Goal: Task Accomplishment & Management: Manage account settings

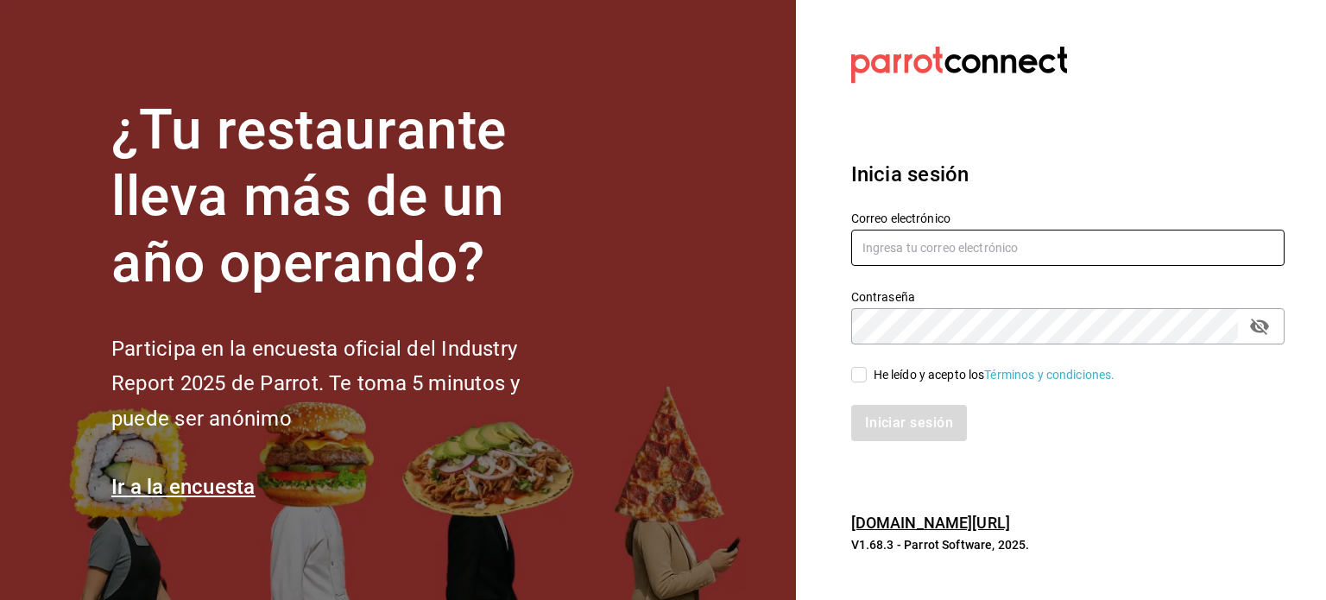
type input "ikalmahahual@gmail.com"
click at [857, 374] on input "He leído y acepto los Términos y condiciones." at bounding box center [859, 375] width 16 height 16
checkbox input "true"
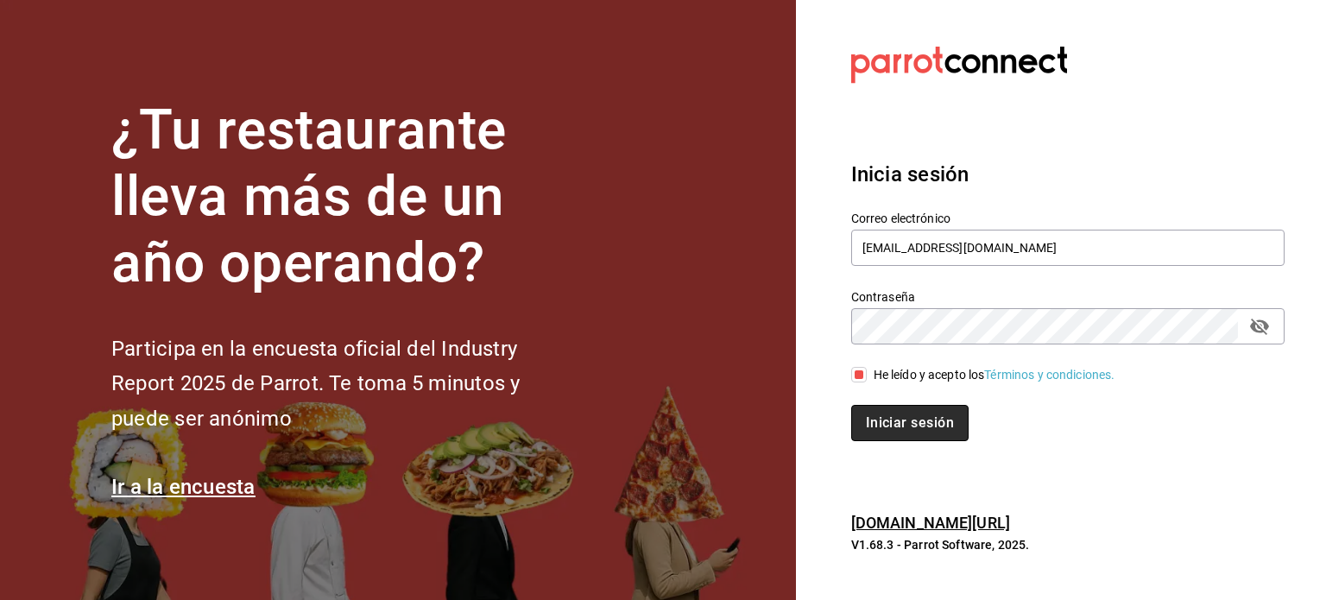
click at [896, 427] on button "Iniciar sesión" at bounding box center [909, 423] width 117 height 36
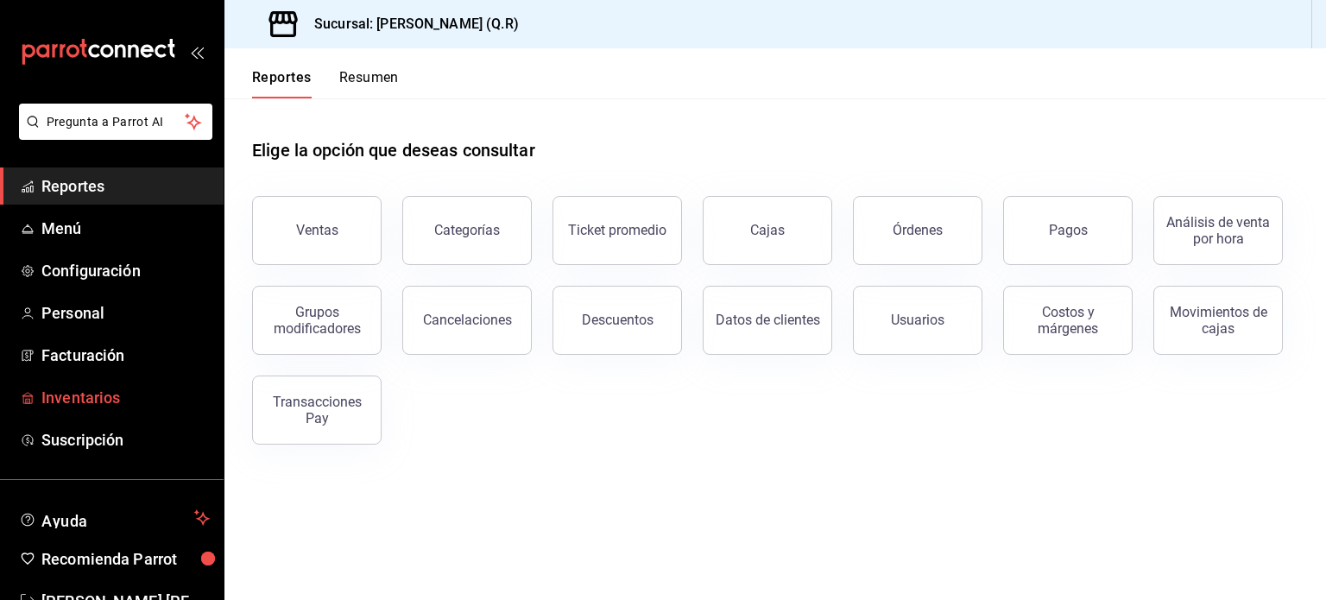
click at [63, 402] on span "Inventarios" at bounding box center [125, 397] width 168 height 23
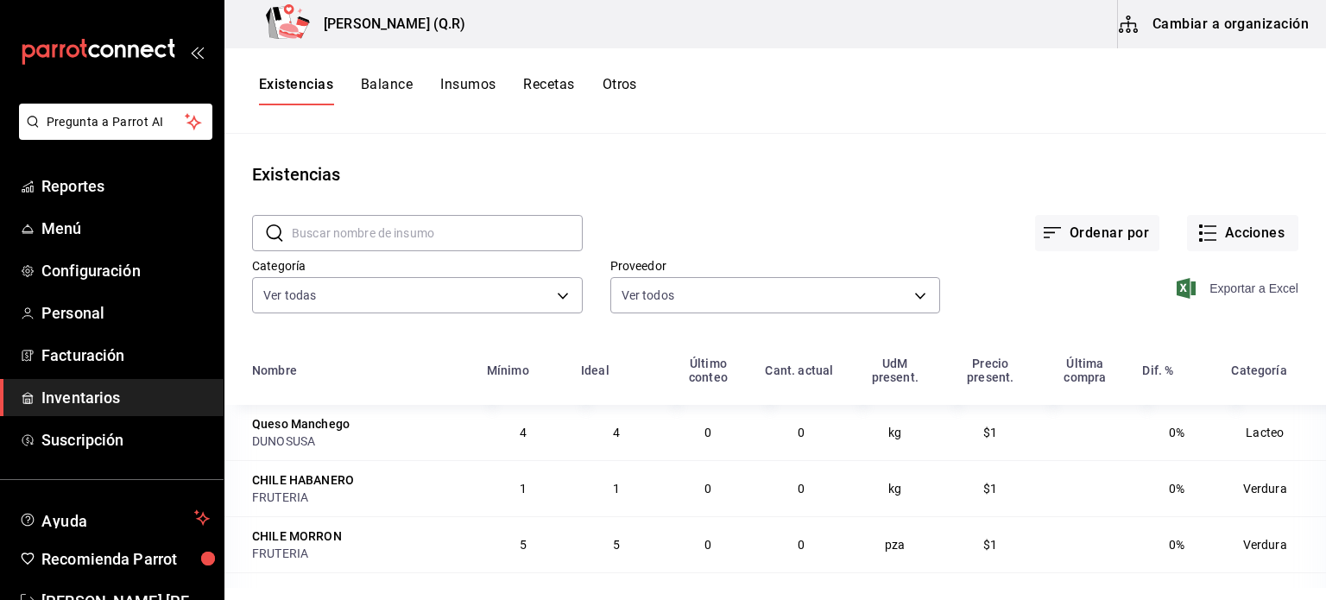
click at [1226, 290] on span "Exportar a Excel" at bounding box center [1239, 288] width 118 height 21
click at [1278, 32] on button "Cambiar a organización" at bounding box center [1215, 24] width 194 height 48
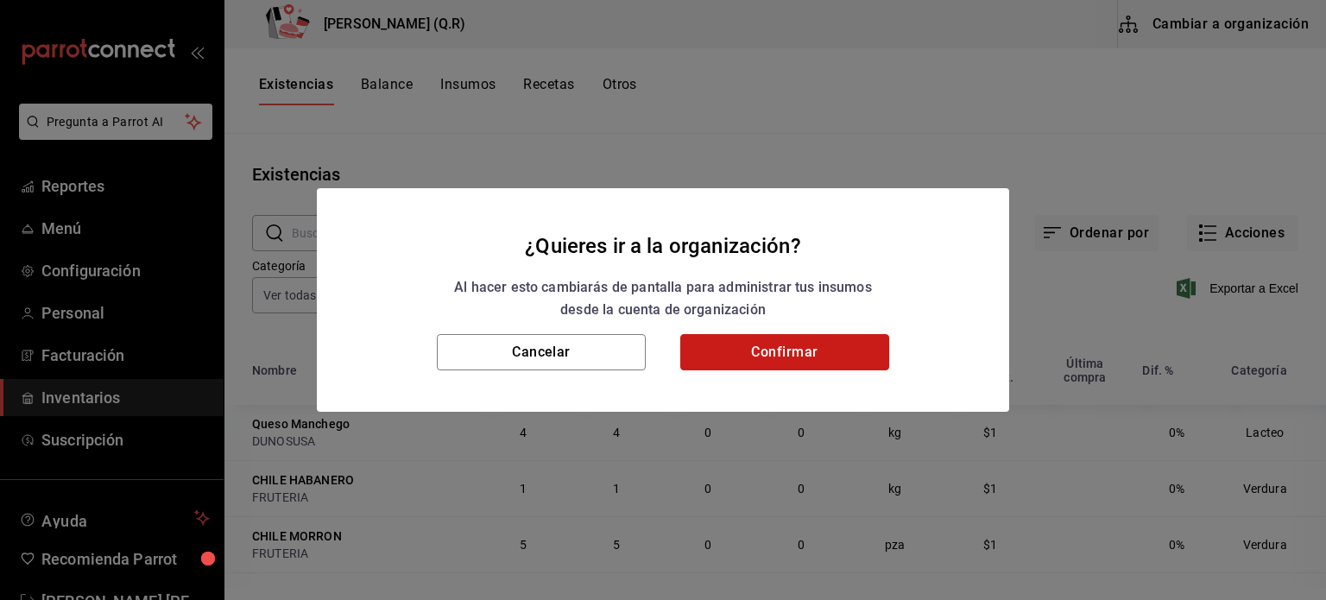
click at [777, 353] on button "Confirmar" at bounding box center [784, 352] width 209 height 36
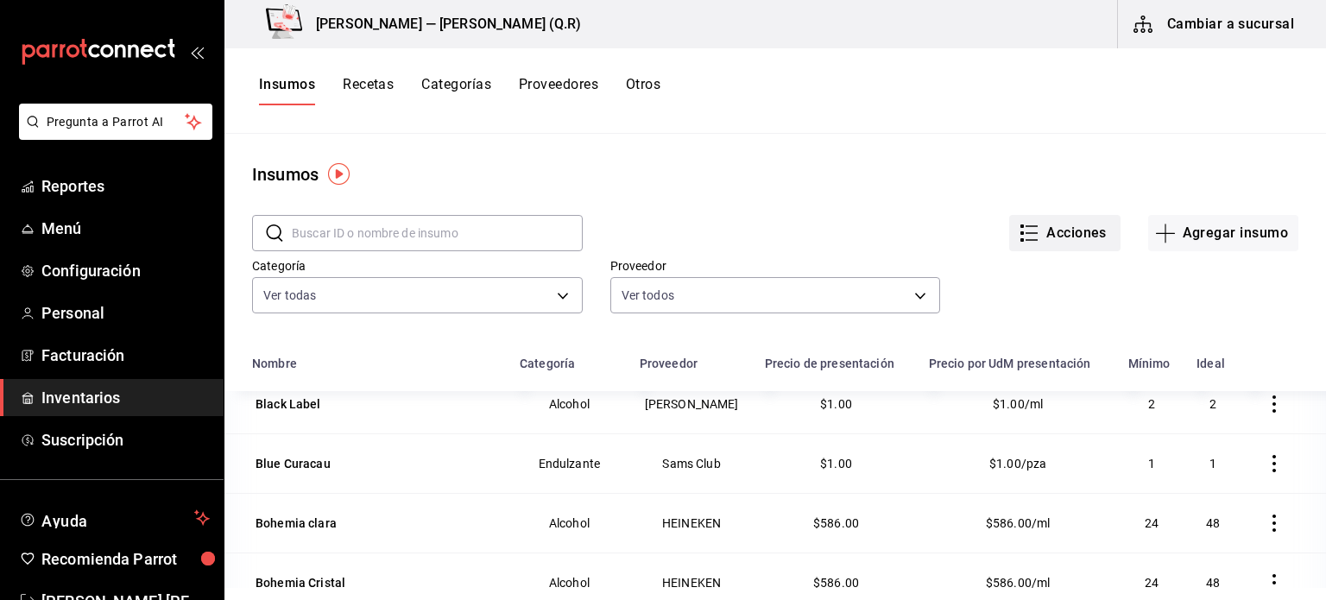
click at [1059, 219] on button "Acciones" at bounding box center [1064, 233] width 111 height 36
click at [390, 79] on div at bounding box center [663, 300] width 1326 height 600
click at [362, 87] on button "Recetas" at bounding box center [368, 90] width 51 height 29
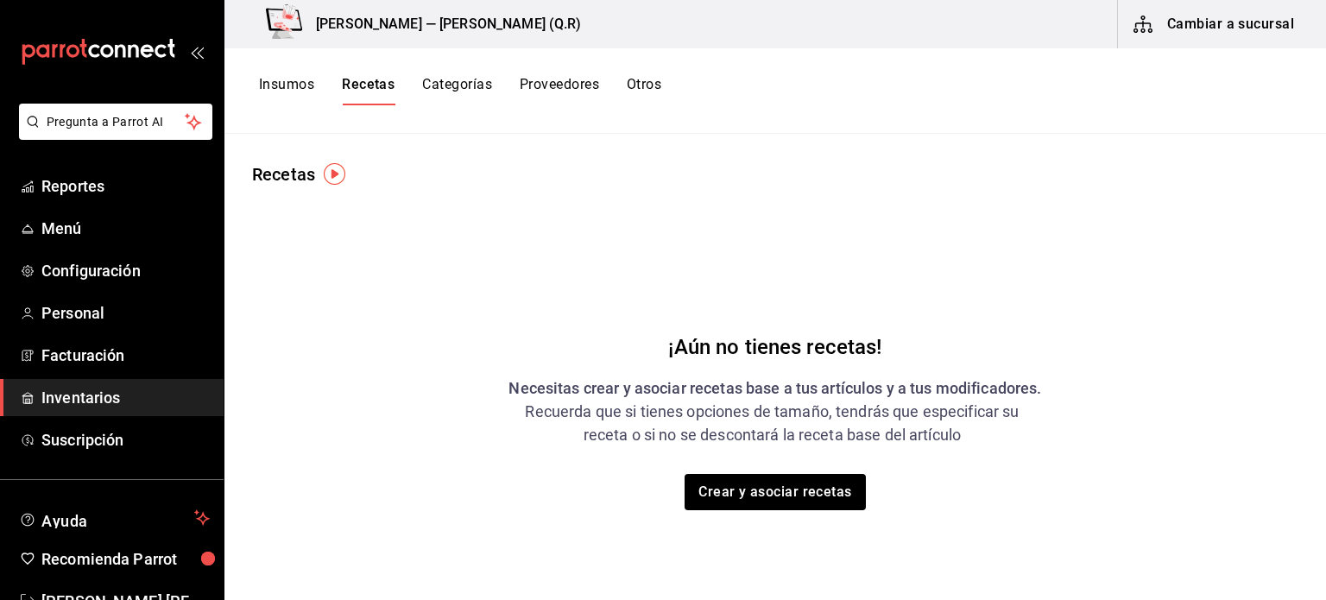
click at [635, 92] on button "Otros" at bounding box center [644, 90] width 35 height 29
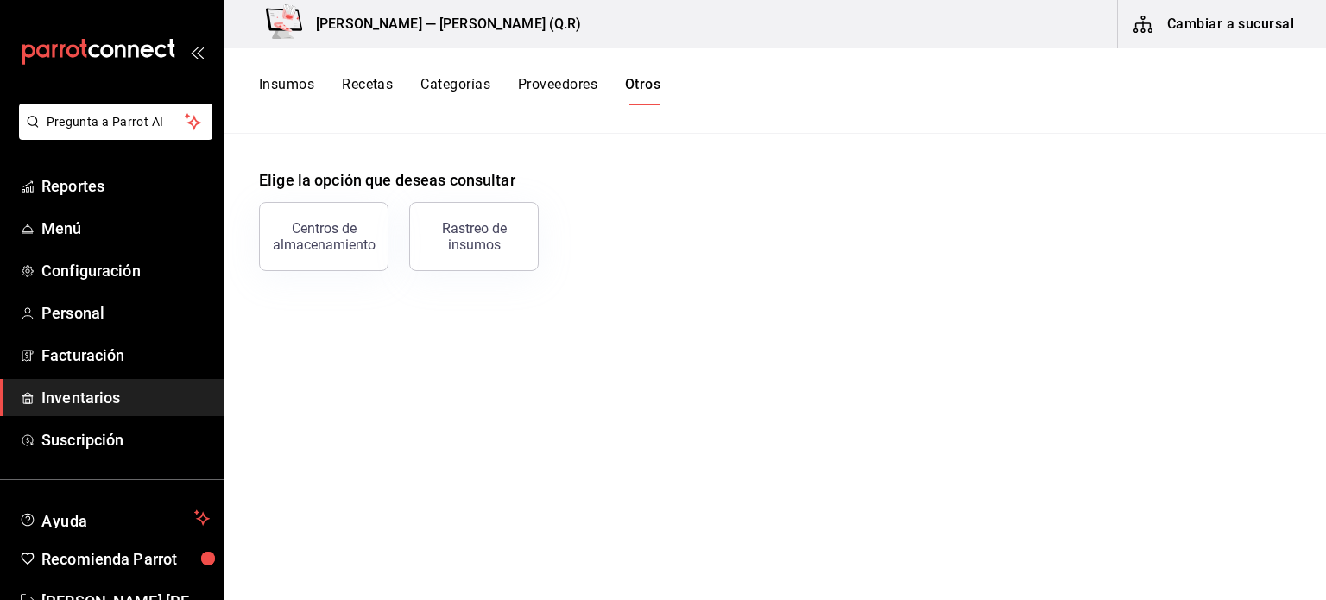
click at [546, 92] on button "Proveedores" at bounding box center [557, 90] width 79 height 29
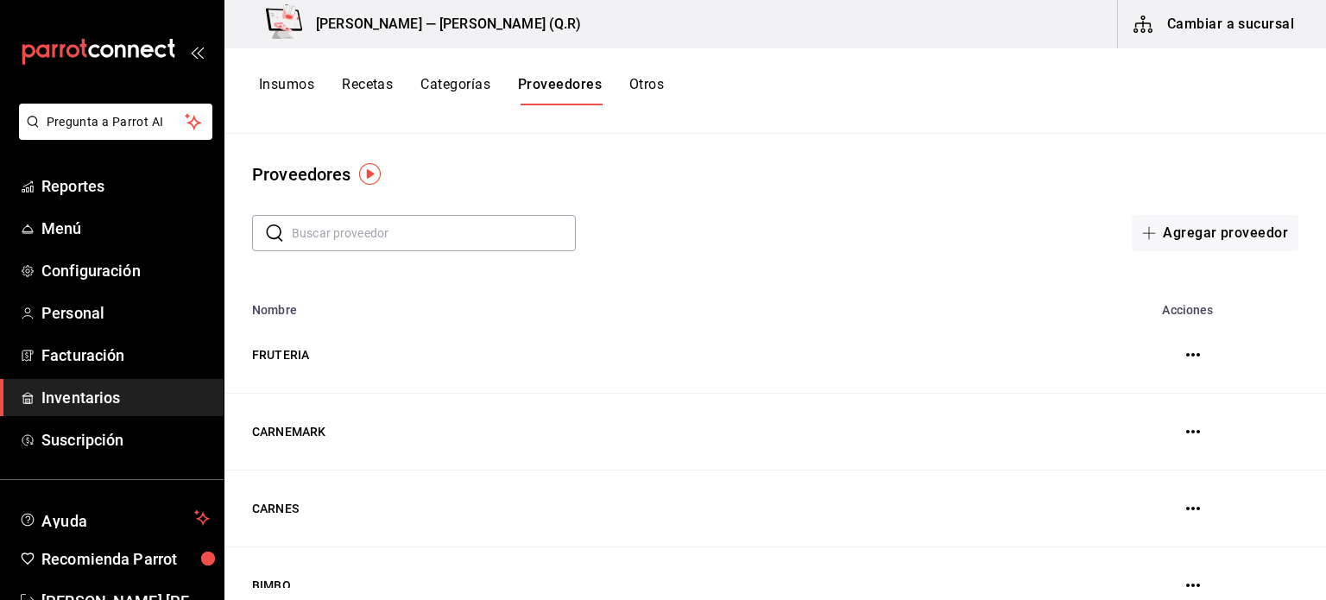
click at [470, 90] on button "Categorías" at bounding box center [455, 90] width 70 height 29
click at [369, 95] on button "Recetas" at bounding box center [367, 90] width 51 height 29
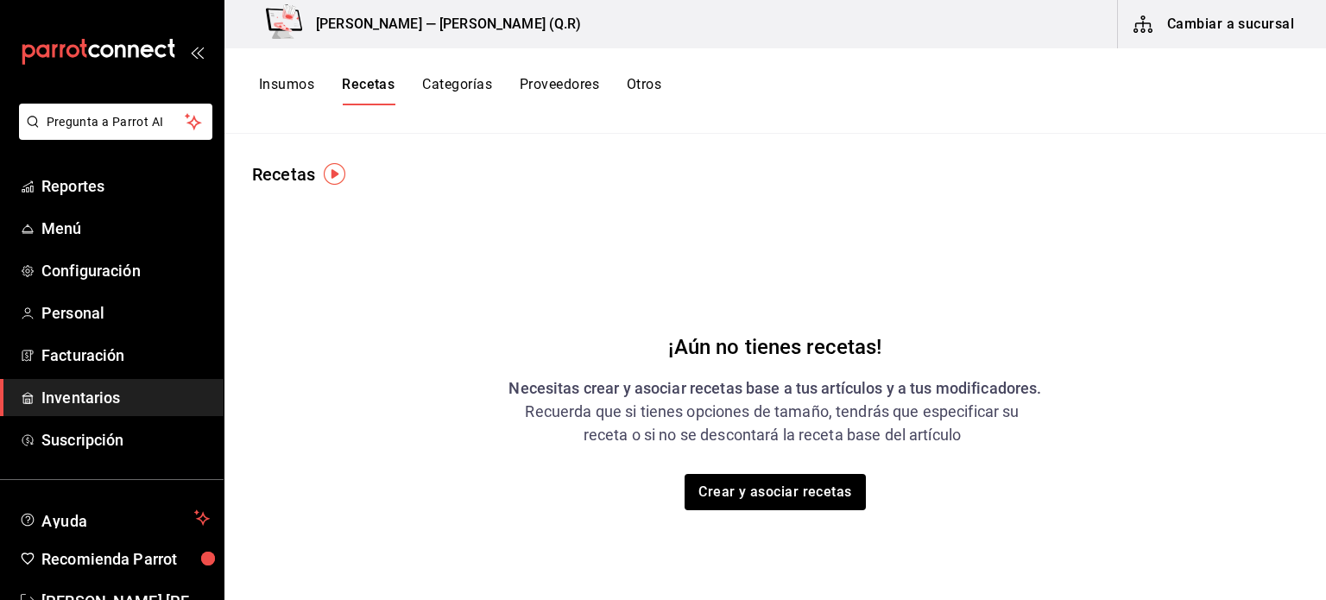
click at [273, 72] on div "Insumos Recetas Categorías Proveedores Otros" at bounding box center [775, 90] width 1102 height 85
click at [284, 97] on button "Insumos" at bounding box center [286, 90] width 55 height 29
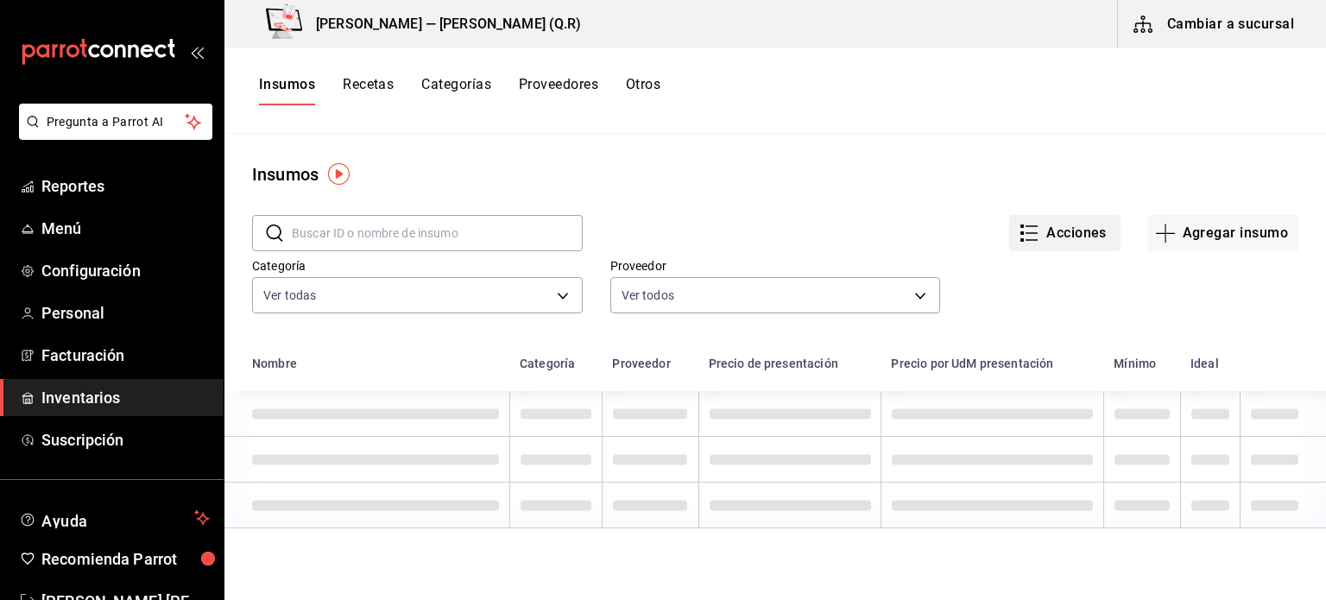
click at [1067, 232] on button "Acciones" at bounding box center [1064, 233] width 111 height 36
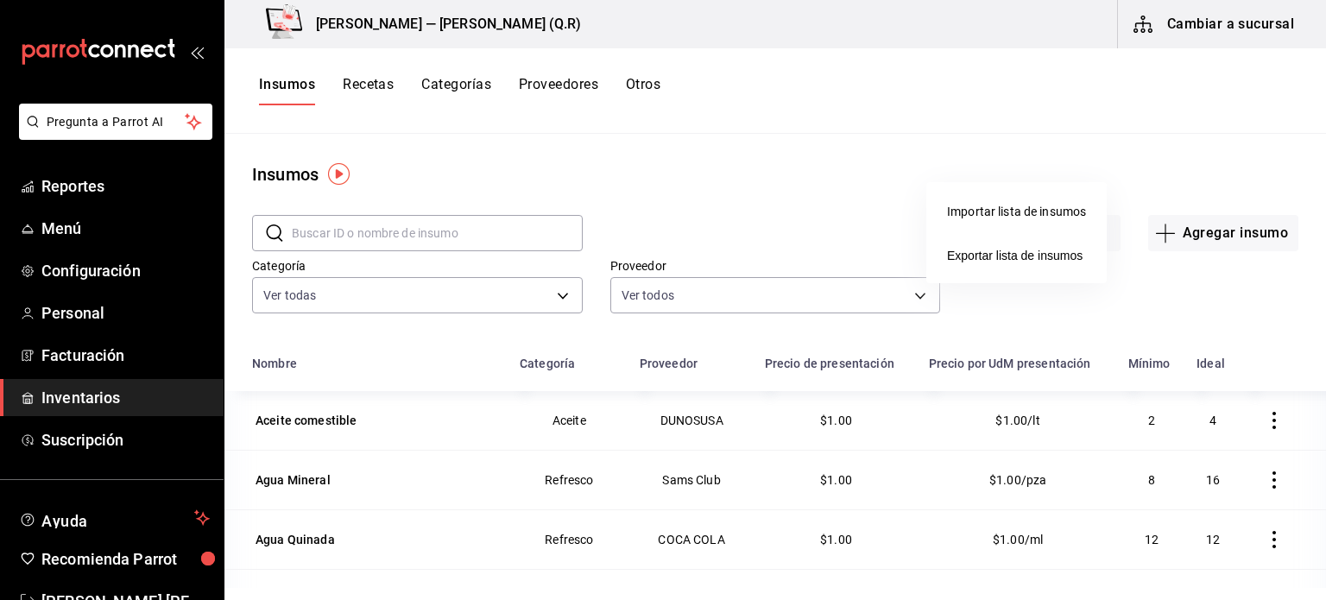
click at [992, 221] on li "Importar lista de insumos" at bounding box center [1016, 212] width 180 height 46
click at [988, 213] on div "Importar lista de insumos" at bounding box center [1016, 212] width 139 height 18
click at [0, 0] on input "Importar lista de insumos" at bounding box center [0, 0] width 0 height 0
click at [1212, 232] on div at bounding box center [663, 300] width 1326 height 600
click at [1174, 237] on button "Agregar insumo" at bounding box center [1223, 233] width 150 height 36
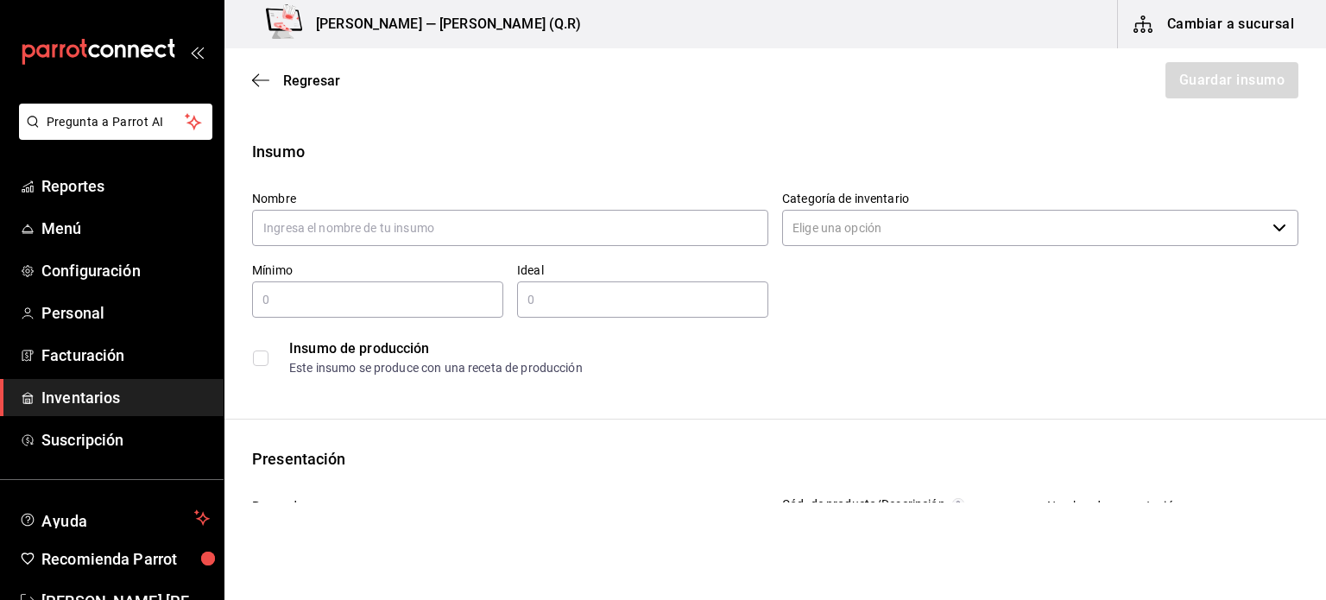
click at [259, 63] on div "Regresar Guardar insumo" at bounding box center [775, 80] width 1102 height 64
click at [273, 88] on span "Regresar" at bounding box center [296, 81] width 88 height 16
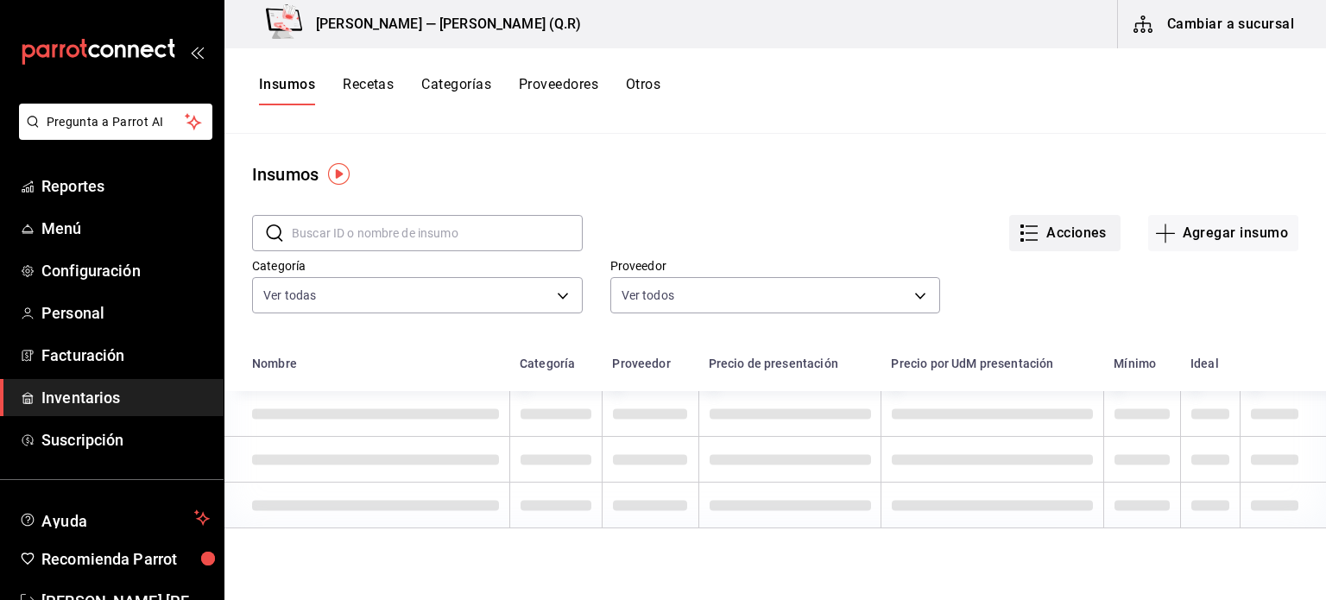
click at [1045, 217] on button "Acciones" at bounding box center [1064, 233] width 111 height 36
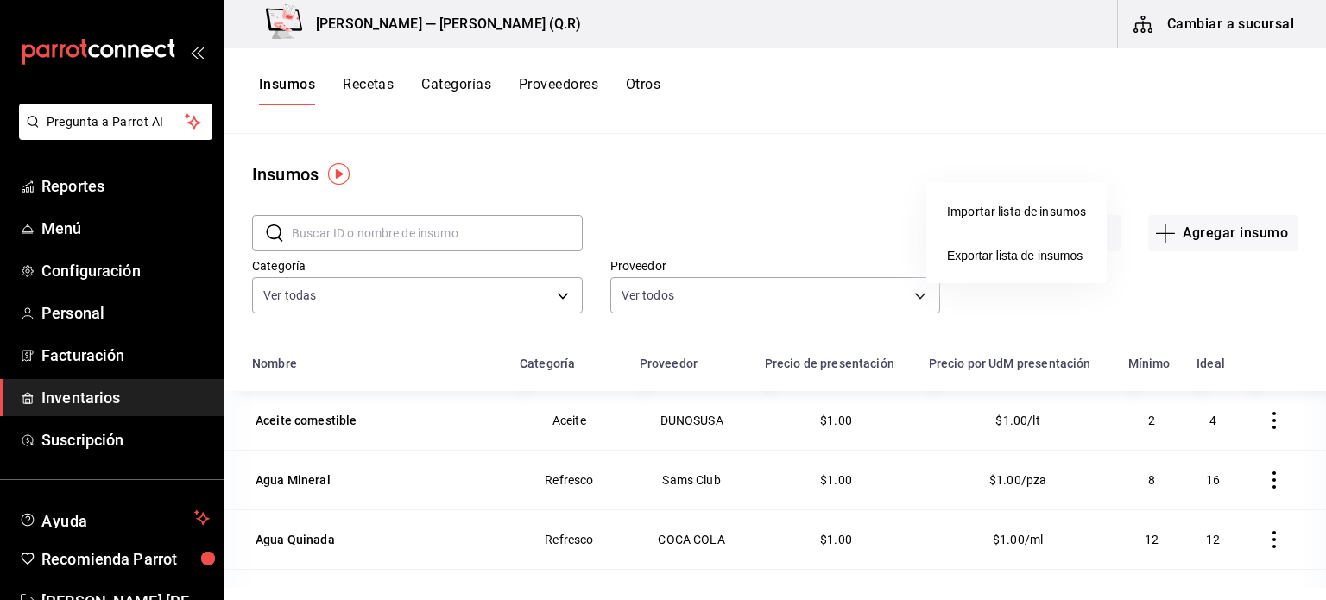
click at [1047, 227] on li "Importar lista de insumos" at bounding box center [1016, 212] width 180 height 46
click at [1032, 212] on div "Importar lista de insumos" at bounding box center [1016, 212] width 139 height 18
click at [0, 0] on input "Importar lista de insumos" at bounding box center [0, 0] width 0 height 0
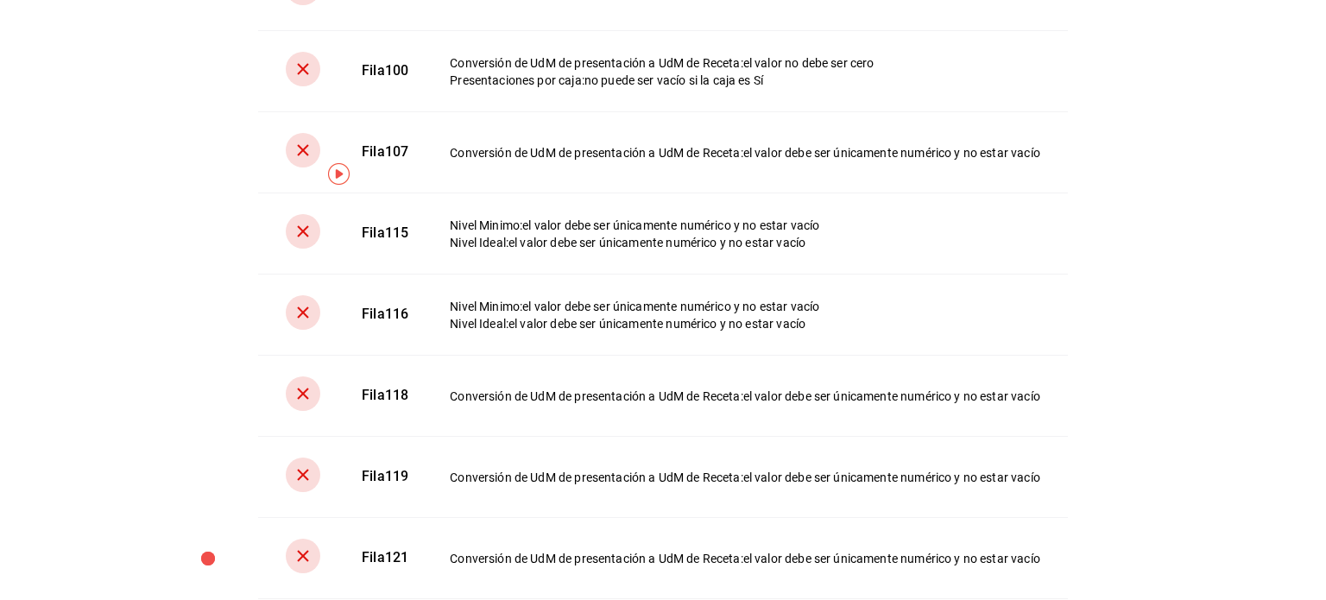
scroll to position [2579, 0]
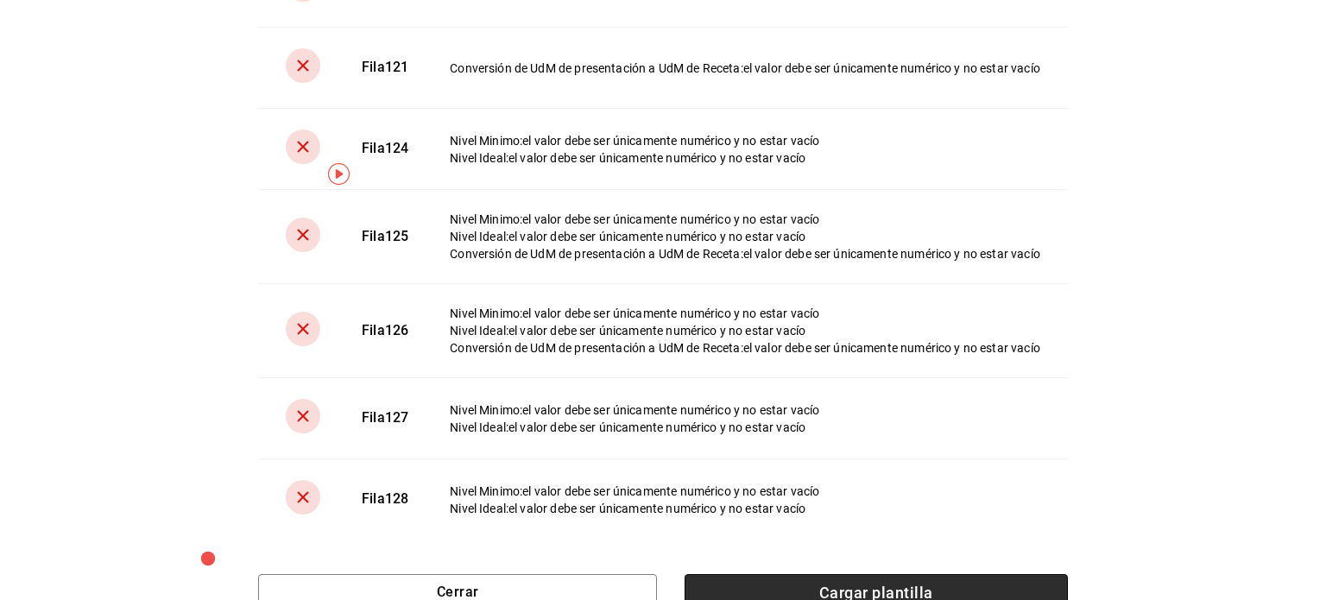
click at [739, 574] on span "Cargar plantilla" at bounding box center [876, 592] width 383 height 36
click at [0, 0] on input "Cargar plantilla" at bounding box center [0, 0] width 0 height 0
click at [839, 574] on span "Cargar plantilla" at bounding box center [876, 592] width 383 height 36
click at [0, 0] on input "Cargar plantilla" at bounding box center [0, 0] width 0 height 0
click at [846, 583] on span "Cargar plantilla" at bounding box center [876, 592] width 383 height 36
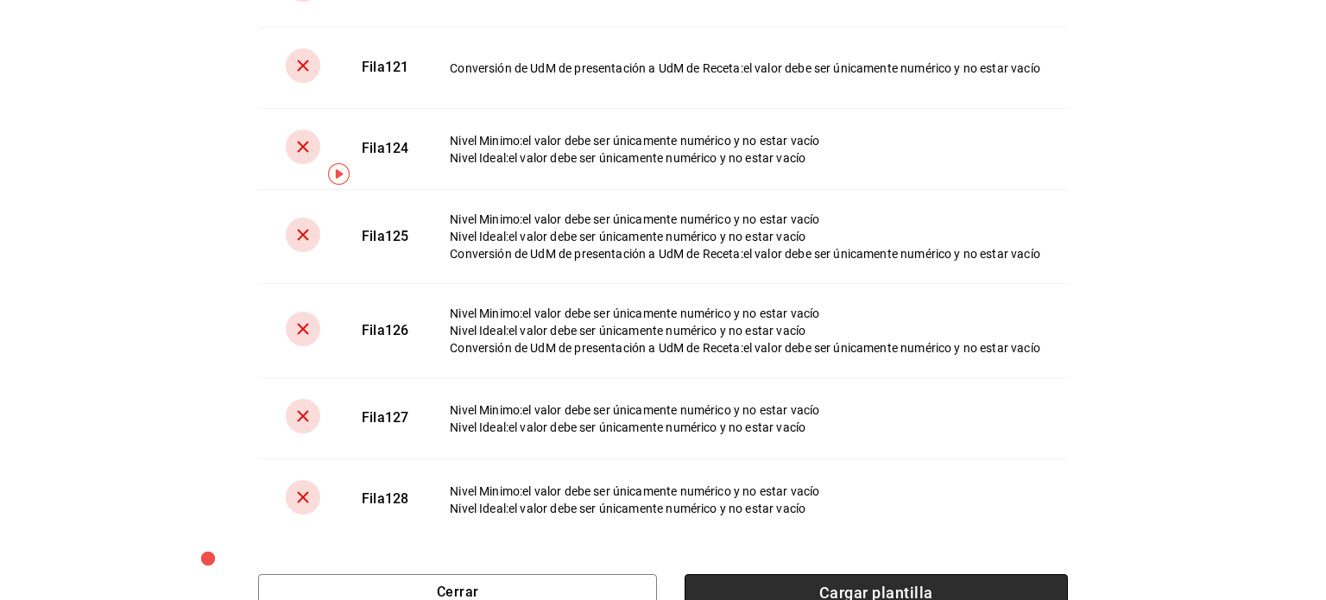
click at [0, 0] on input "Cargar plantilla" at bounding box center [0, 0] width 0 height 0
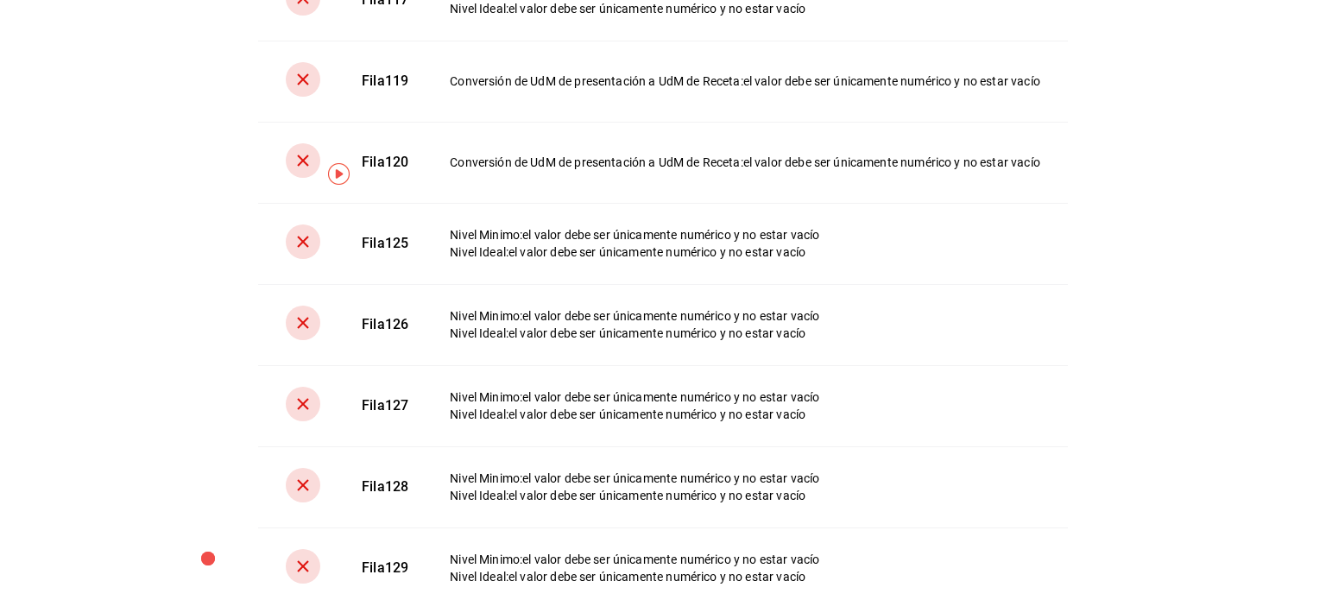
scroll to position [1432, 0]
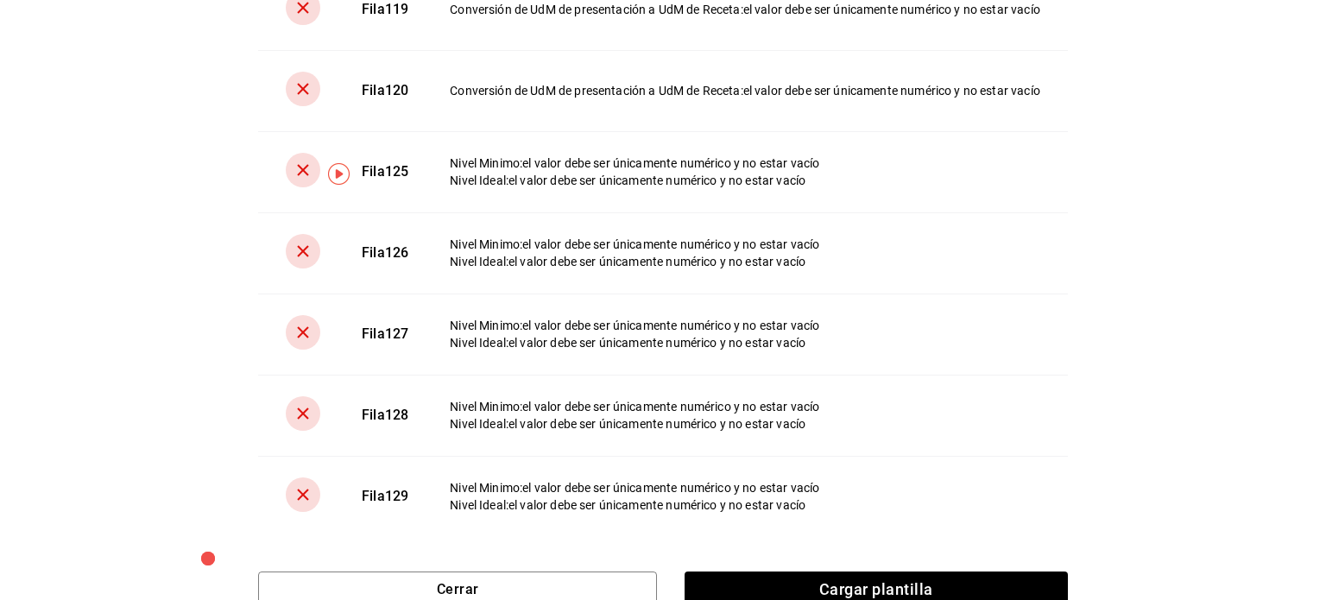
click at [1310, 465] on div "Error al cargar Se produjo un error al cargar tus insumos. Verifica tu archivo …" at bounding box center [663, 300] width 1326 height 600
click at [739, 571] on span "Cargar plantilla" at bounding box center [876, 589] width 383 height 36
click at [0, 0] on input "Cargar plantilla" at bounding box center [0, 0] width 0 height 0
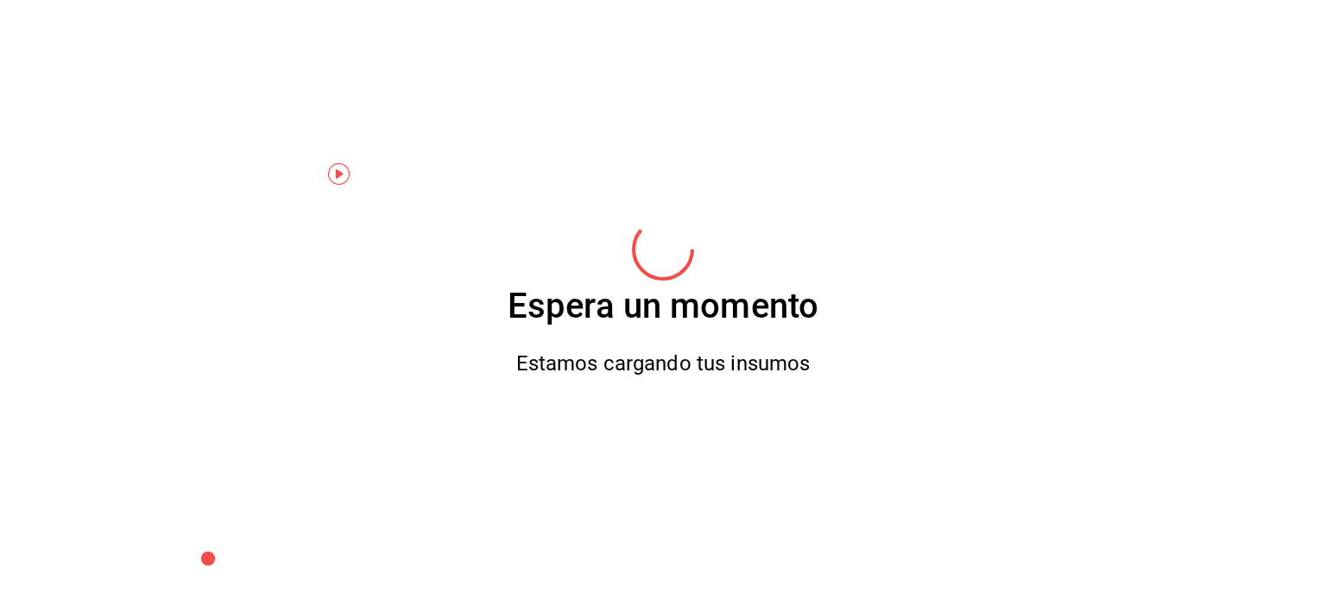
scroll to position [0, 0]
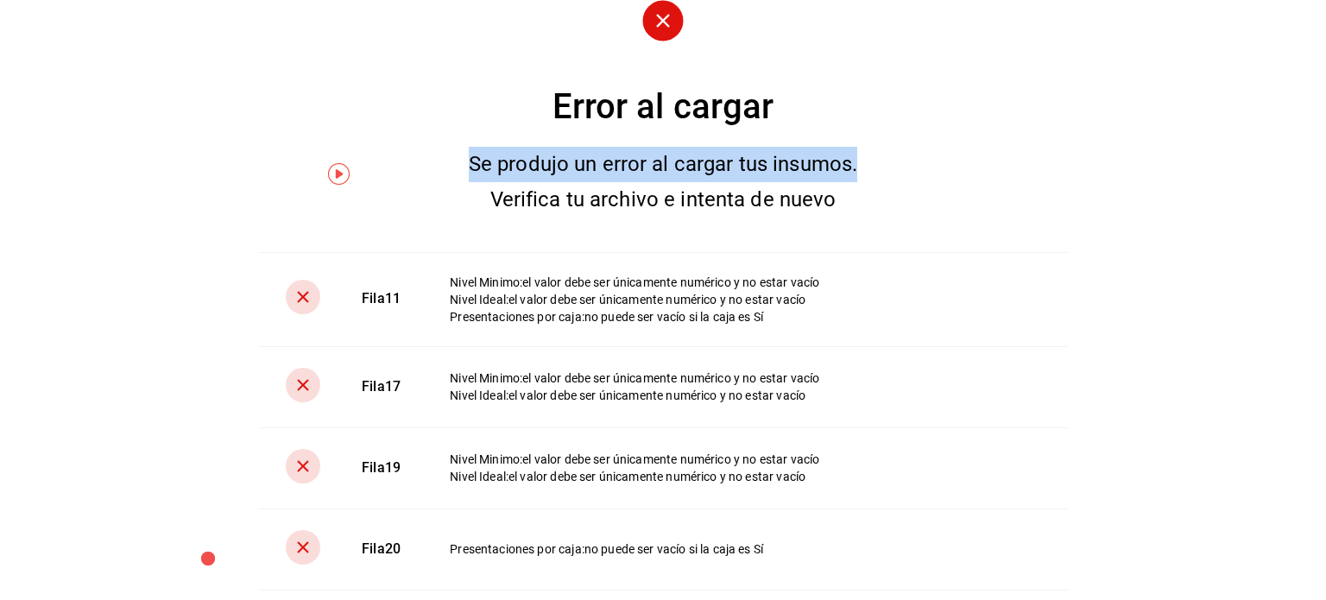
drag, startPoint x: 1189, startPoint y: 154, endPoint x: 1325, endPoint y: 94, distance: 148.8
click at [1325, 94] on div "Error al cargar Se produjo un error al cargar tus insumos. Verifica tu archivo …" at bounding box center [663, 300] width 1326 height 600
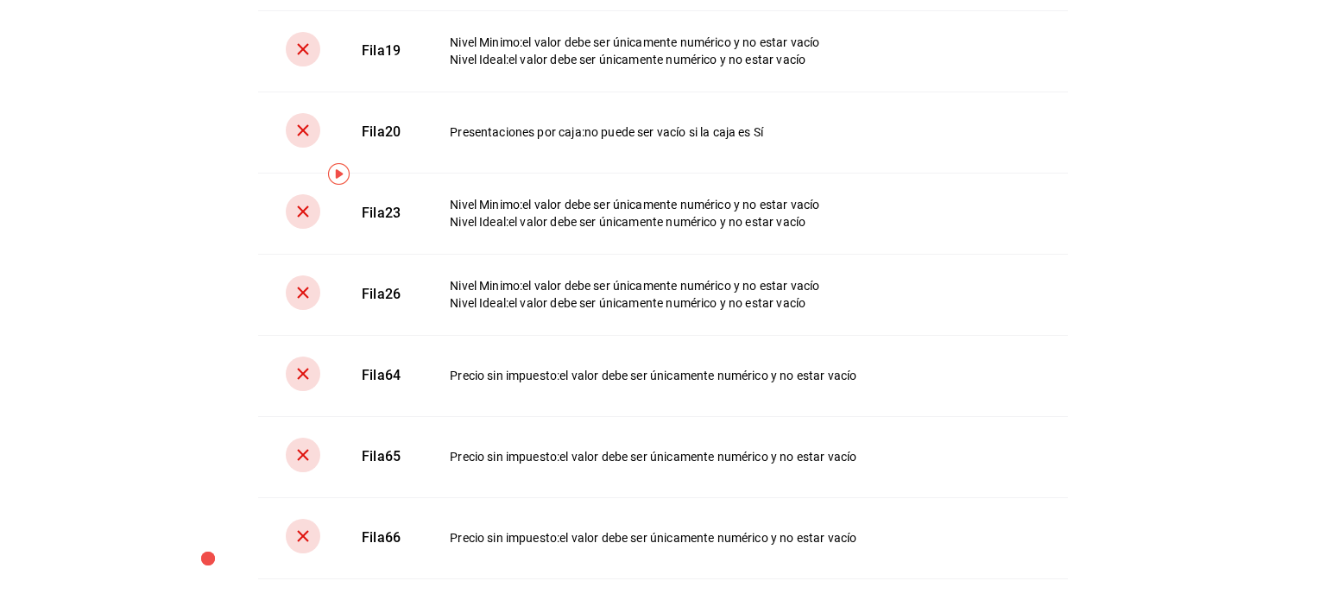
scroll to position [1432, 0]
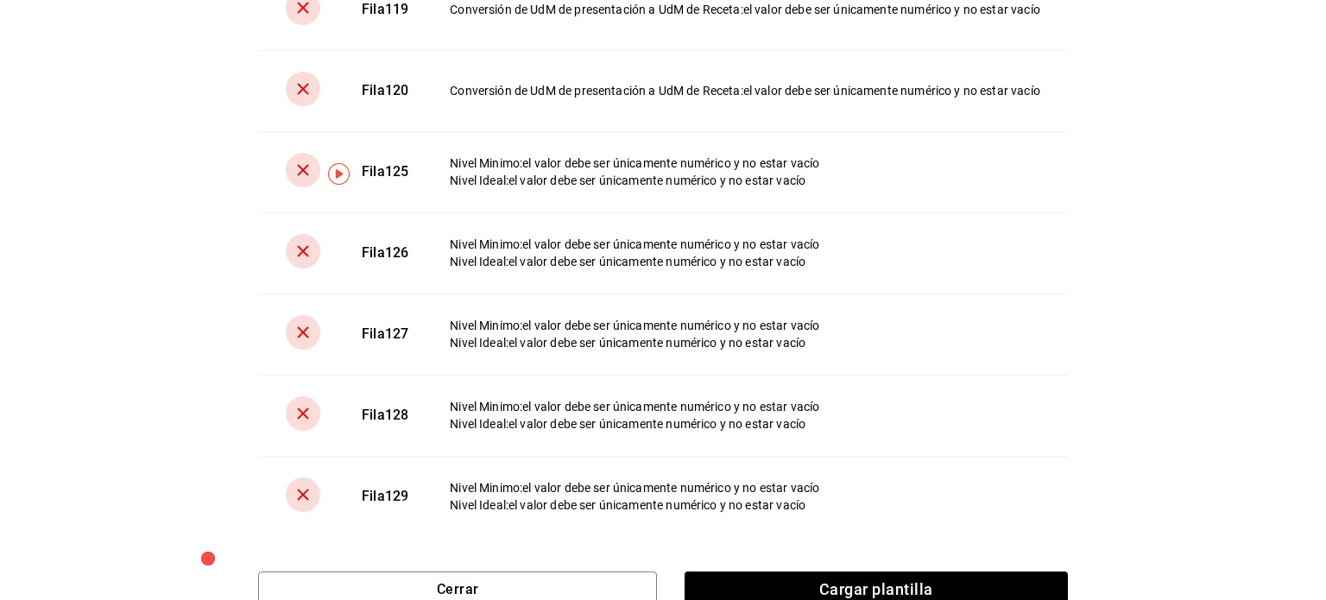
click at [1234, 462] on div "Error al cargar Se produjo un error al cargar tus insumos. Verifica tu archivo …" at bounding box center [663, 300] width 1326 height 600
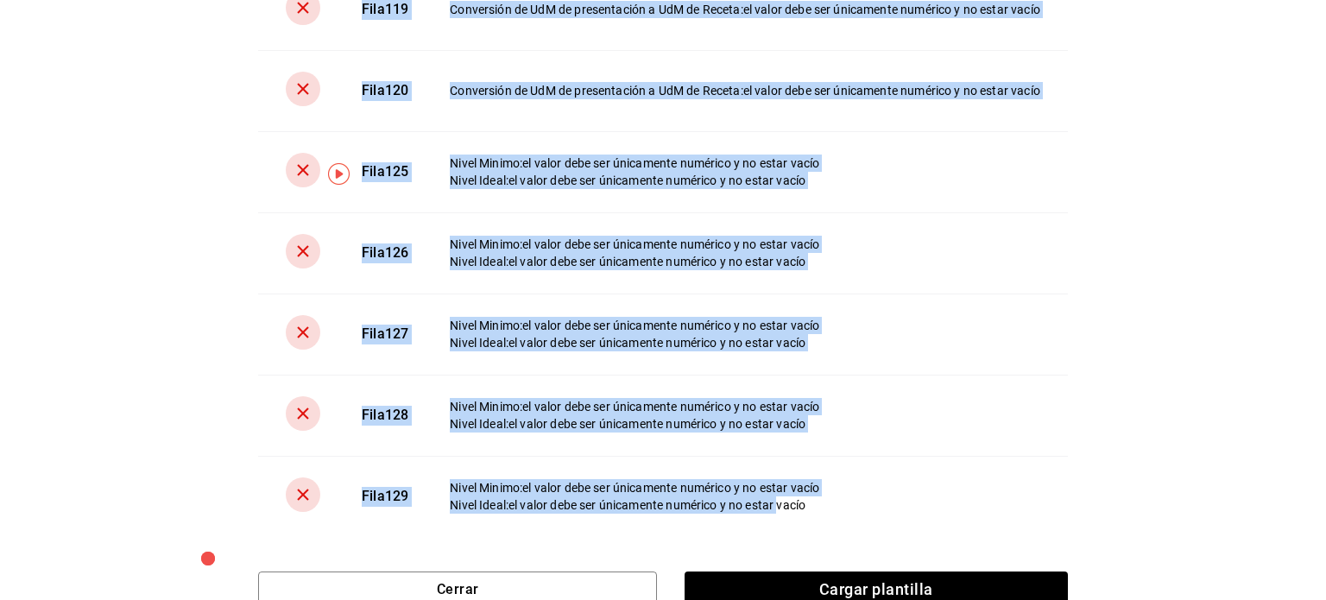
click at [1234, 462] on div "Error al cargar Se produjo un error al cargar tus insumos. Verifica tu archivo …" at bounding box center [663, 300] width 1326 height 600
click at [784, 584] on span "Cargar plantilla" at bounding box center [876, 589] width 383 height 36
click at [0, 0] on input "Cargar plantilla" at bounding box center [0, 0] width 0 height 0
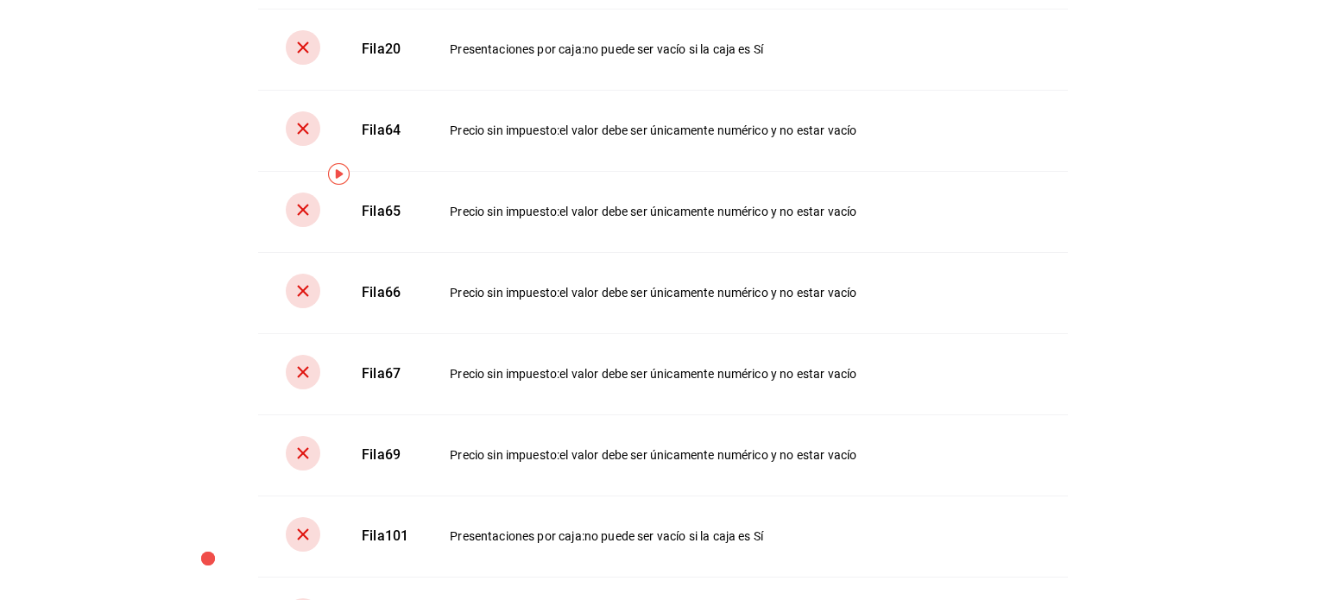
scroll to position [245, 0]
drag, startPoint x: 1307, startPoint y: 189, endPoint x: 1302, endPoint y: 136, distance: 52.9
click at [1302, 136] on div "Error al cargar Se produjo un error al cargar tus insumos. Verifica tu archivo …" at bounding box center [663, 300] width 1326 height 600
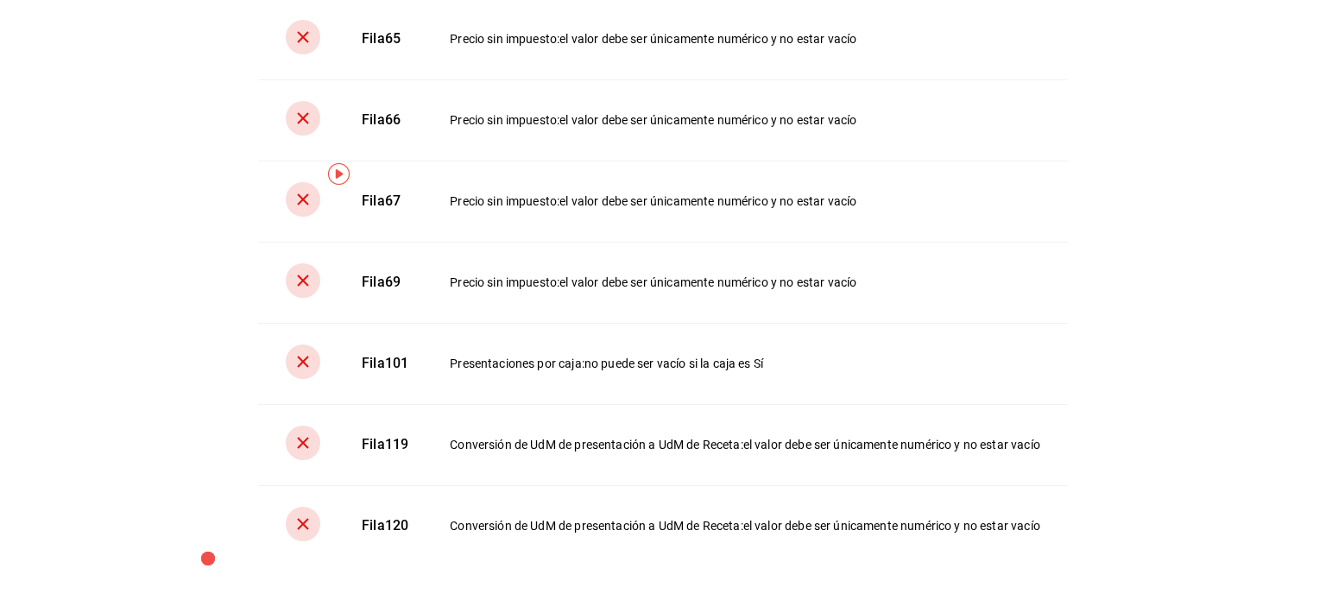
scroll to position [530, 0]
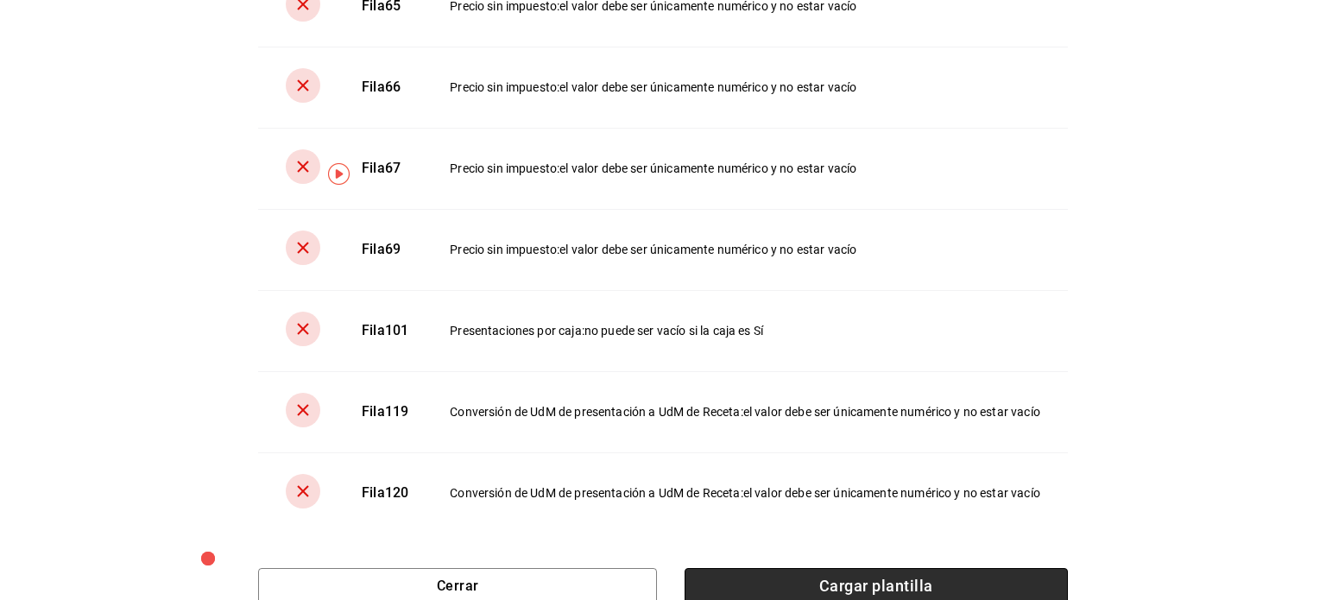
click at [765, 568] on span "Cargar plantilla" at bounding box center [876, 586] width 383 height 36
click at [0, 0] on input "Cargar plantilla" at bounding box center [0, 0] width 0 height 0
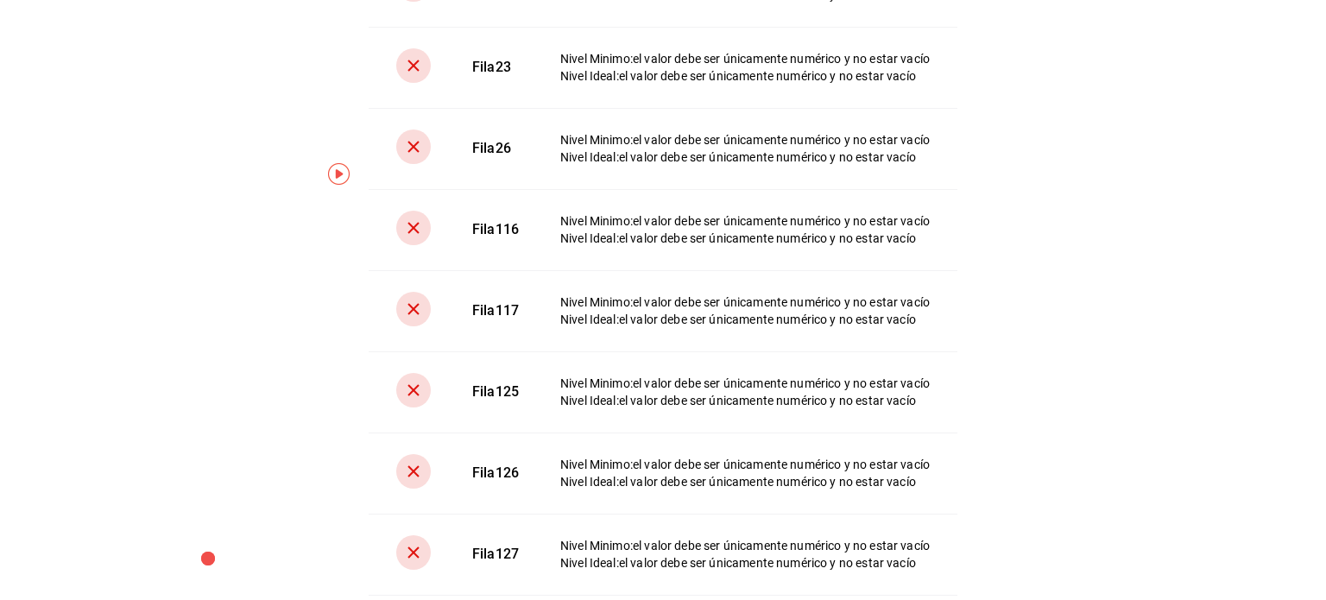
scroll to position [691, 0]
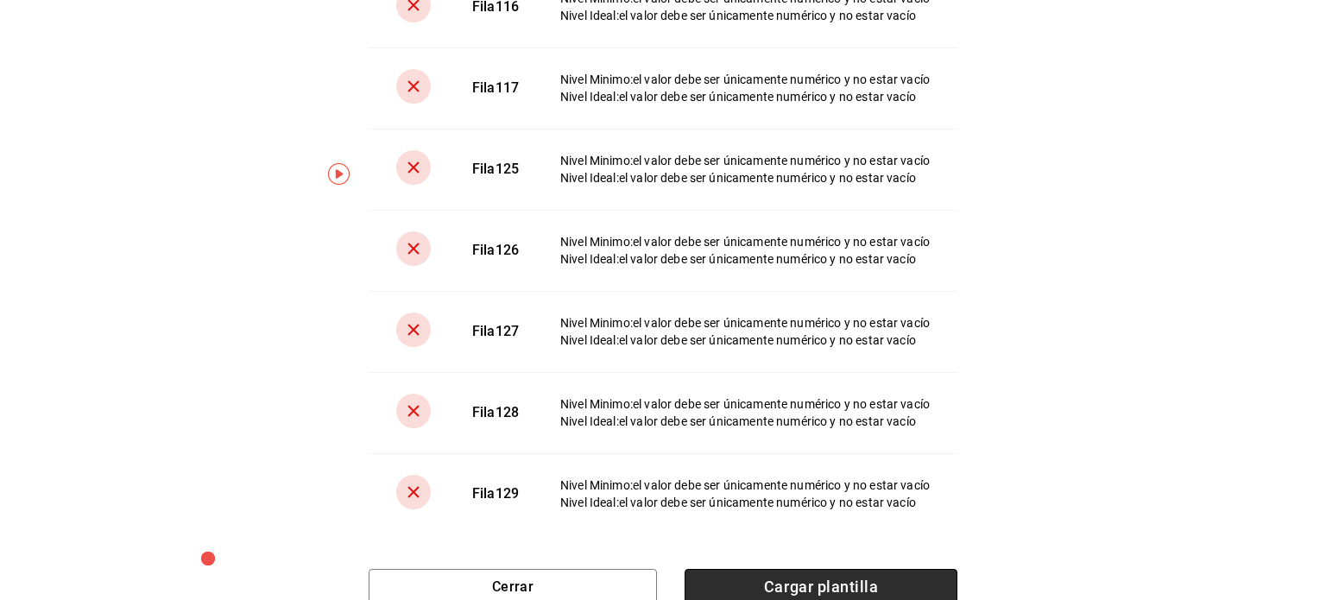
click at [837, 579] on span "Cargar plantilla" at bounding box center [821, 587] width 273 height 36
click at [0, 0] on input "Cargar plantilla" at bounding box center [0, 0] width 0 height 0
click at [784, 587] on span "Cargar plantilla" at bounding box center [821, 587] width 273 height 36
click at [0, 0] on input "Cargar plantilla" at bounding box center [0, 0] width 0 height 0
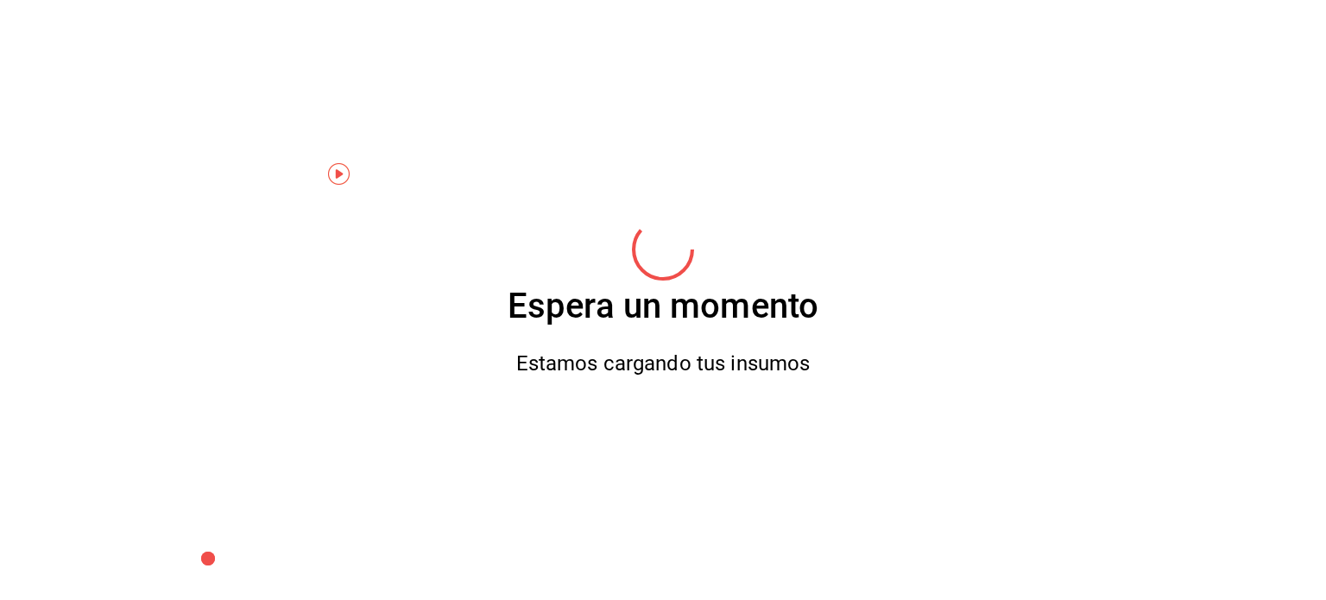
scroll to position [0, 0]
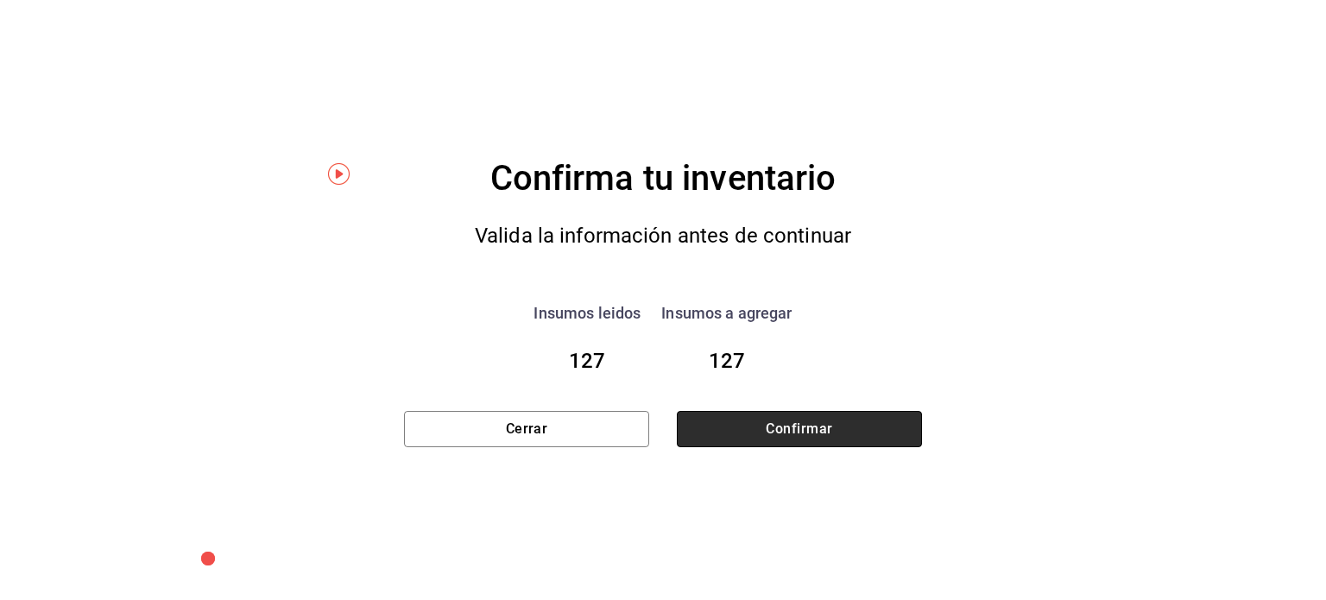
click at [770, 418] on button "Confirmar" at bounding box center [799, 429] width 245 height 36
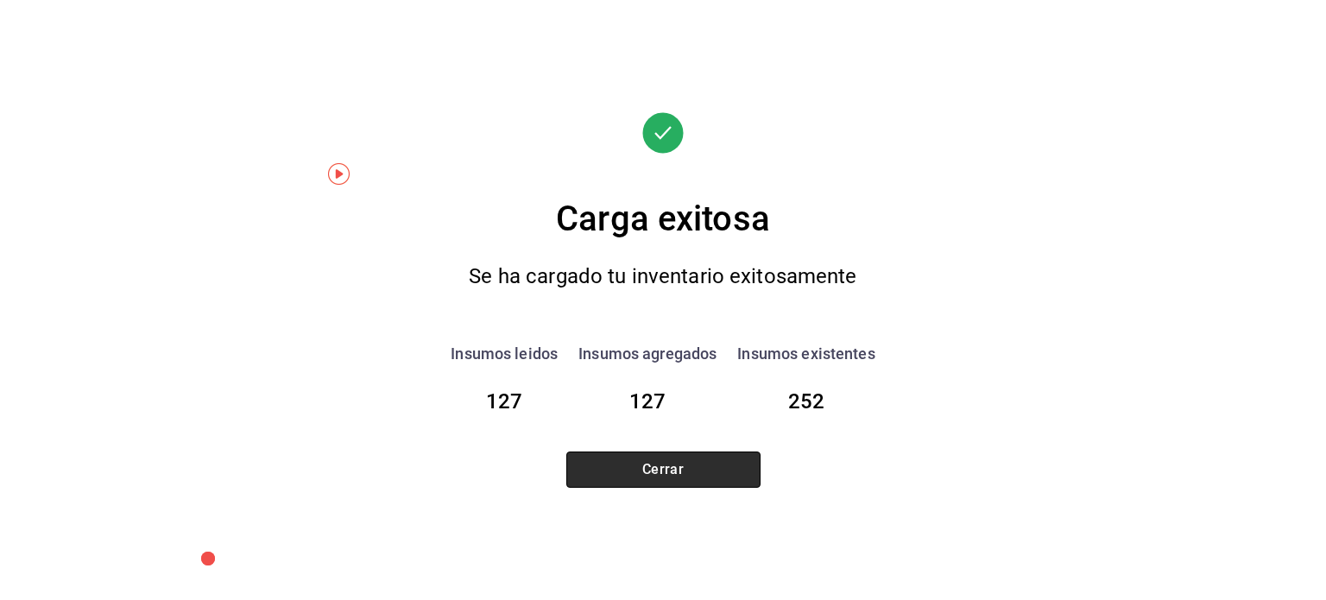
click at [686, 476] on button "Cerrar" at bounding box center [663, 469] width 194 height 36
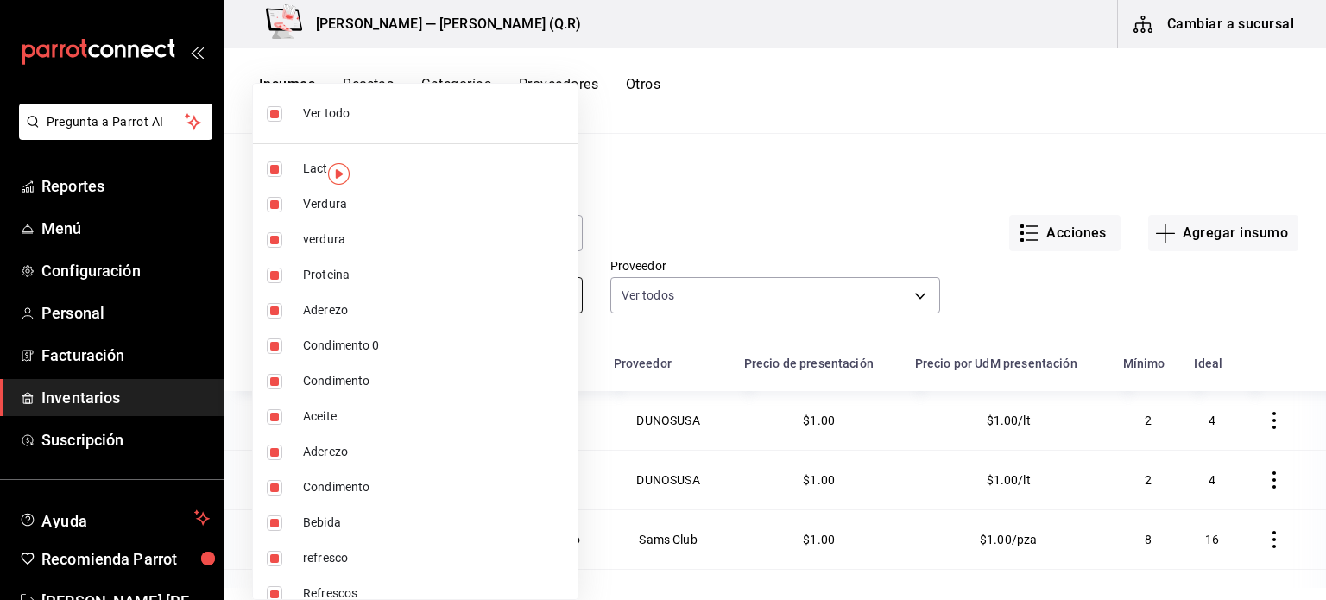
click at [512, 296] on body "Pregunta a Parrot AI Reportes Menú Configuración Personal Facturación Inventari…" at bounding box center [663, 294] width 1326 height 588
drag, startPoint x: 562, startPoint y: 193, endPoint x: 569, endPoint y: 210, distance: 17.8
click at [569, 210] on div "Ver todo Lacteo Verdura verdura Proteina Aderezo Condimento 0 Condimento Aceite…" at bounding box center [415, 341] width 326 height 517
click at [609, 191] on div at bounding box center [663, 300] width 1326 height 600
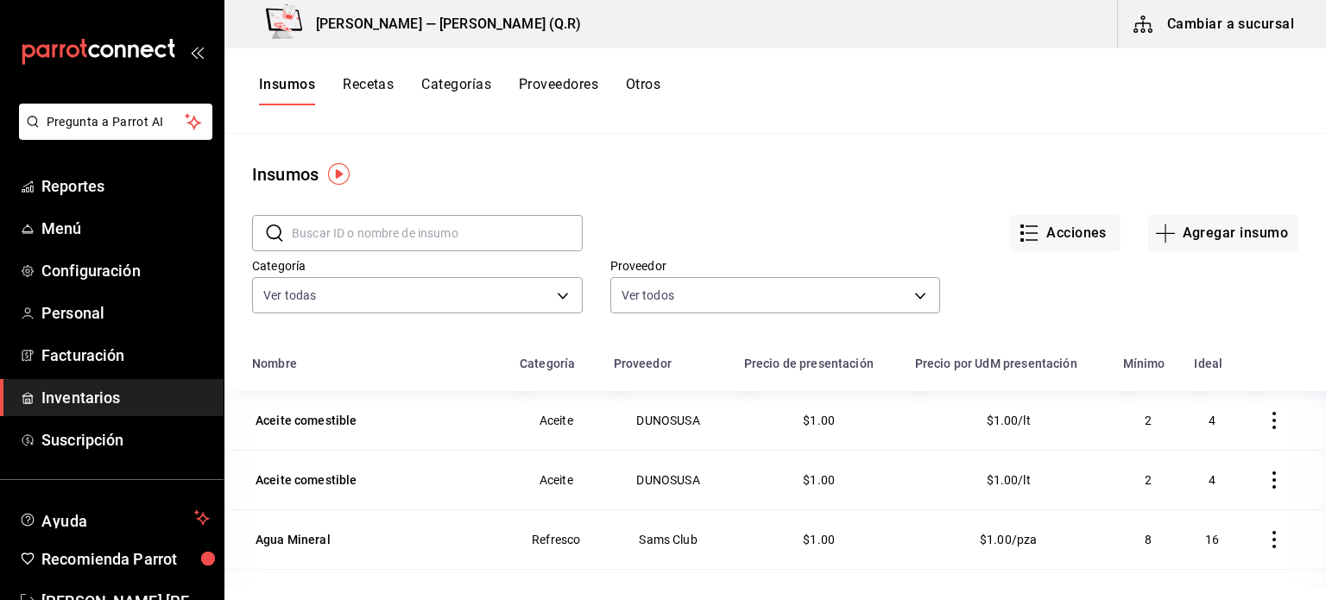
drag, startPoint x: 609, startPoint y: 191, endPoint x: 418, endPoint y: 233, distance: 195.4
click at [418, 233] on input "text" at bounding box center [437, 233] width 291 height 35
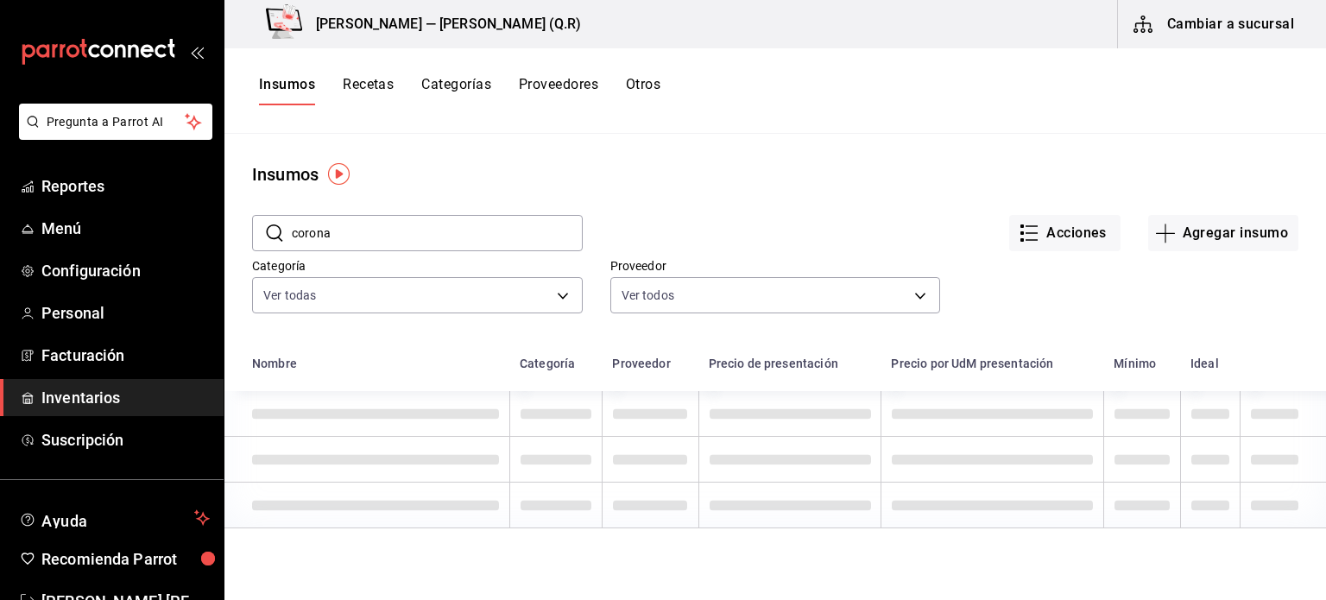
type input "corona"
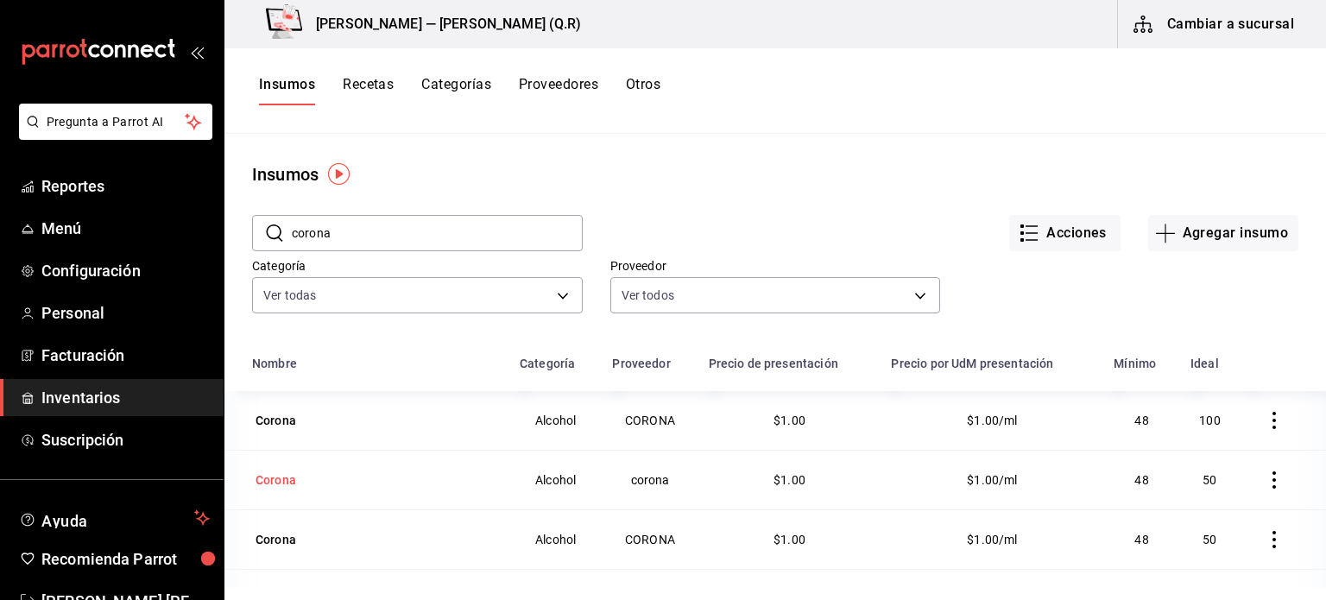
click at [375, 463] on td "Corona" at bounding box center [366, 480] width 285 height 60
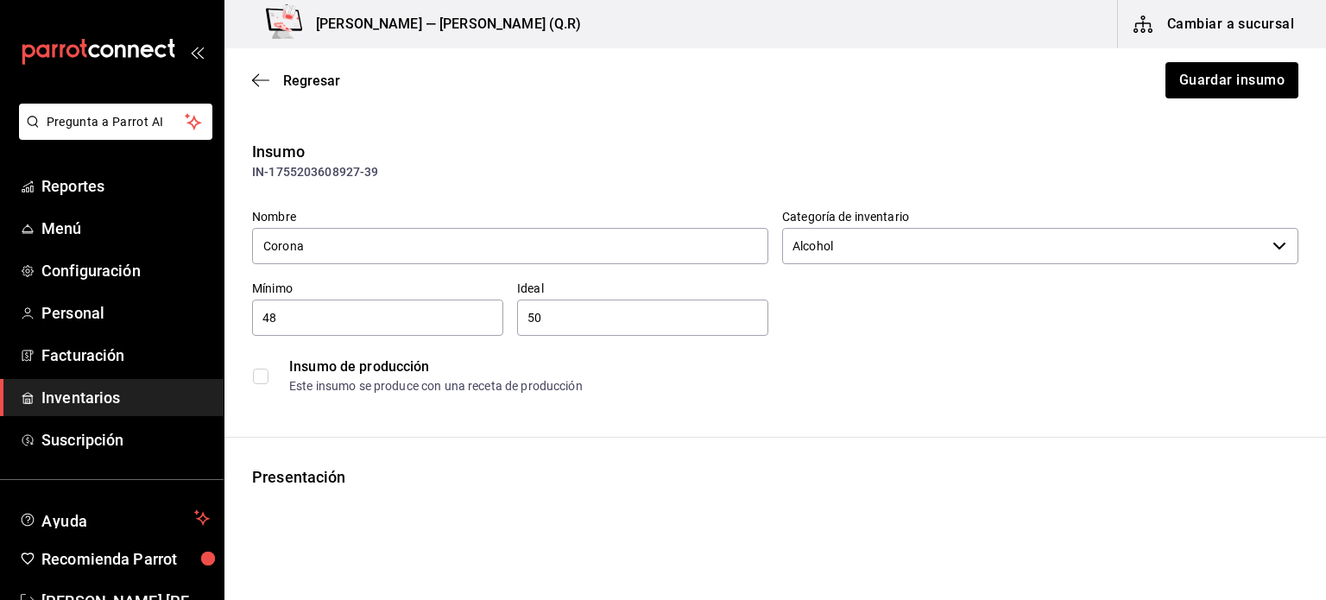
type input "$1.16"
click at [256, 73] on icon "button" at bounding box center [260, 81] width 17 height 16
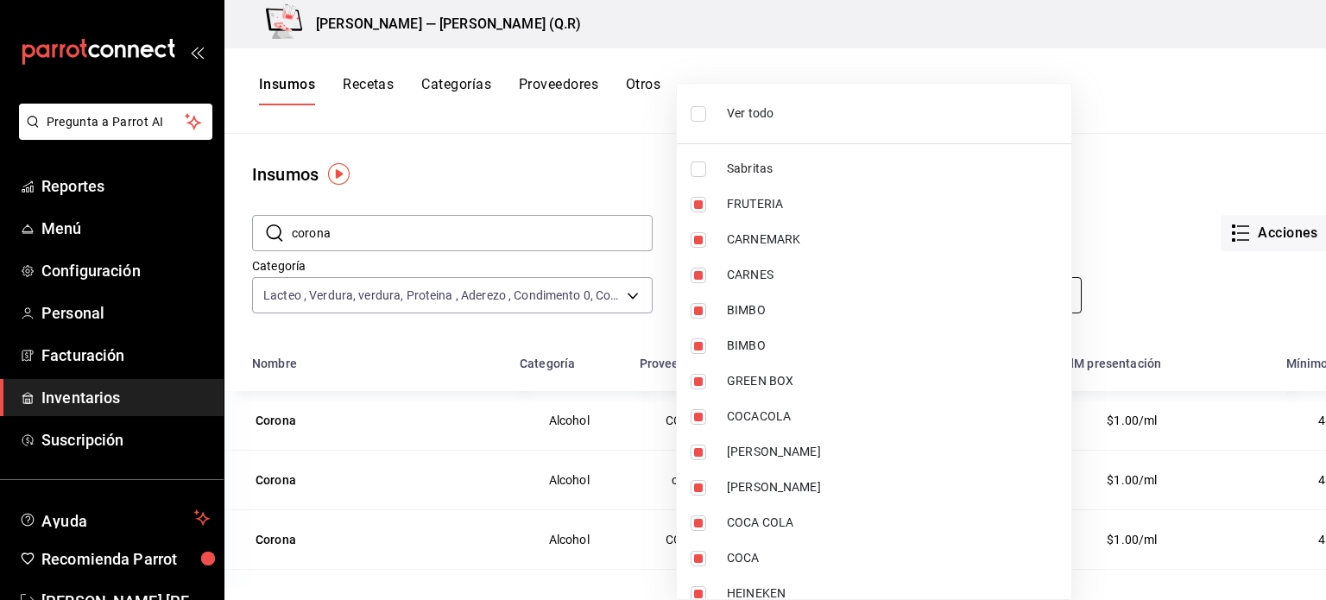
click at [796, 279] on body "Pregunta a Parrot AI Reportes Menú Configuración Personal Facturación Inventari…" at bounding box center [663, 294] width 1326 height 588
click at [621, 290] on div at bounding box center [663, 300] width 1326 height 600
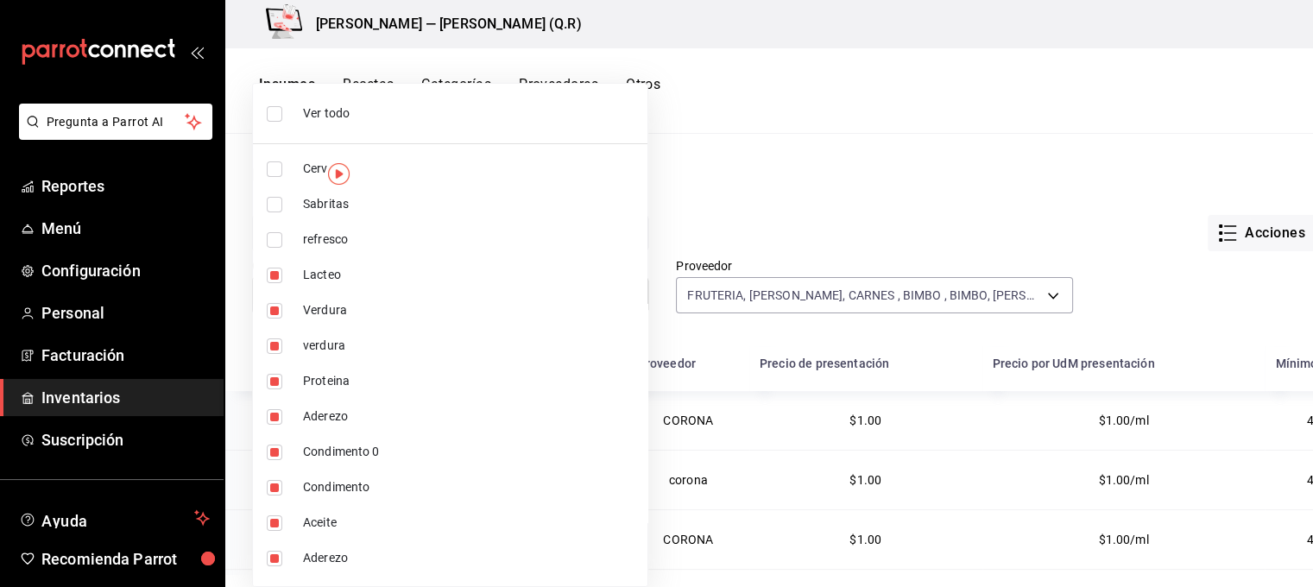
click at [632, 293] on body "Pregunta a Parrot AI Reportes Menú Configuración Personal Facturación Inventari…" at bounding box center [656, 287] width 1313 height 575
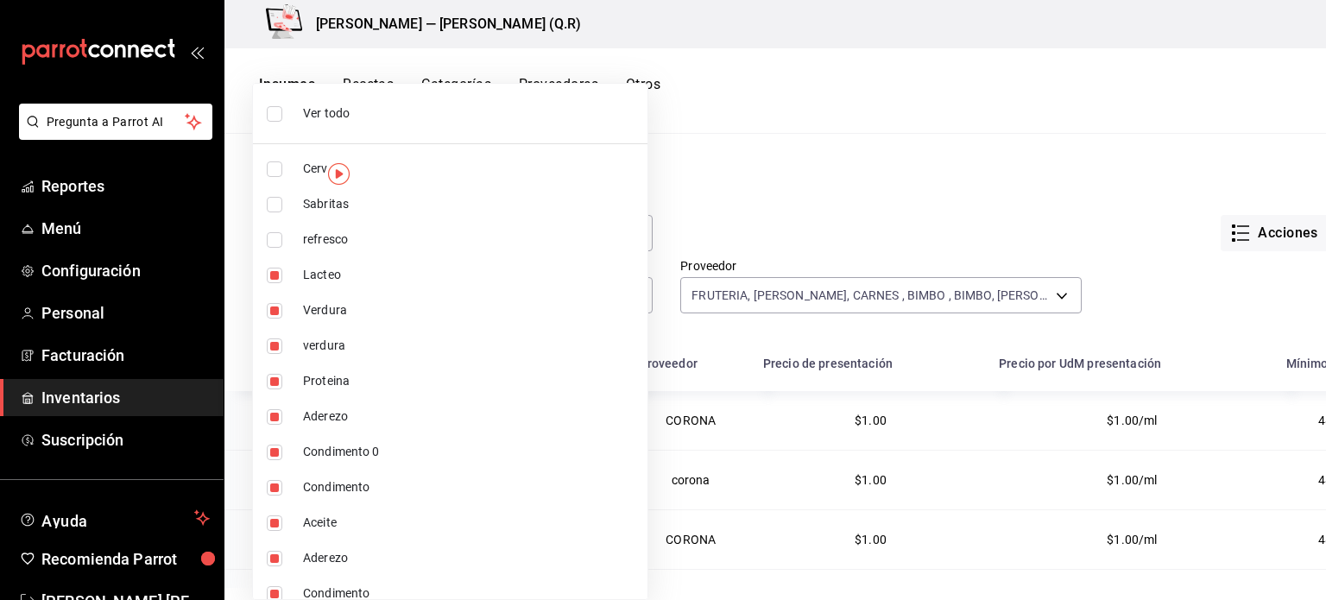
click at [546, 177] on span "Cerveza" at bounding box center [468, 169] width 331 height 18
type input "6561af41-fe9f-4e4a-b284-28b34512895d,8402d4ef-5998-4140-ad9a-1b55b78fe849,7d447…"
checkbox input "true"
click at [532, 104] on span "Ver todo" at bounding box center [468, 113] width 331 height 18
type input "6b3115b8-a781-49e8-8dc2-b0f4f1880140,1fce1bf9-9ece-498e-80e6-8fe93aeed1db,7796e…"
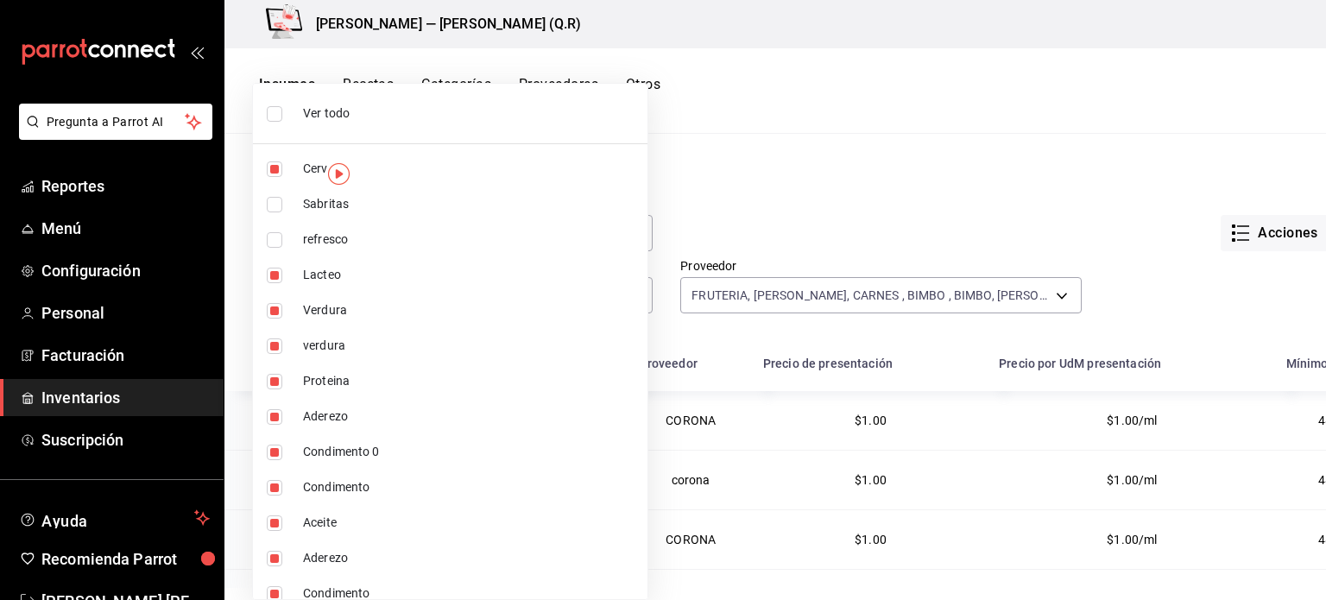
checkbox input "true"
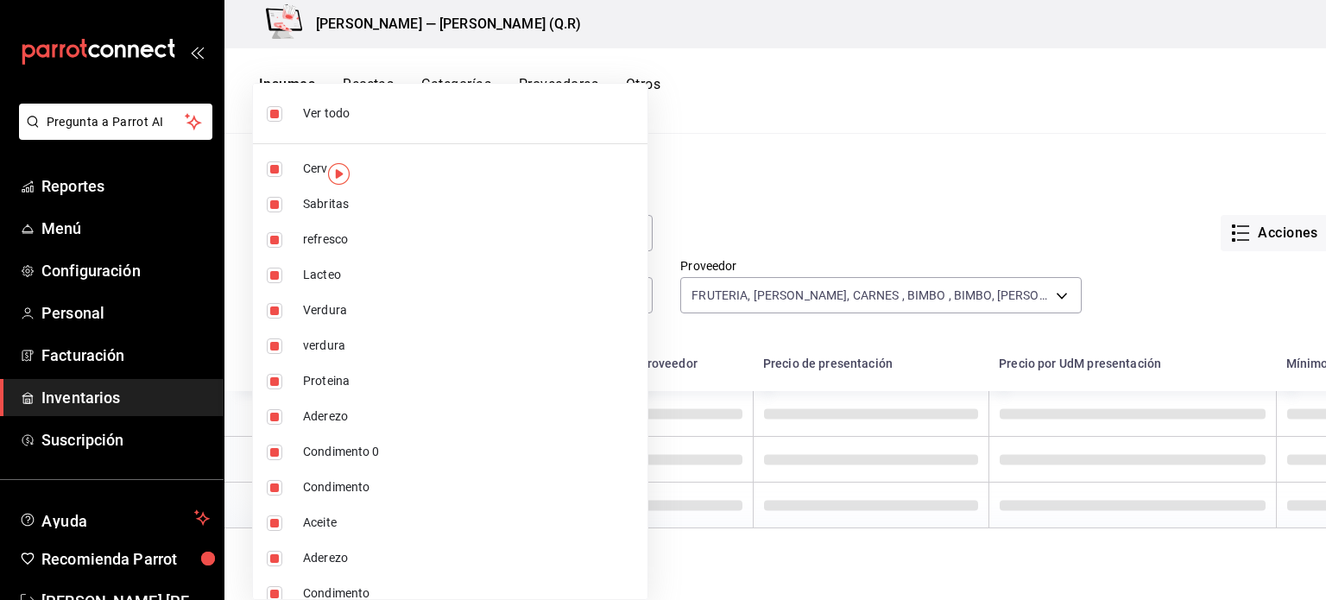
click at [532, 104] on span "Ver todo" at bounding box center [468, 113] width 331 height 18
checkbox input "false"
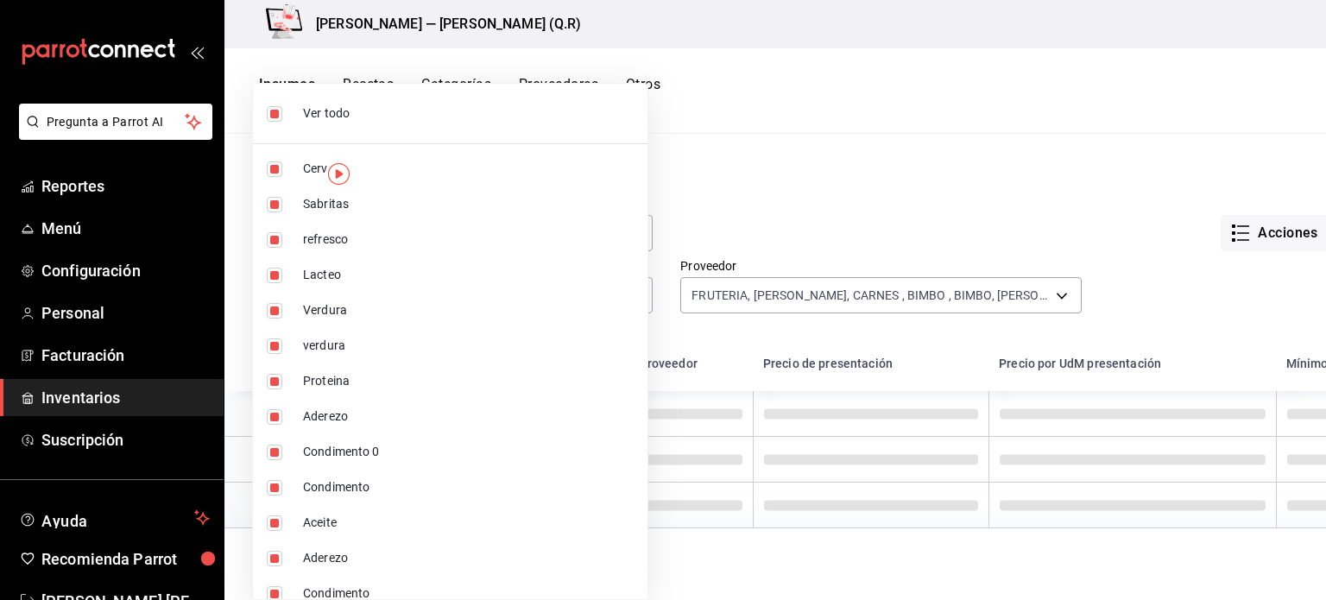
checkbox input "false"
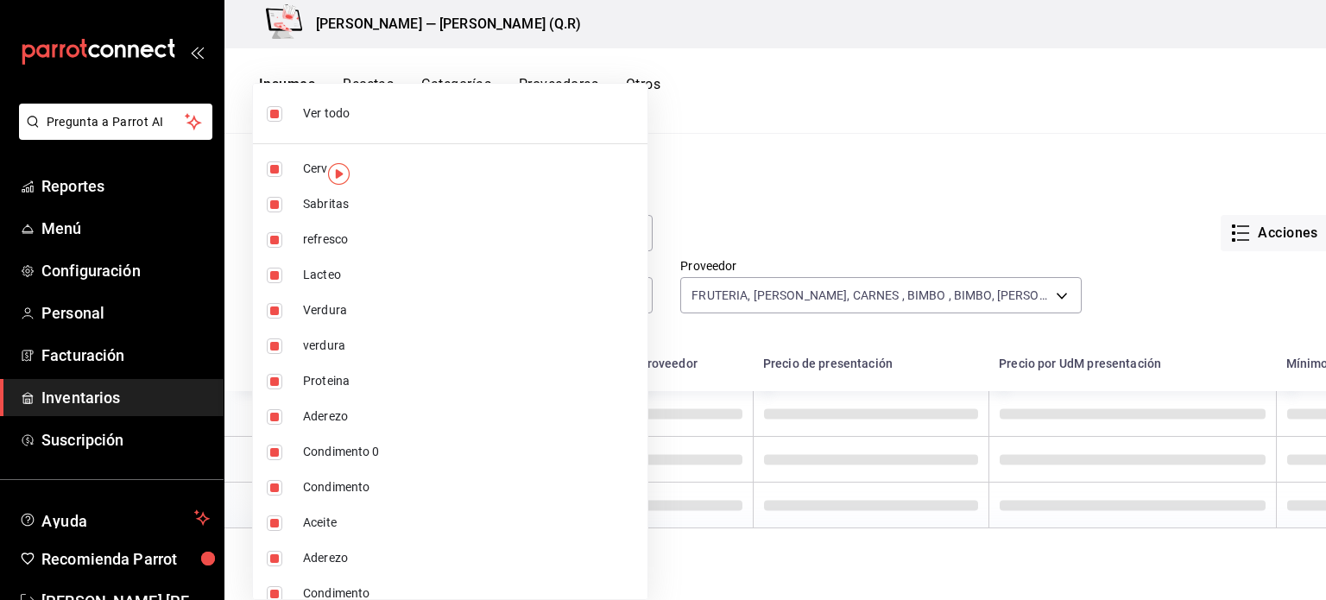
checkbox input "false"
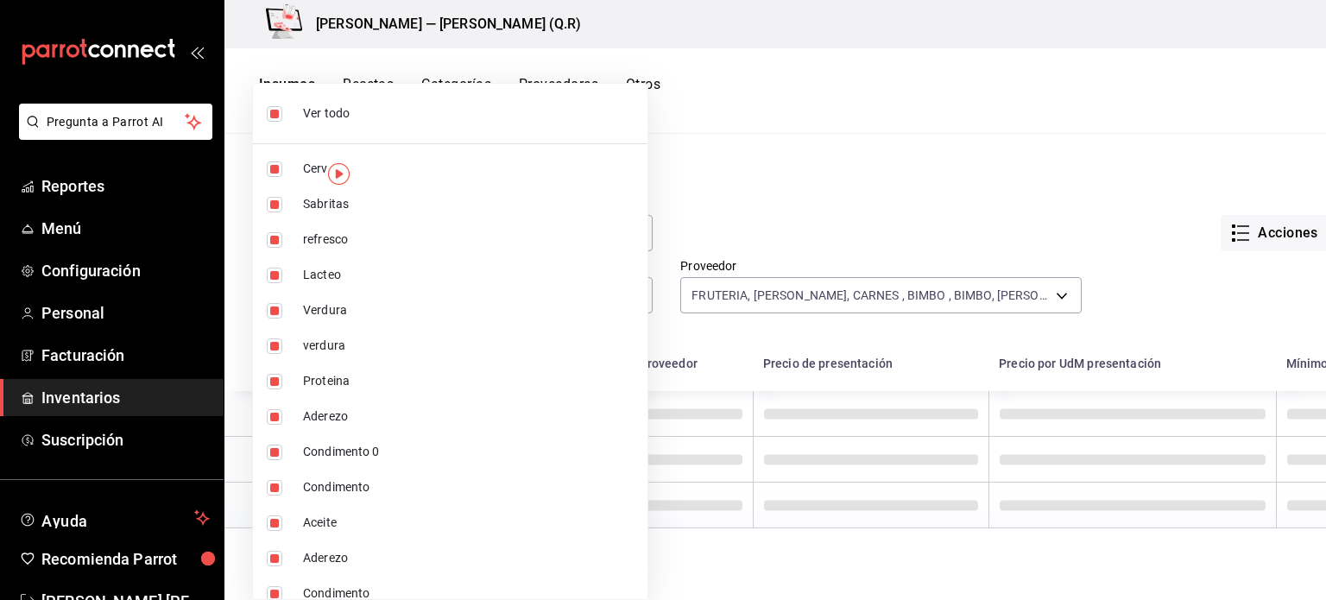
checkbox input "false"
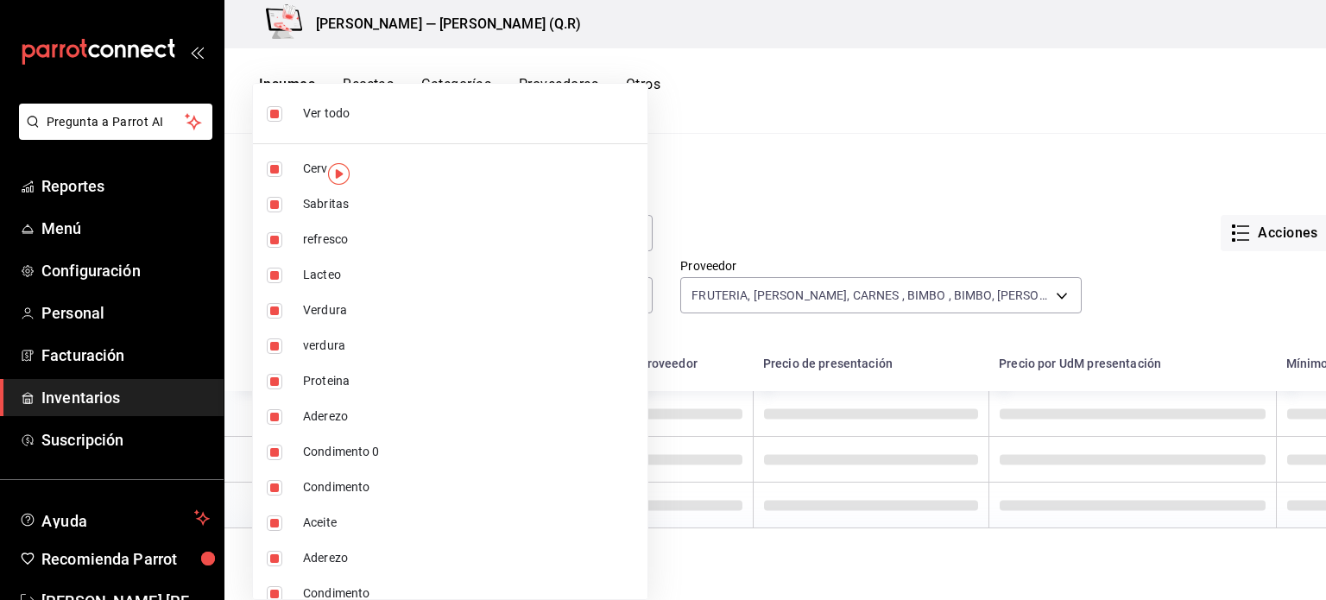
checkbox input "false"
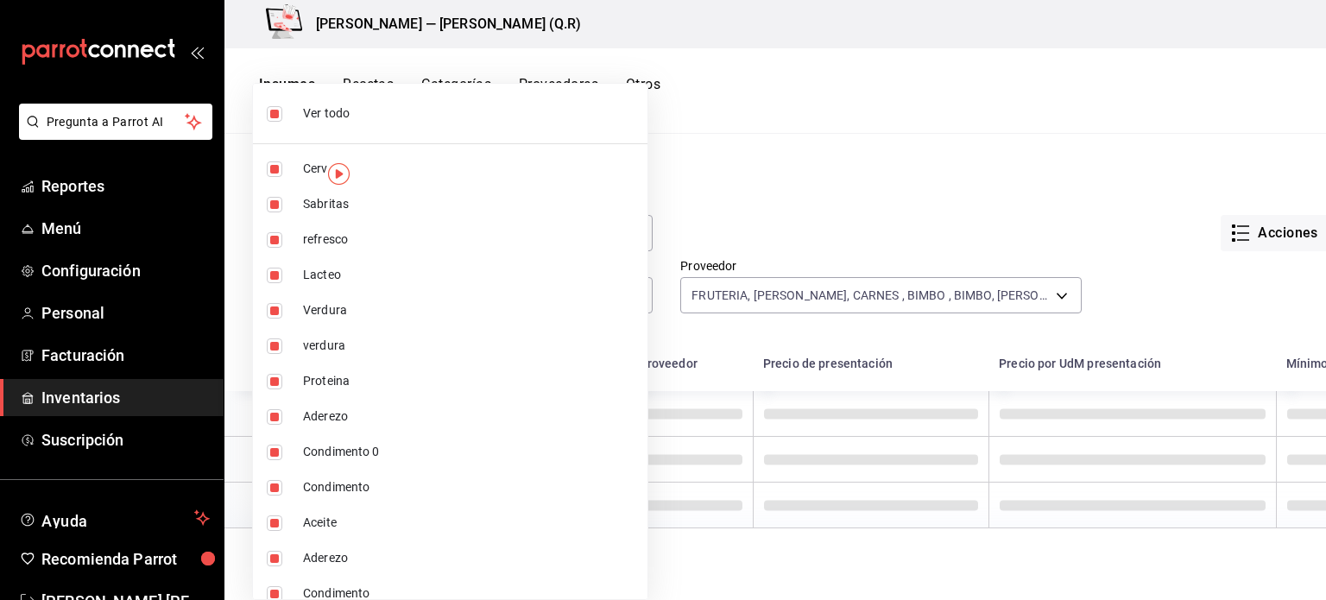
checkbox input "false"
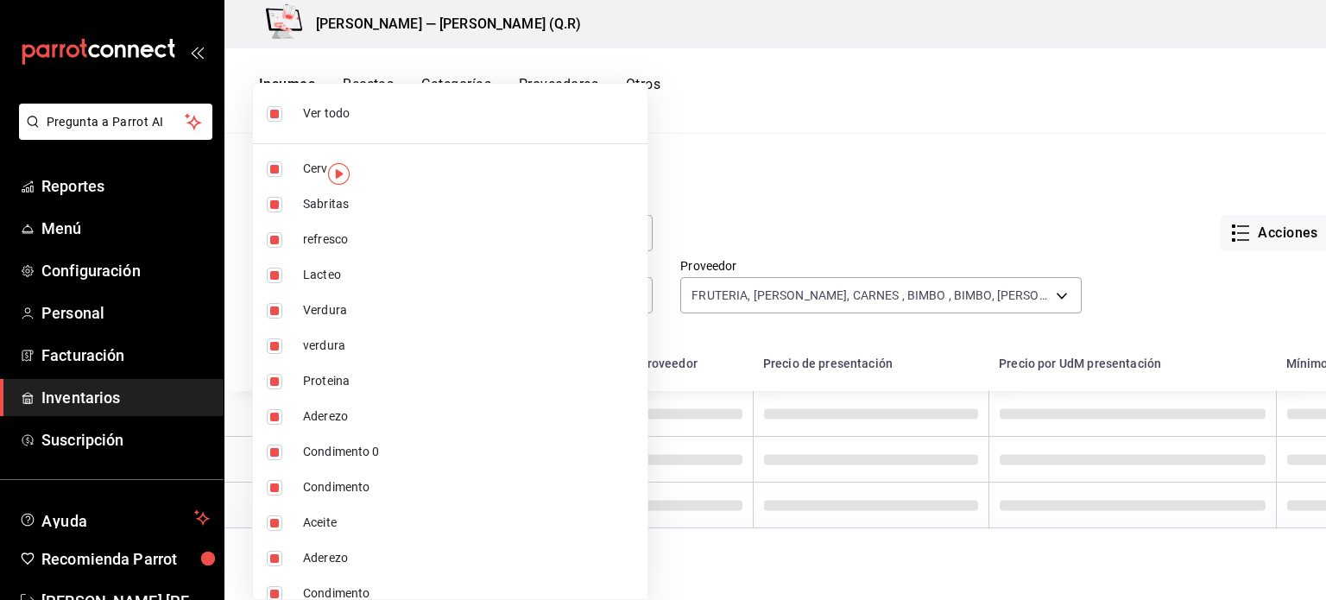
checkbox input "false"
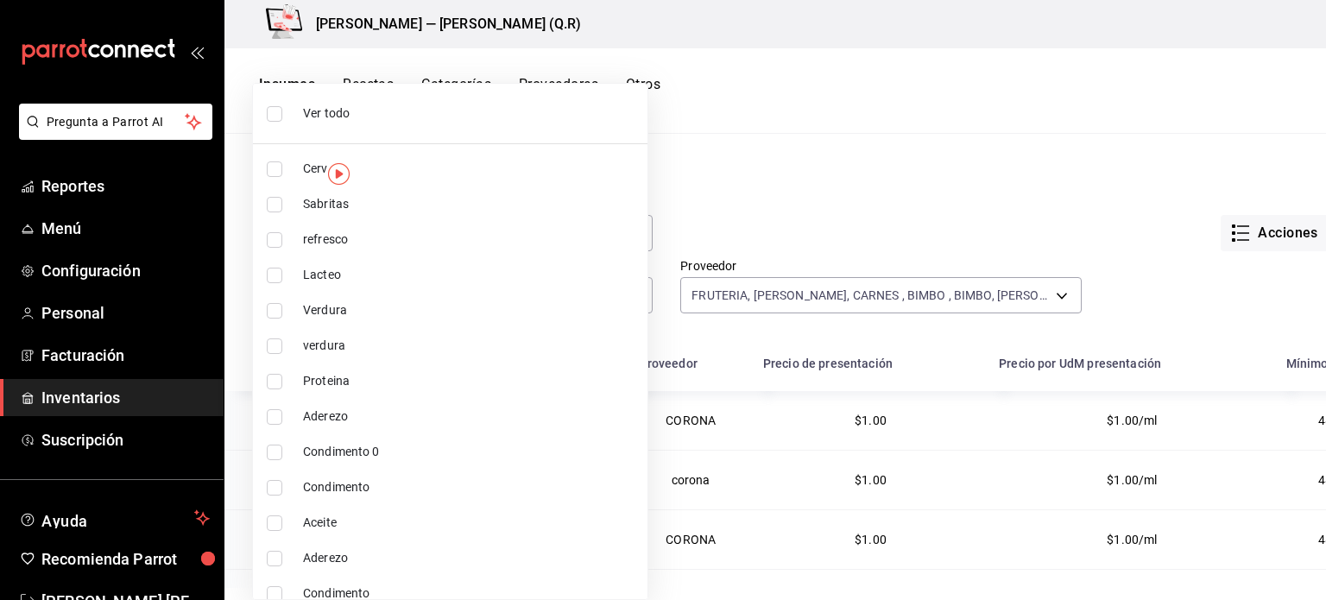
click at [444, 154] on li "Cerveza" at bounding box center [450, 168] width 395 height 35
type input "6b3115b8-a781-49e8-8dc2-b0f4f1880140"
checkbox input "true"
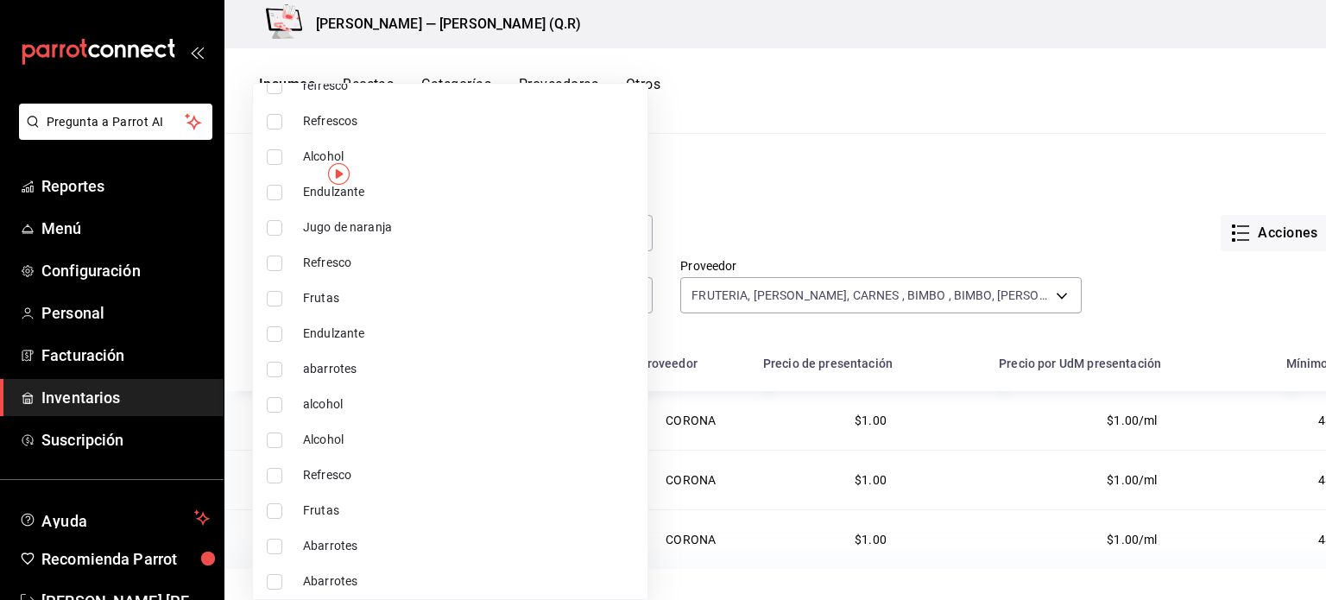
scroll to position [584, 0]
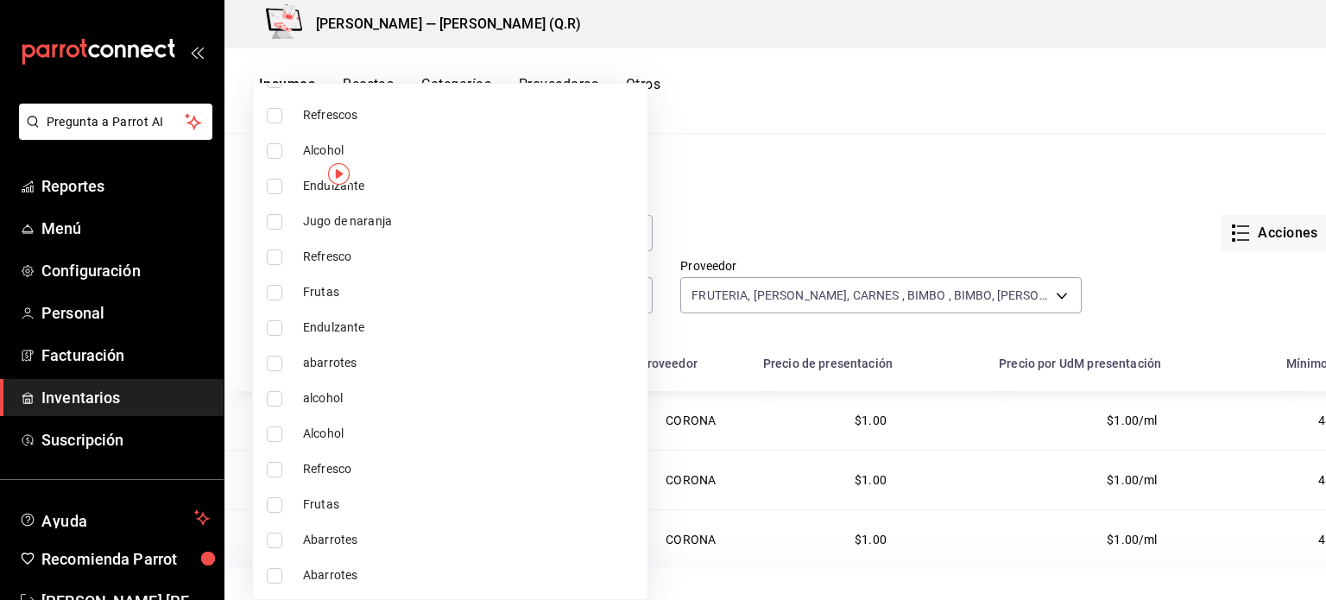
click at [704, 210] on div at bounding box center [663, 300] width 1326 height 600
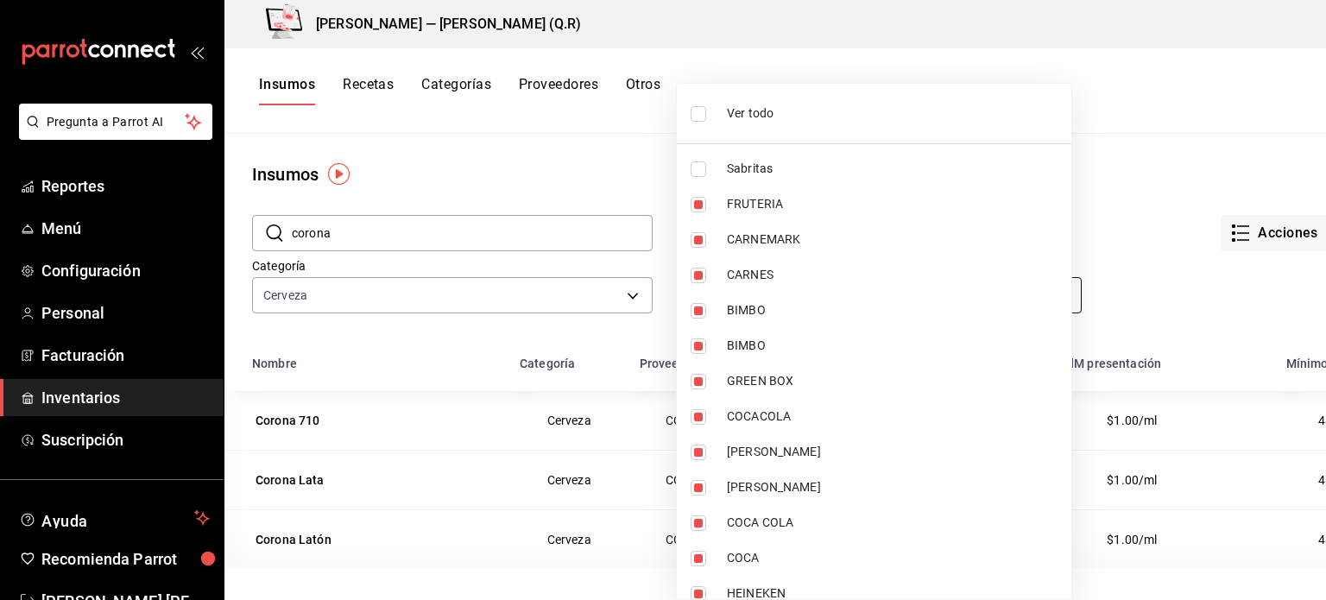
click at [761, 298] on body "Pregunta a Parrot AI Reportes Menú Configuración Personal Facturación Inventari…" at bounding box center [663, 294] width 1326 height 588
click at [793, 122] on span "Ver todo" at bounding box center [892, 113] width 331 height 18
type input "f86ecc14-41fa-47b0-a405-709db9641450,7fd2f176-f311-4994-bdd9-1c3d958bc7aa,65faf…"
checkbox input "true"
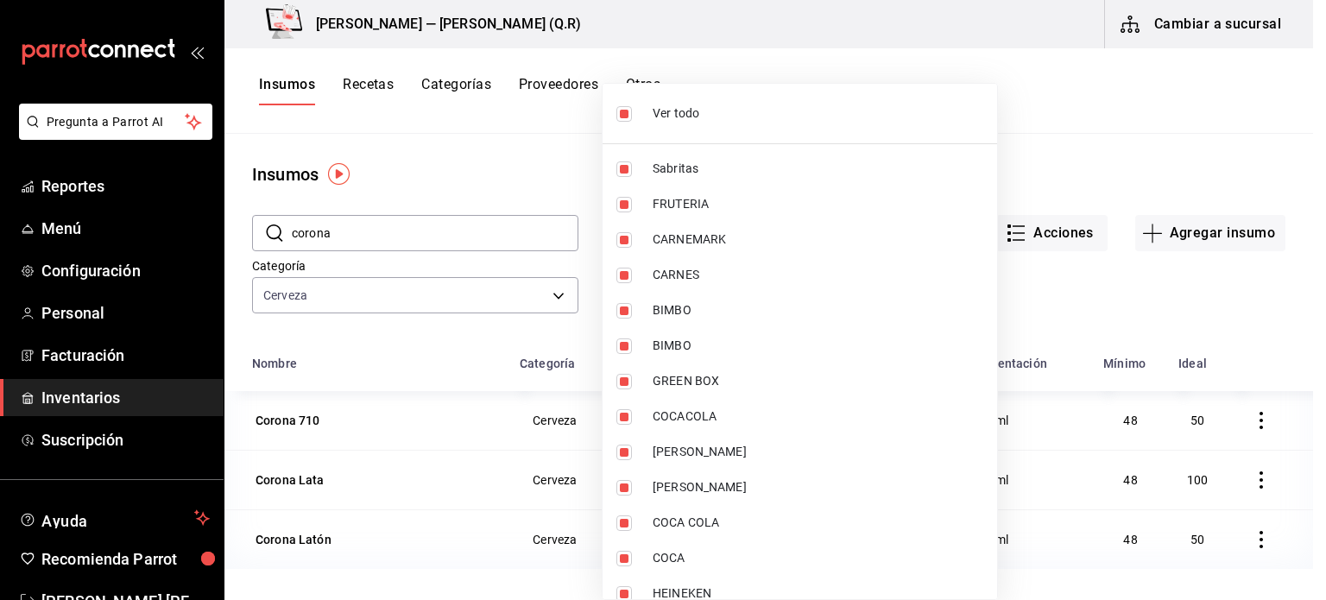
click at [793, 122] on span "Ver todo" at bounding box center [818, 113] width 331 height 18
checkbox input "false"
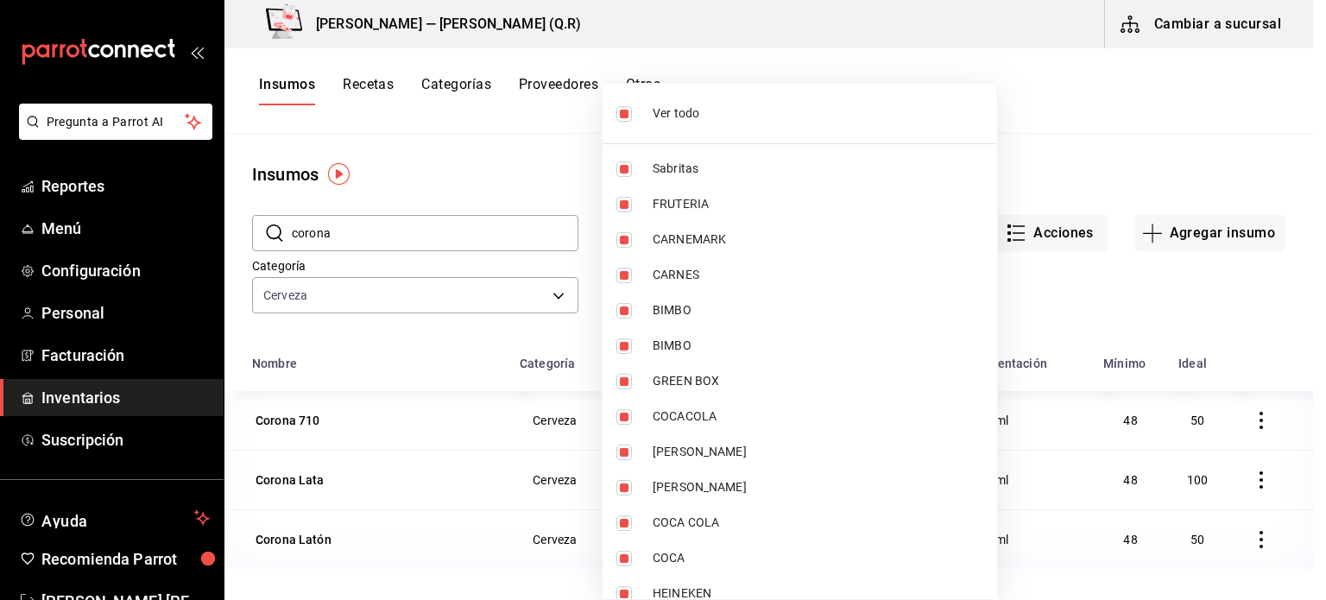
checkbox input "false"
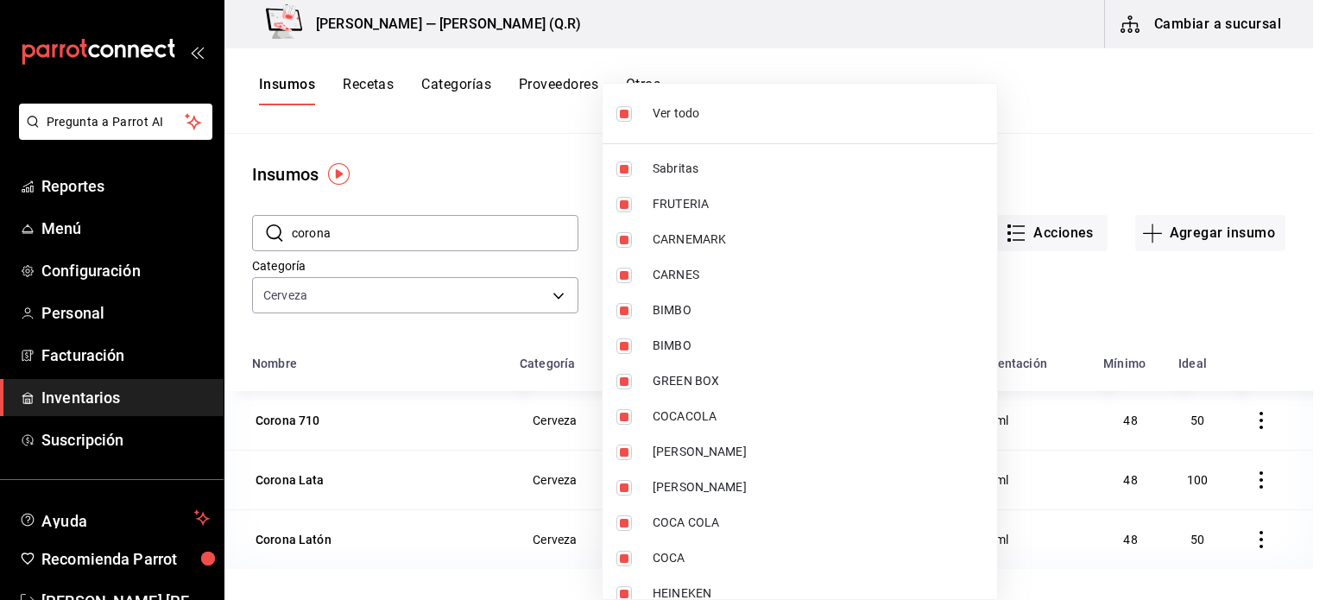
checkbox input "false"
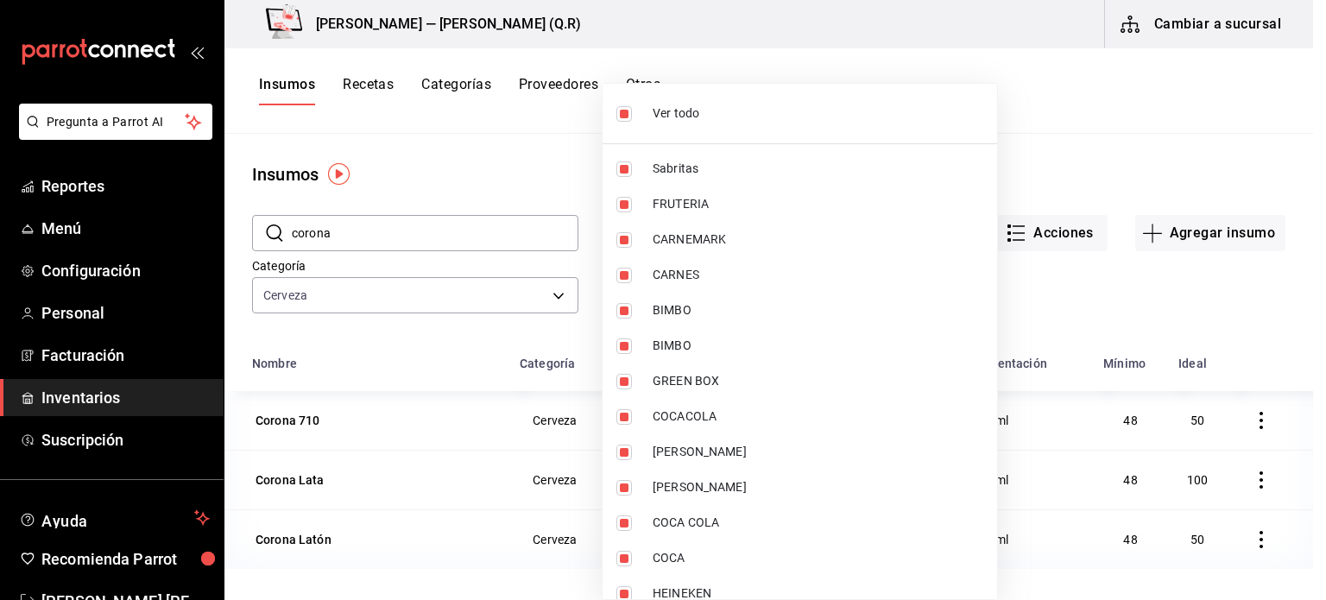
checkbox input "false"
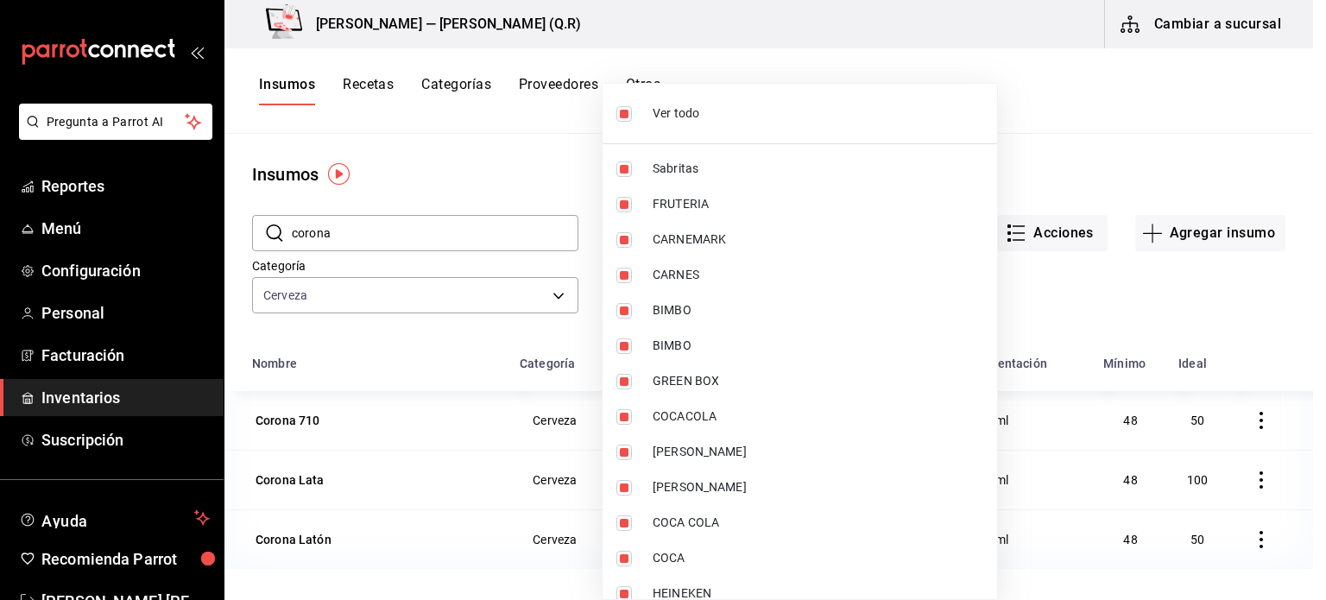
checkbox input "false"
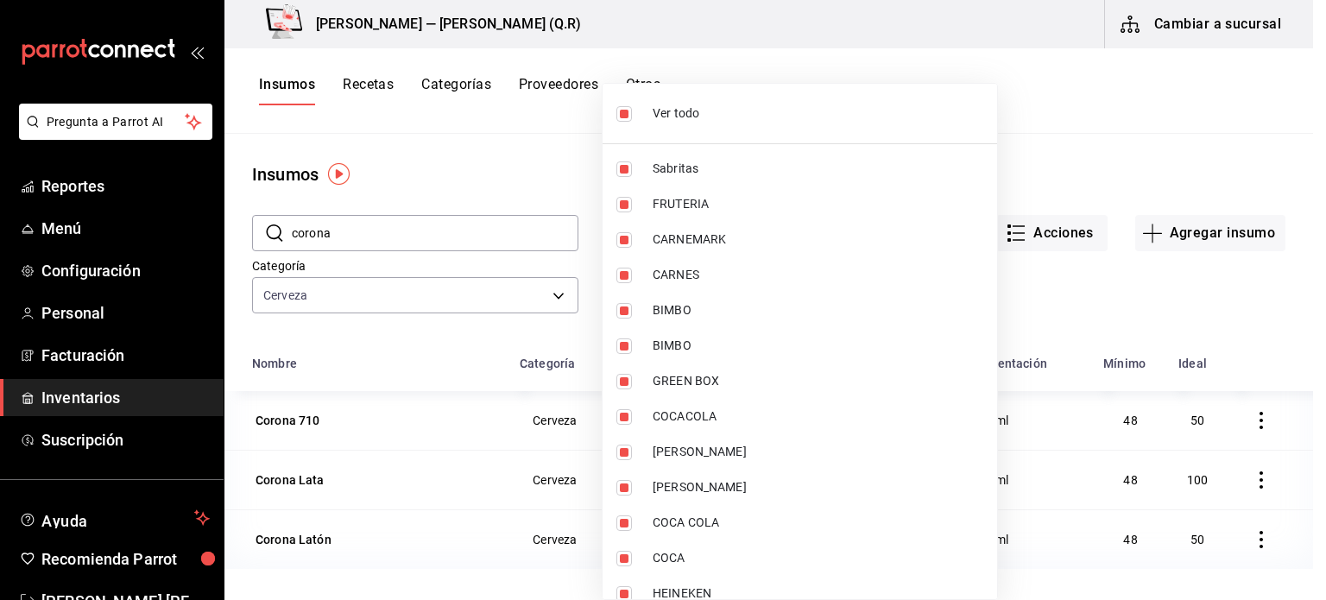
checkbox input "false"
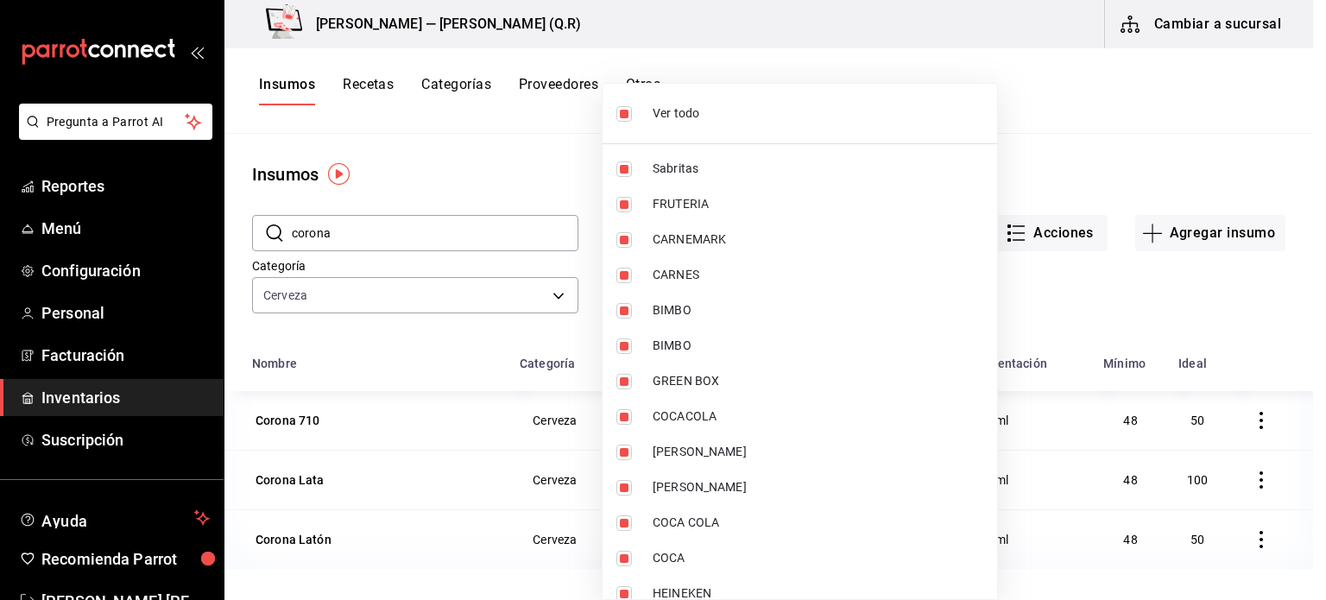
checkbox input "false"
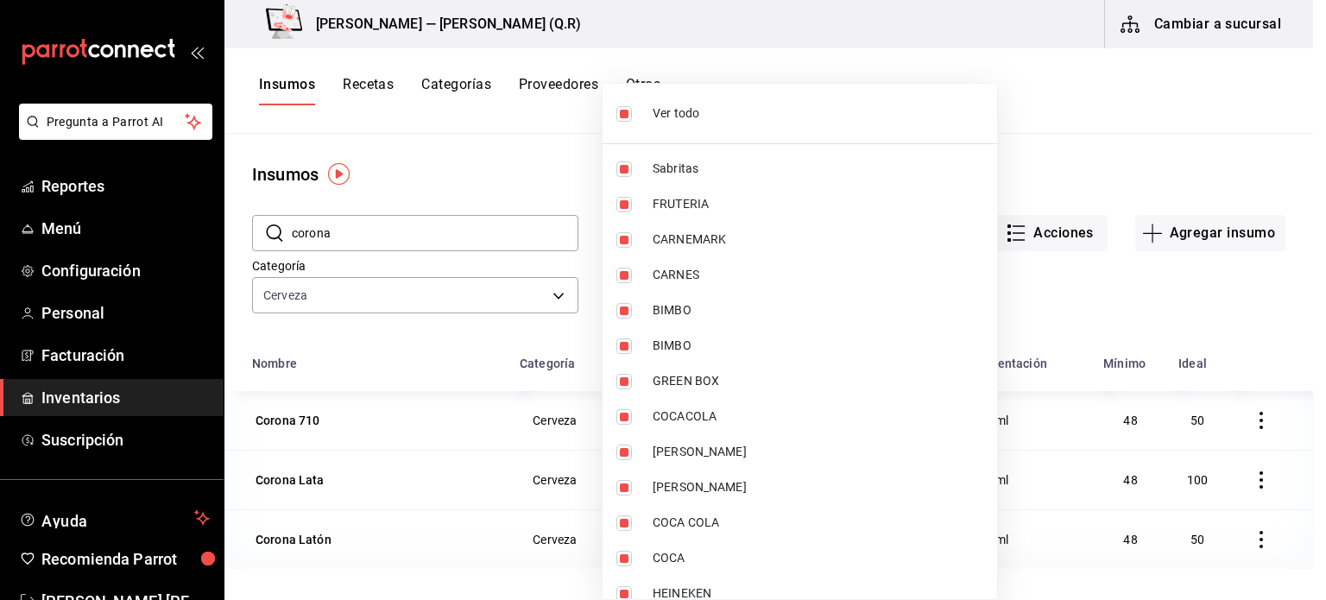
checkbox input "false"
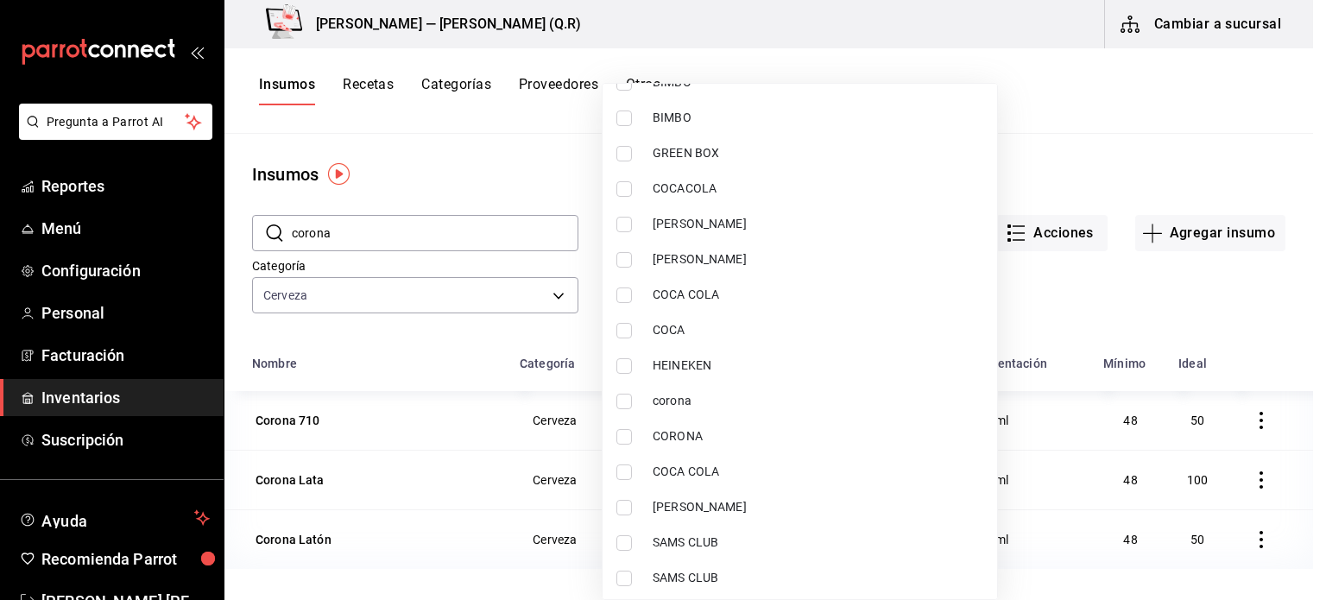
scroll to position [257, 0]
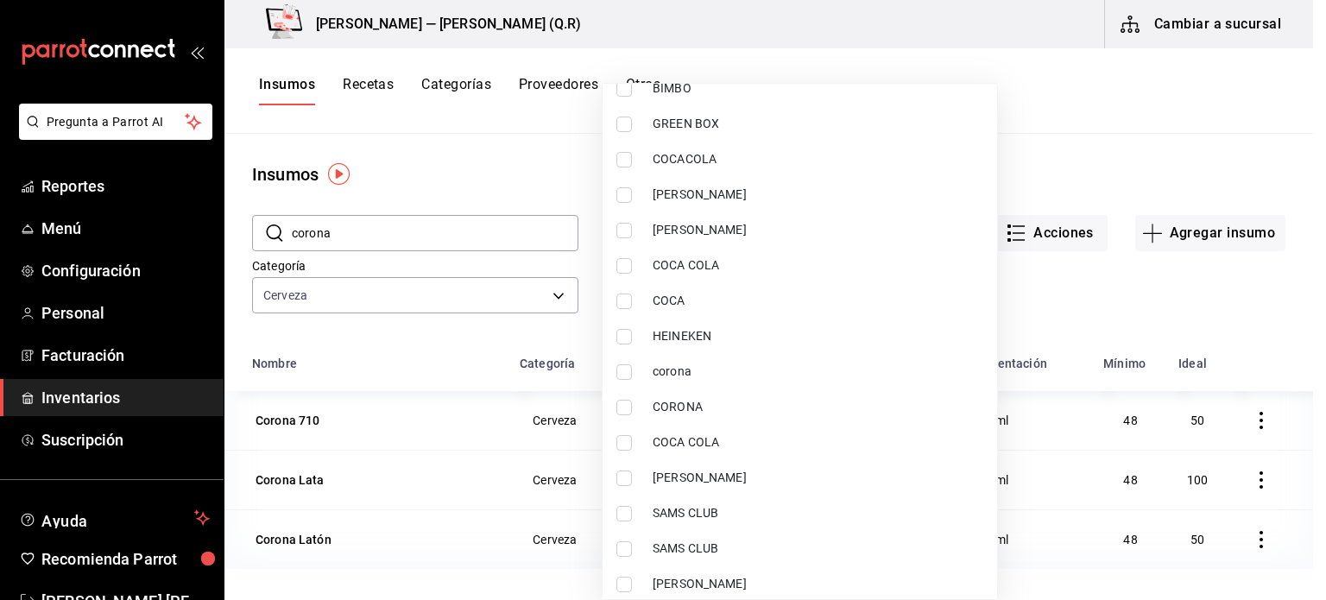
click at [809, 365] on span "corona" at bounding box center [818, 372] width 331 height 18
type input "d4673307-abbe-44c5-9314-a2b5ca451af3"
checkbox input "true"
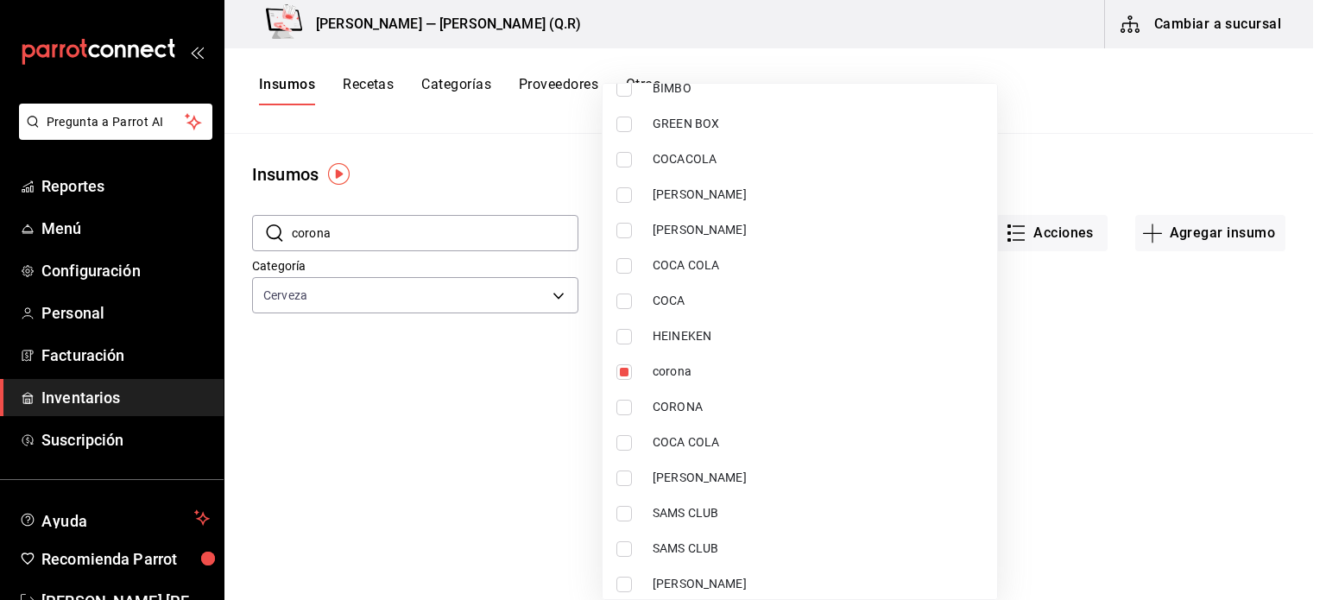
click at [1194, 106] on div at bounding box center [663, 300] width 1326 height 600
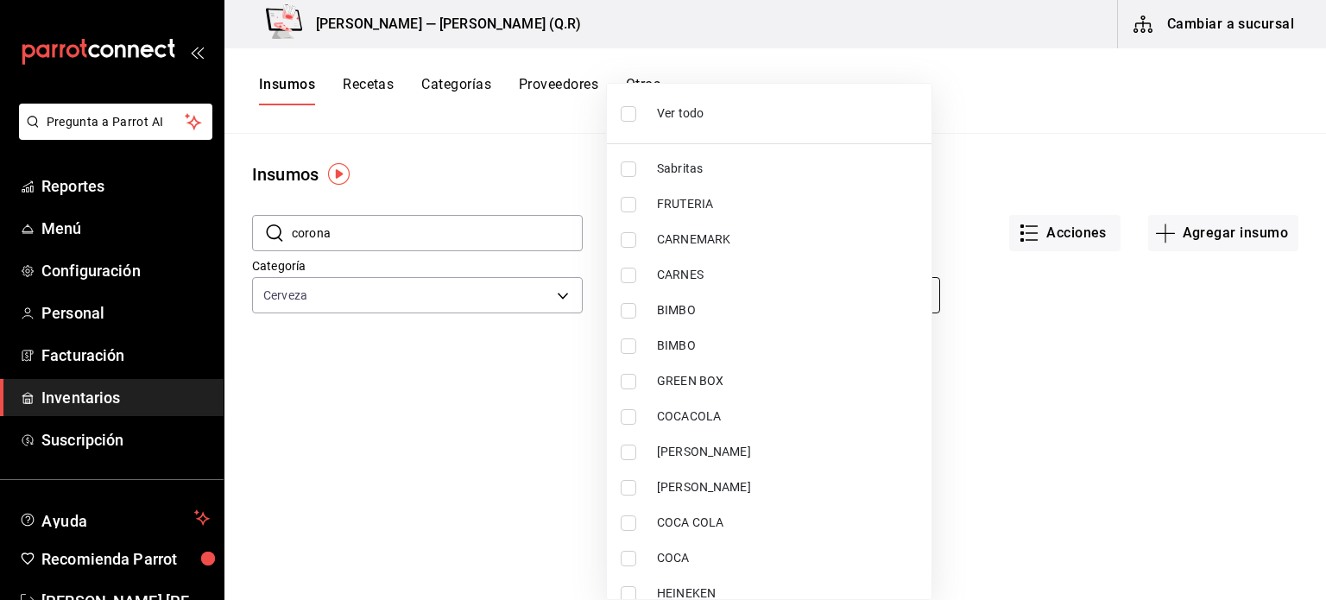
click at [664, 287] on body "Pregunta a Parrot AI Reportes Menú Configuración Personal Facturación Inventari…" at bounding box center [663, 294] width 1326 height 588
click at [831, 101] on li "Ver todo" at bounding box center [769, 114] width 325 height 46
type input "f86ecc14-41fa-47b0-a405-709db9641450,7fd2f176-f311-4994-bdd9-1c3d958bc7aa,65faf…"
checkbox input "true"
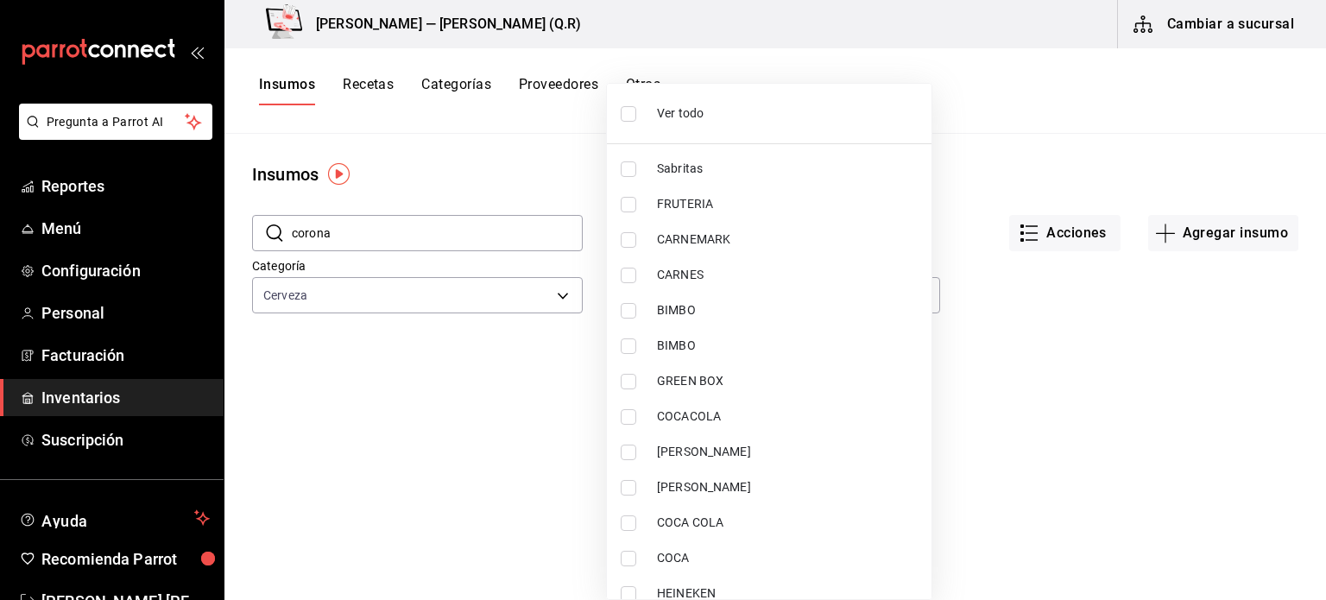
checkbox input "true"
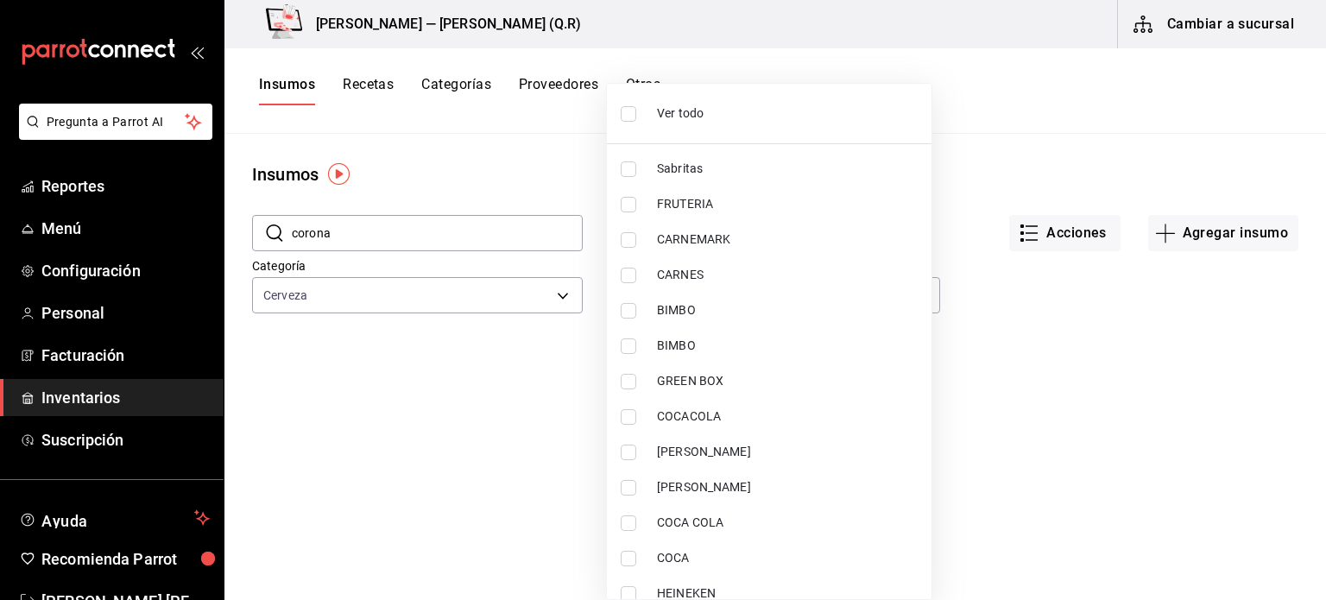
checkbox input "true"
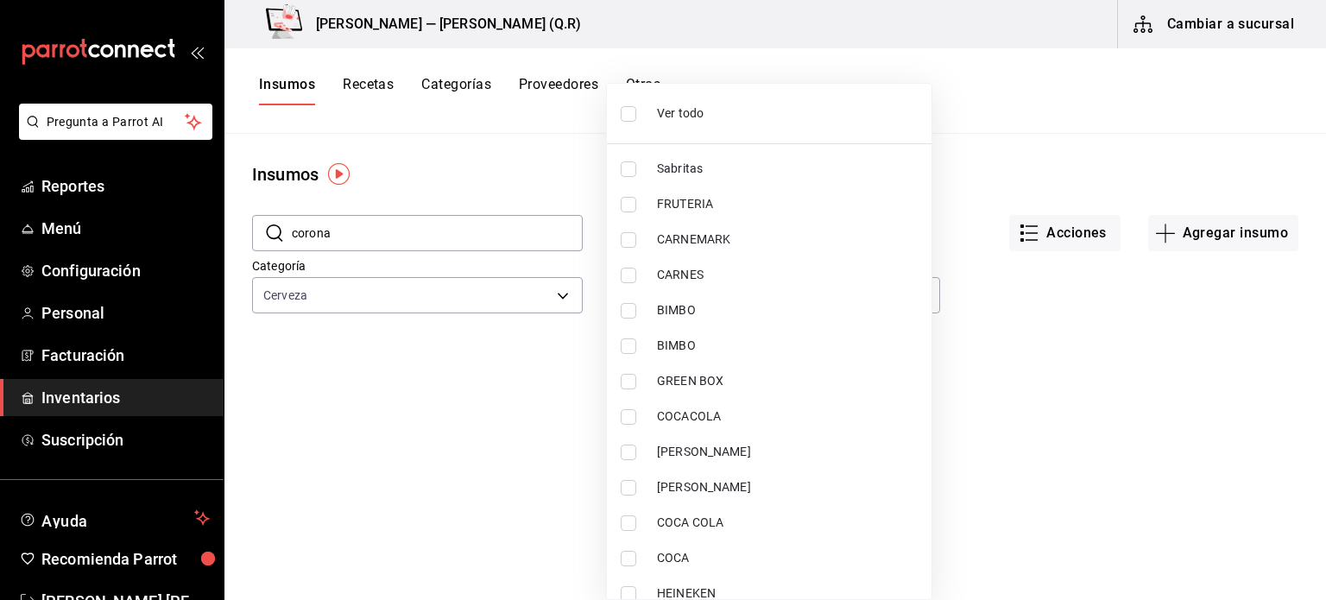
checkbox input "true"
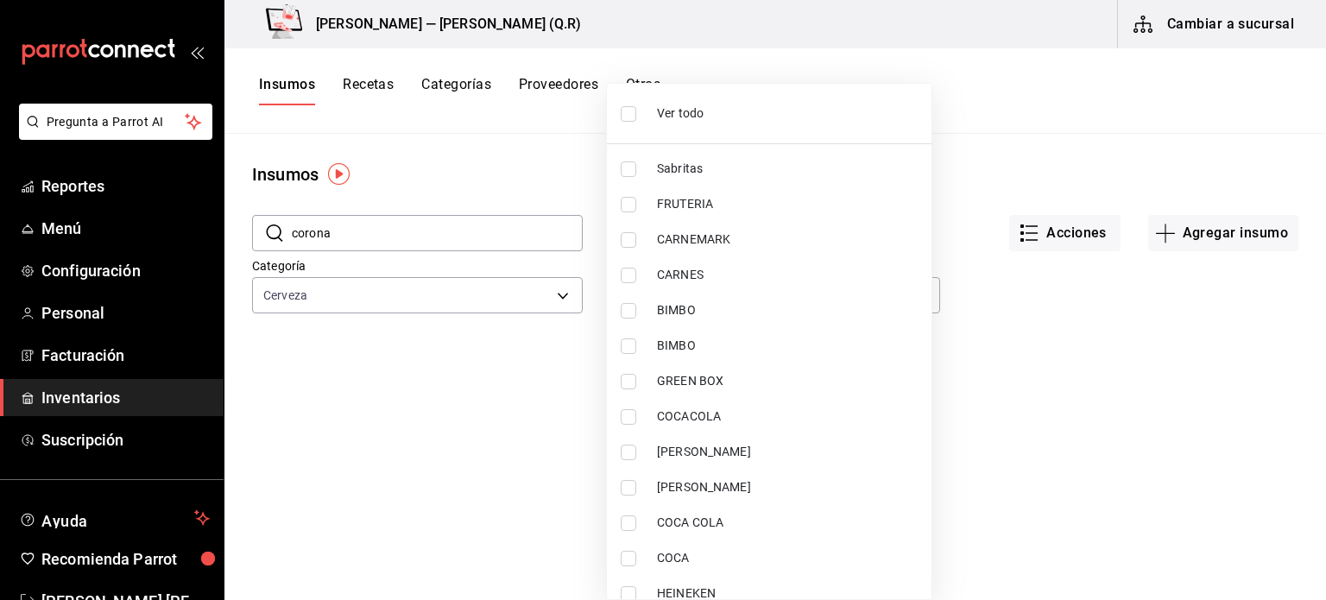
checkbox input "true"
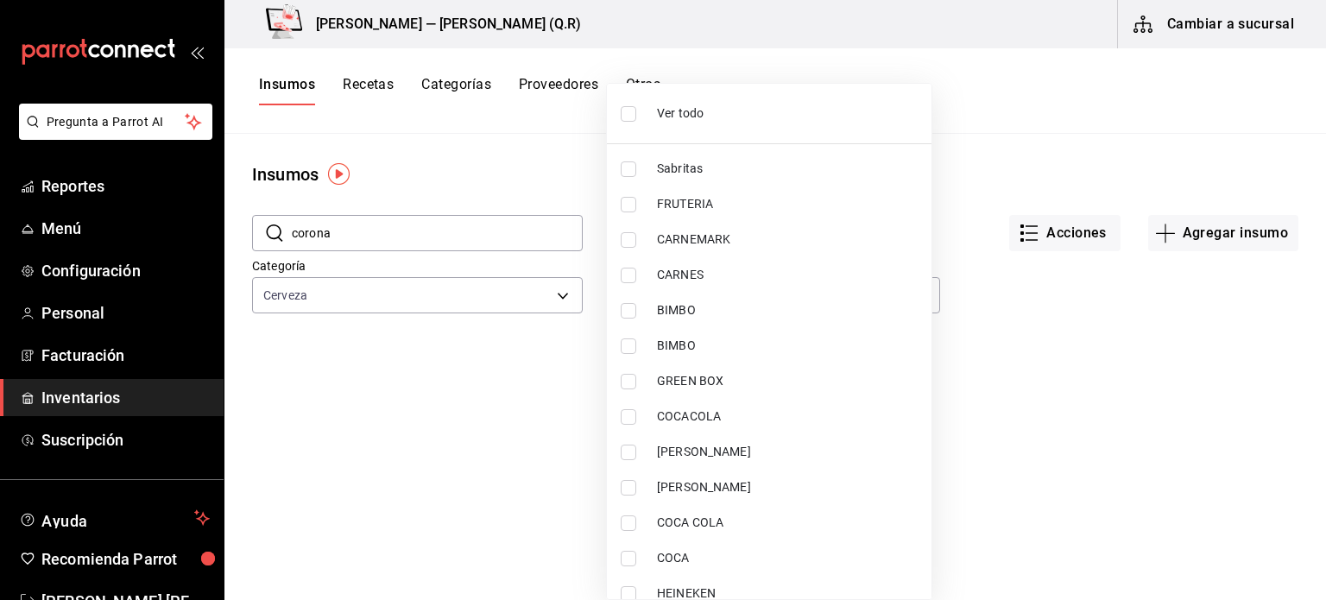
checkbox input "true"
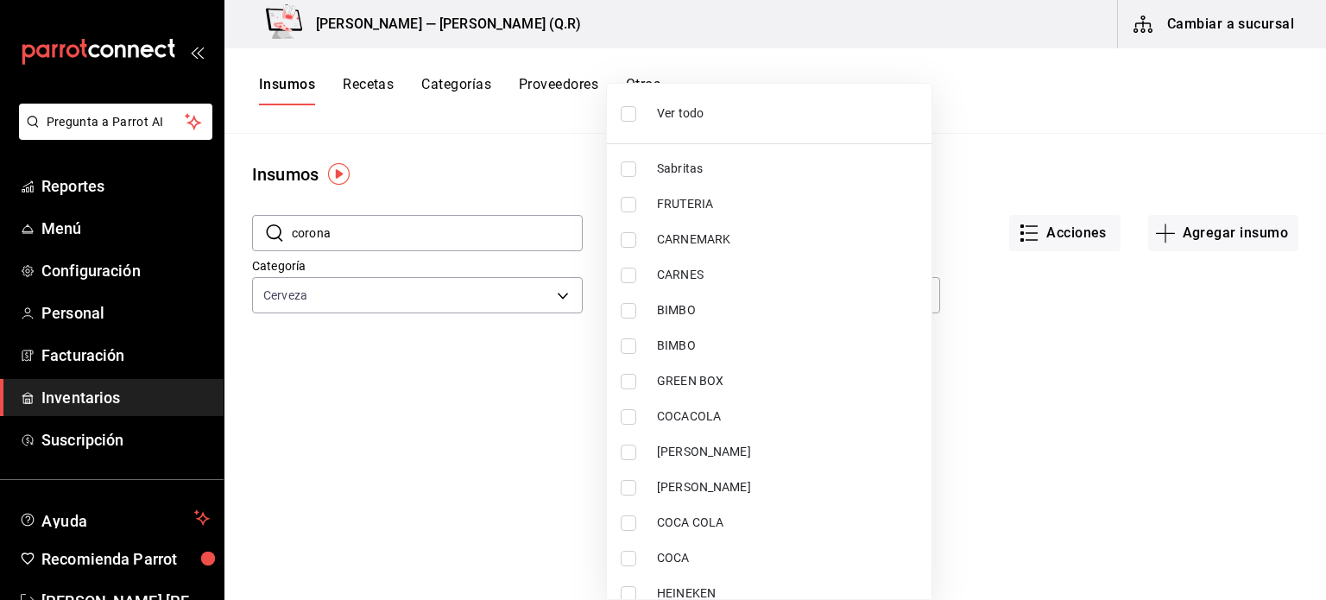
checkbox input "true"
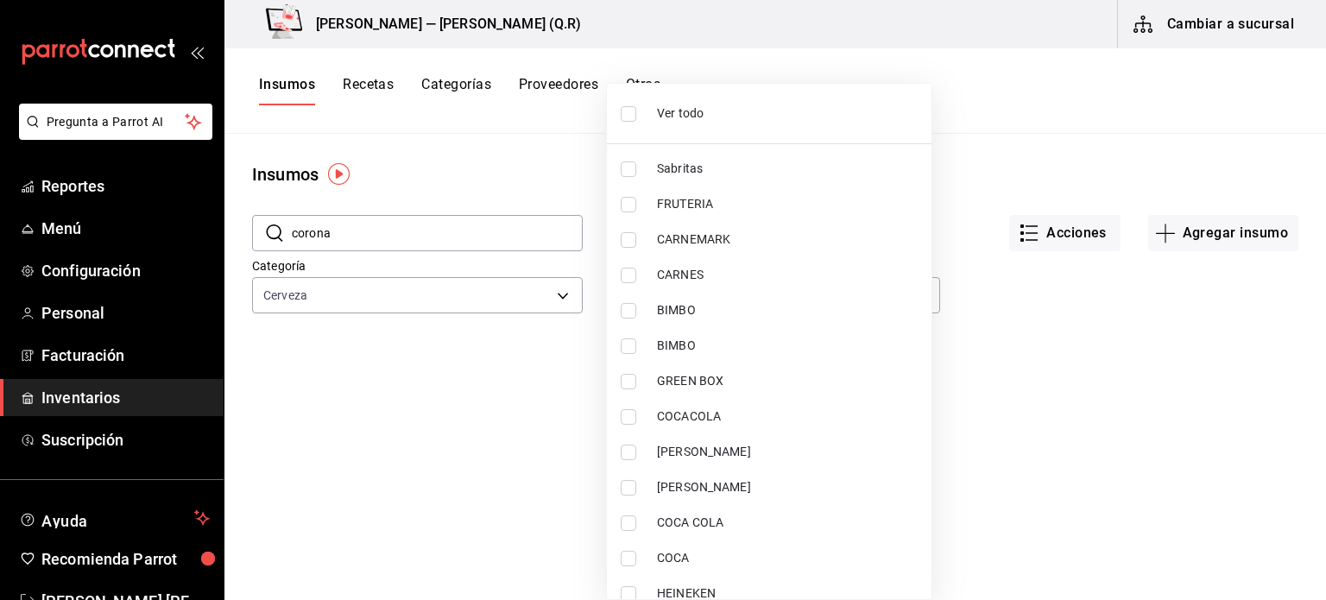
checkbox input "true"
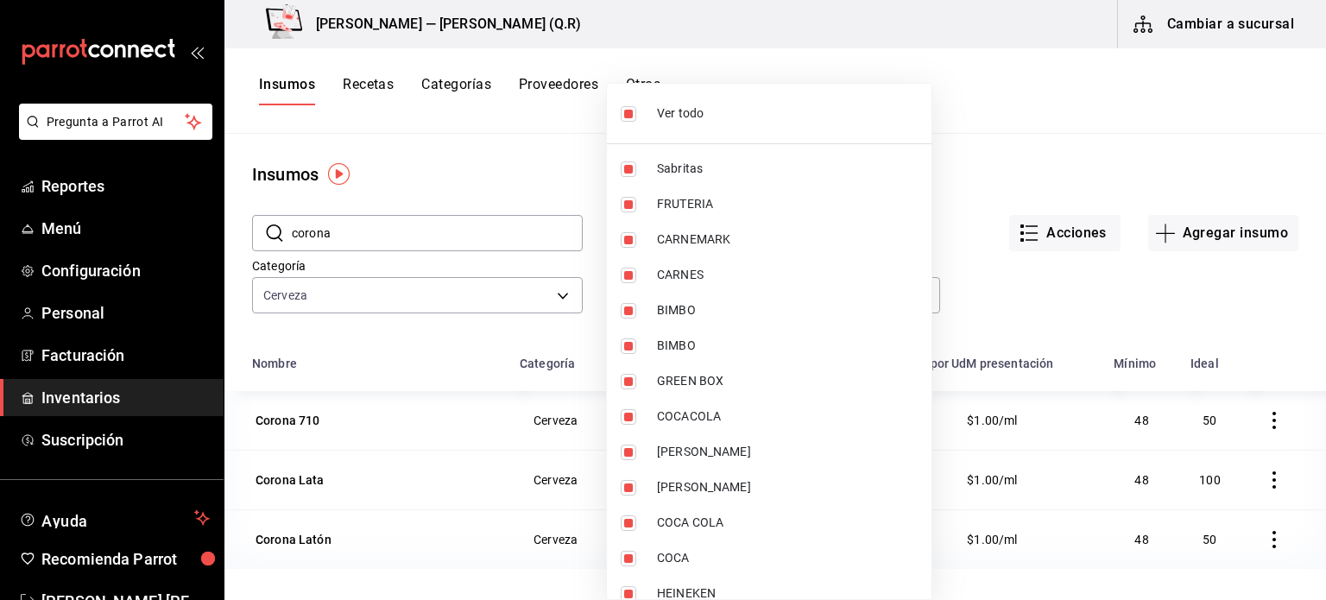
click at [1007, 127] on div at bounding box center [663, 300] width 1326 height 600
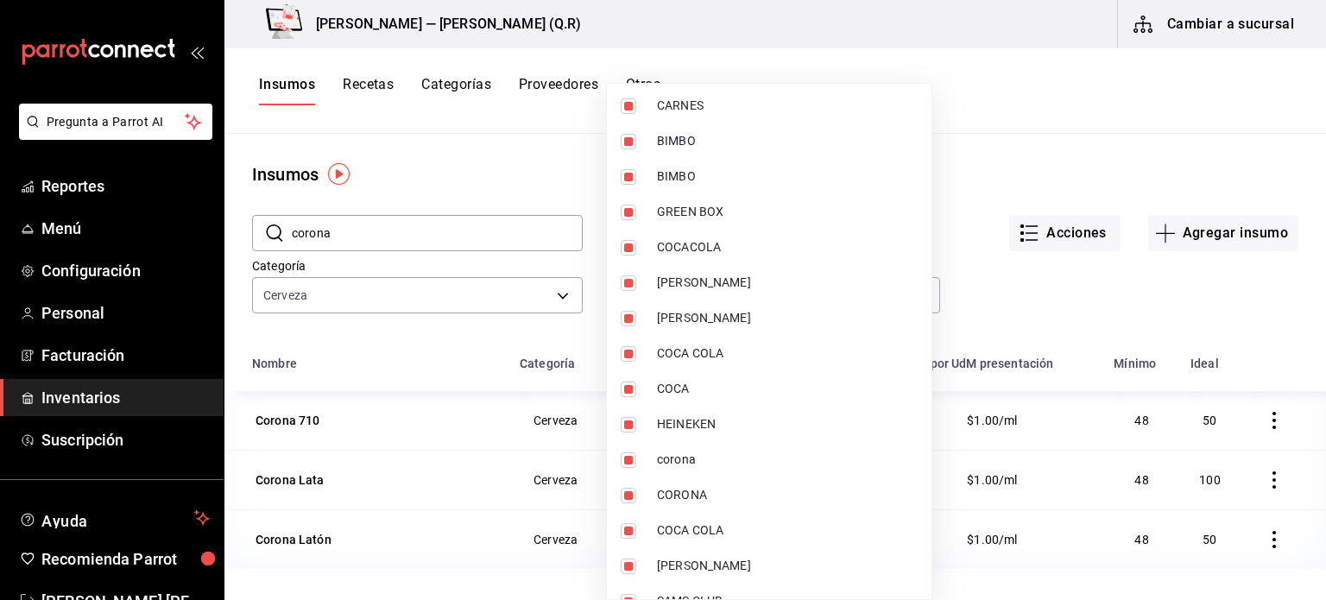
scroll to position [173, 0]
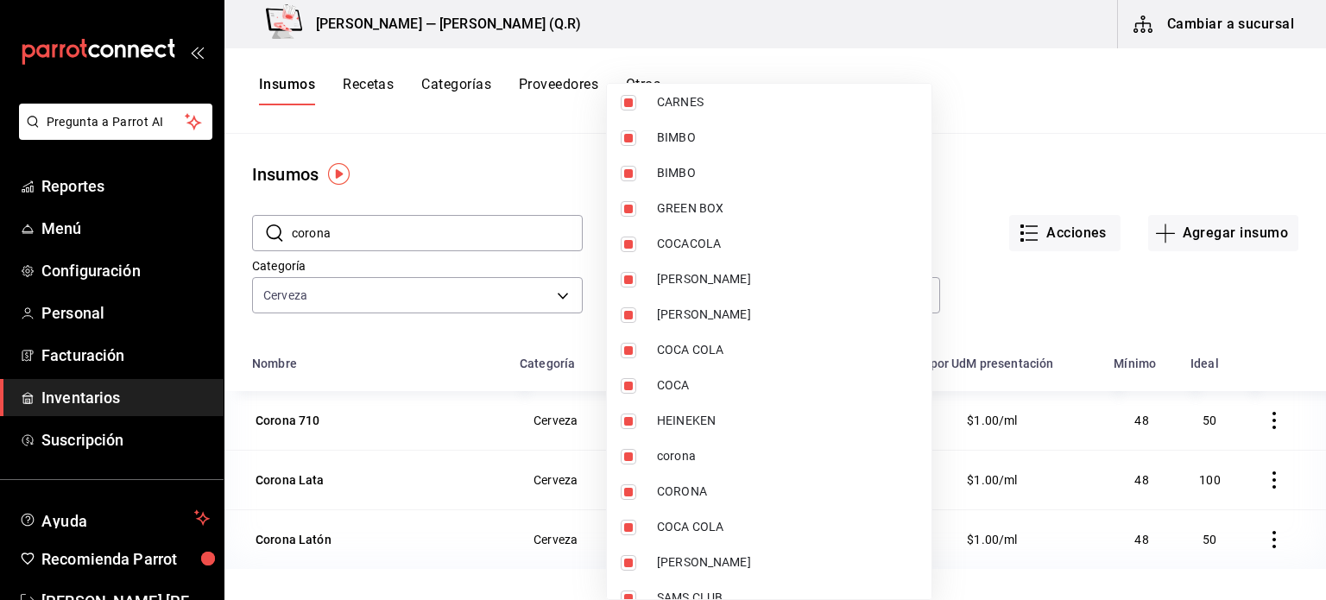
click at [1012, 298] on div at bounding box center [663, 300] width 1326 height 600
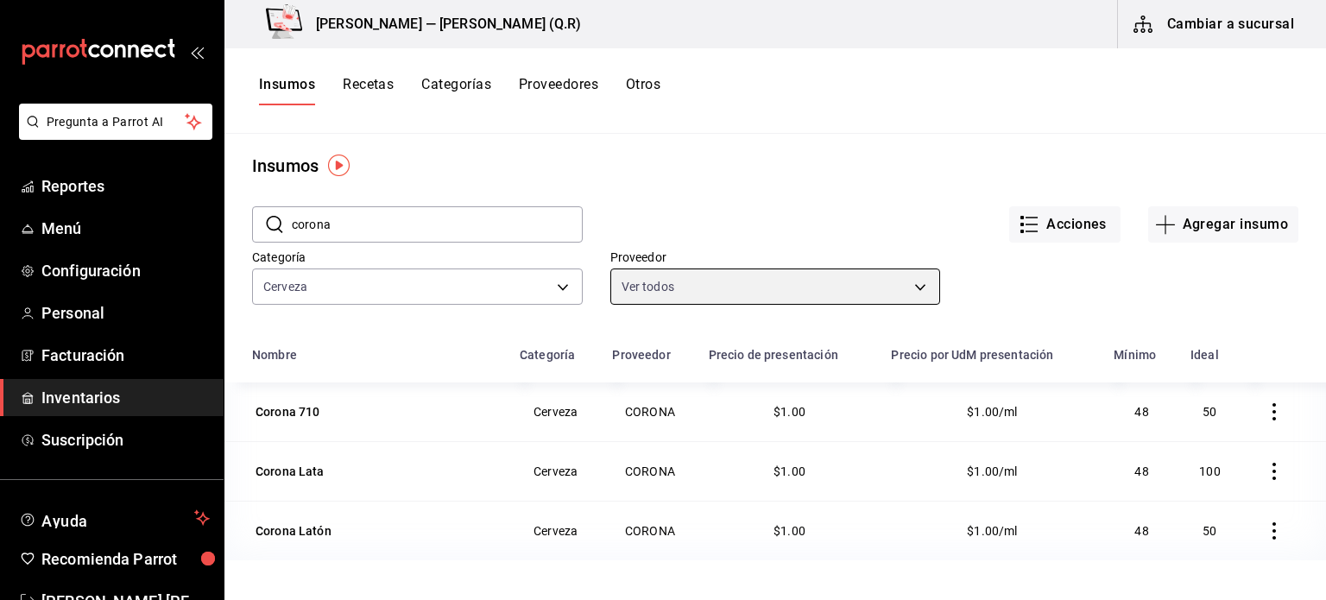
scroll to position [10, 0]
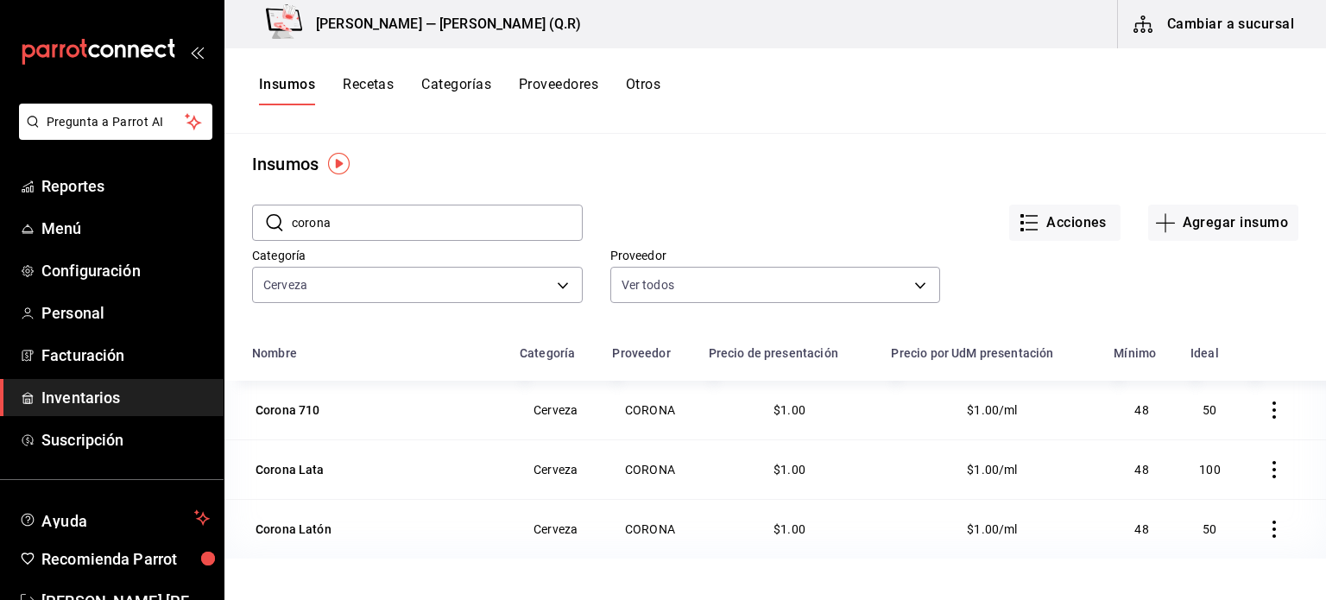
click at [1258, 423] on button "button" at bounding box center [1274, 410] width 38 height 38
click at [1071, 419] on div at bounding box center [663, 300] width 1326 height 600
click at [1084, 415] on td "$1.00/ml" at bounding box center [992, 410] width 223 height 59
click at [1070, 224] on button "Acciones" at bounding box center [1064, 223] width 111 height 36
click at [1052, 318] on div at bounding box center [663, 300] width 1326 height 600
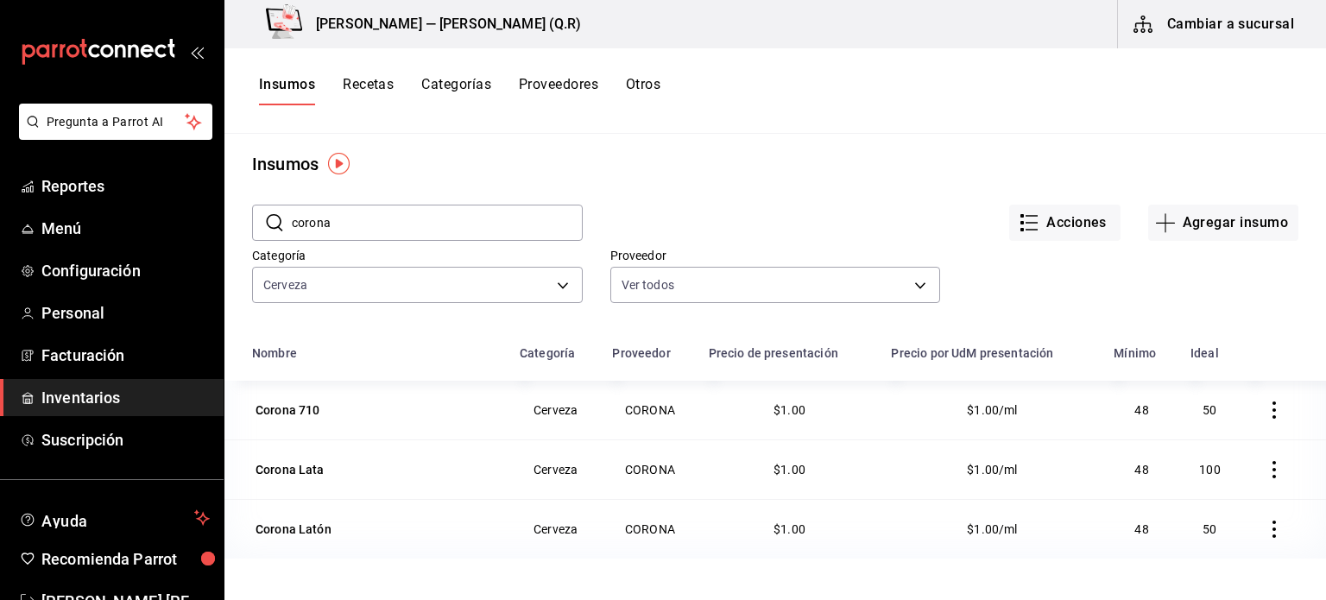
click at [1219, 21] on button "Cambiar a sucursal" at bounding box center [1215, 24] width 194 height 48
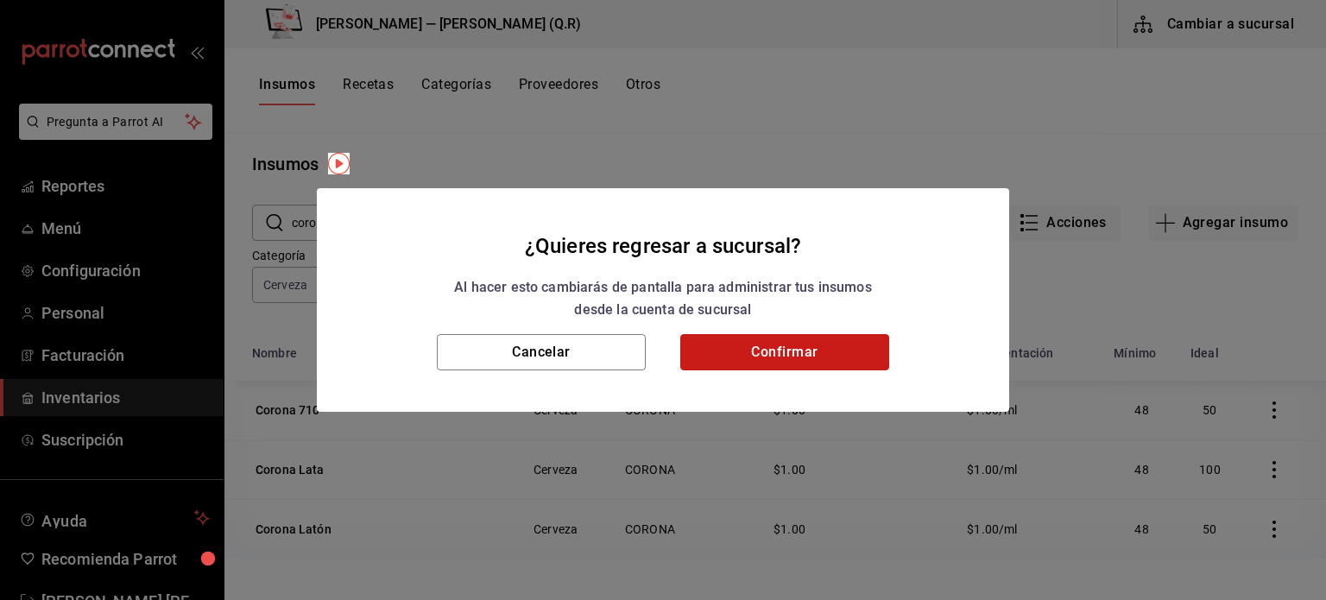
click at [849, 355] on button "Confirmar" at bounding box center [784, 352] width 209 height 36
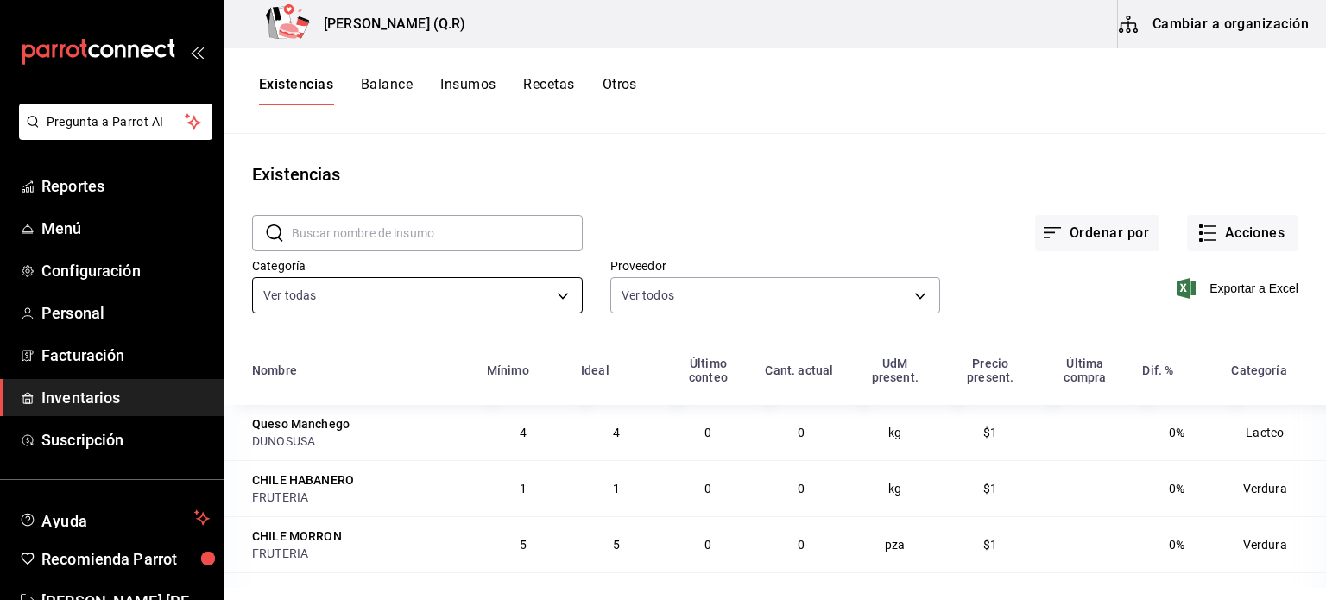
click at [495, 306] on body "Pregunta a Parrot AI Reportes Menú Configuración Personal Facturación Inventari…" at bounding box center [663, 294] width 1326 height 588
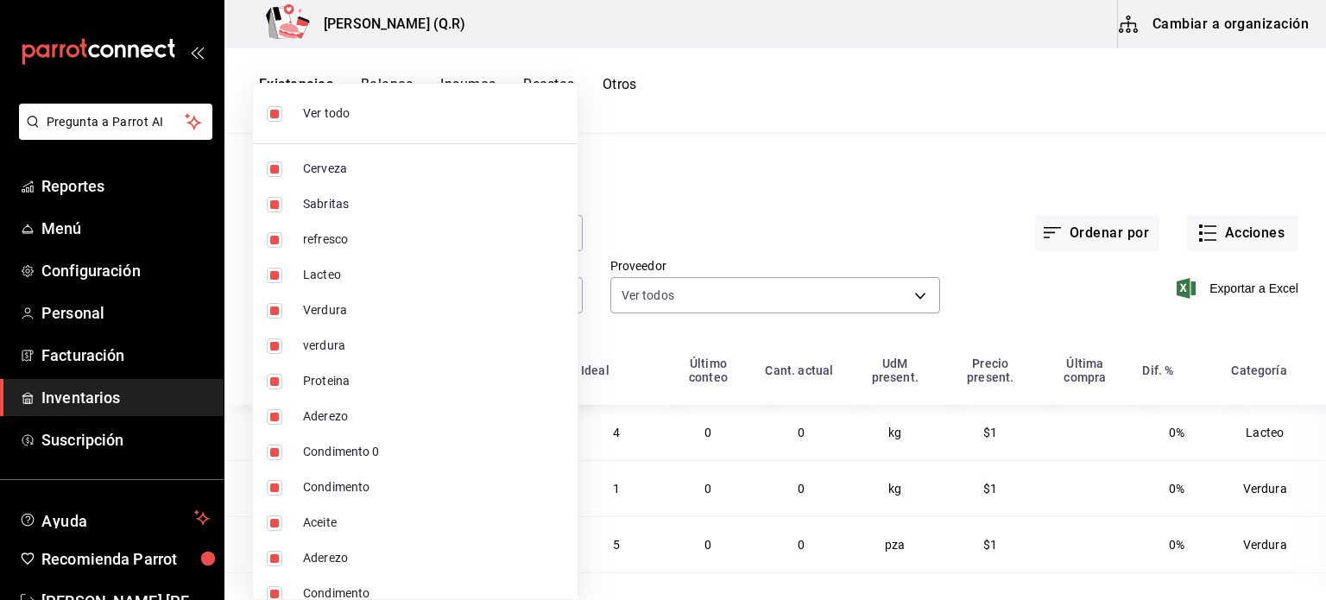
click at [442, 123] on li "Ver todo" at bounding box center [415, 114] width 325 height 46
checkbox input "false"
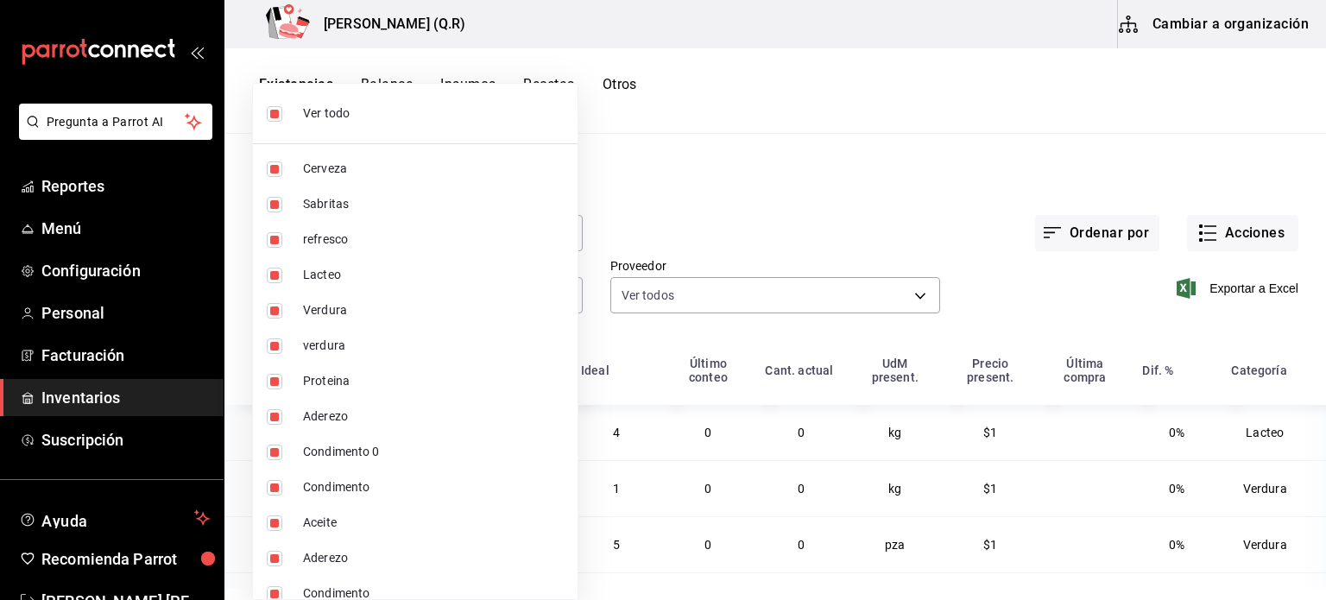
checkbox input "false"
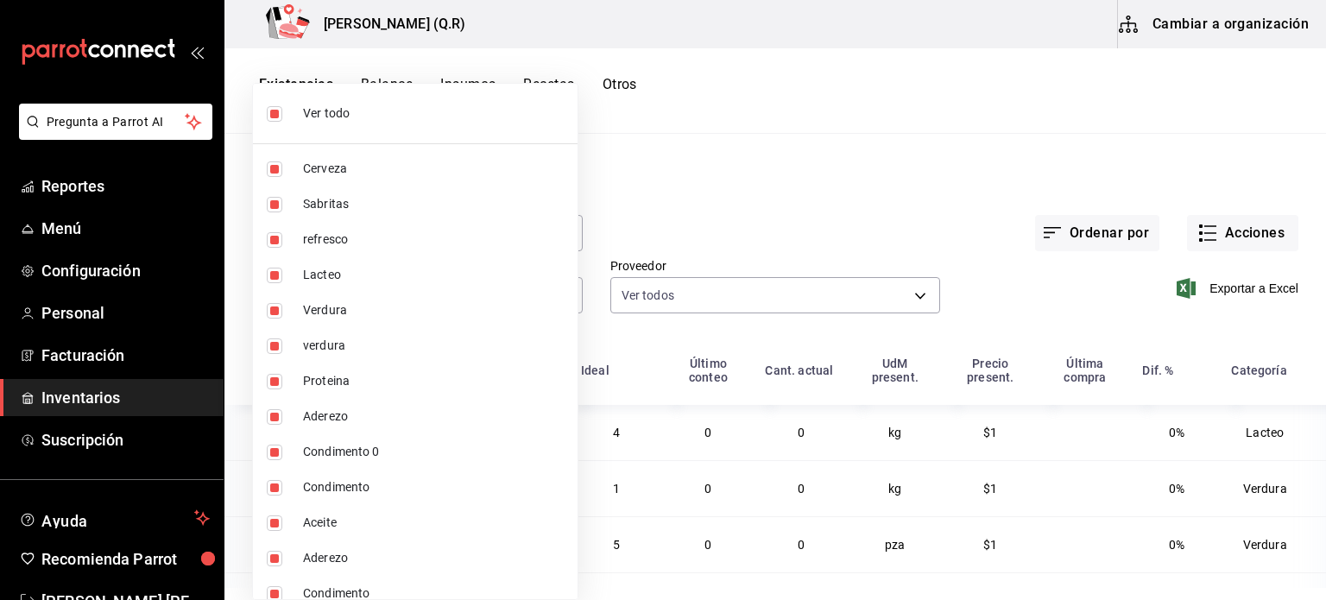
checkbox input "false"
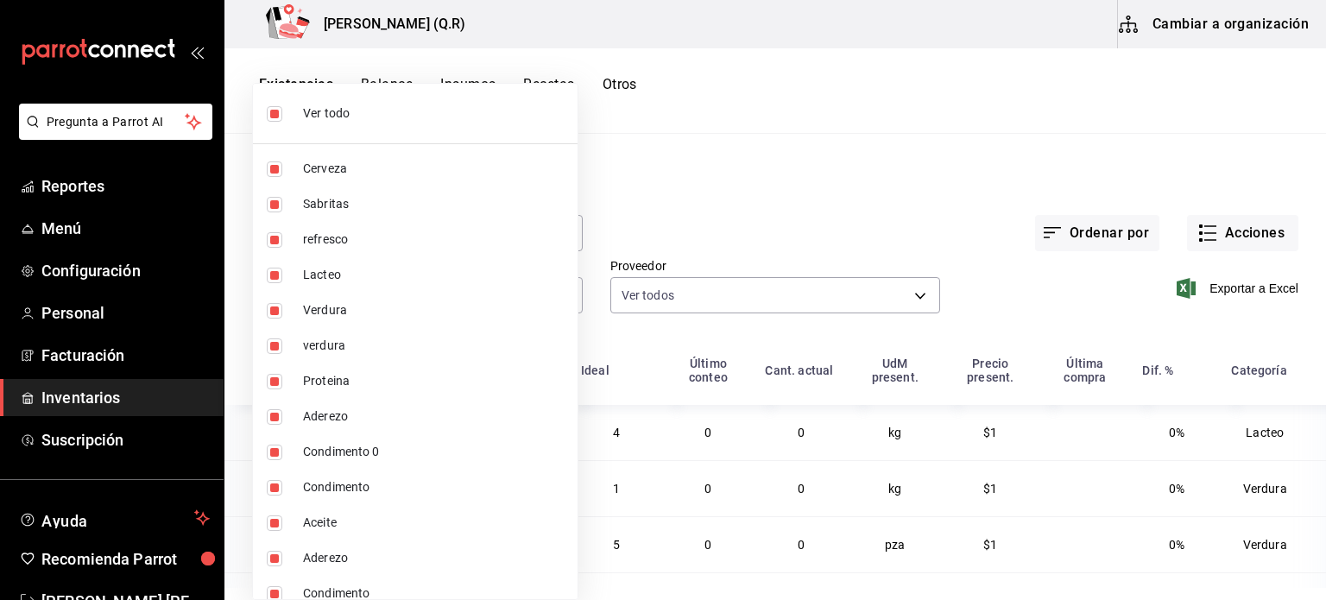
checkbox input "false"
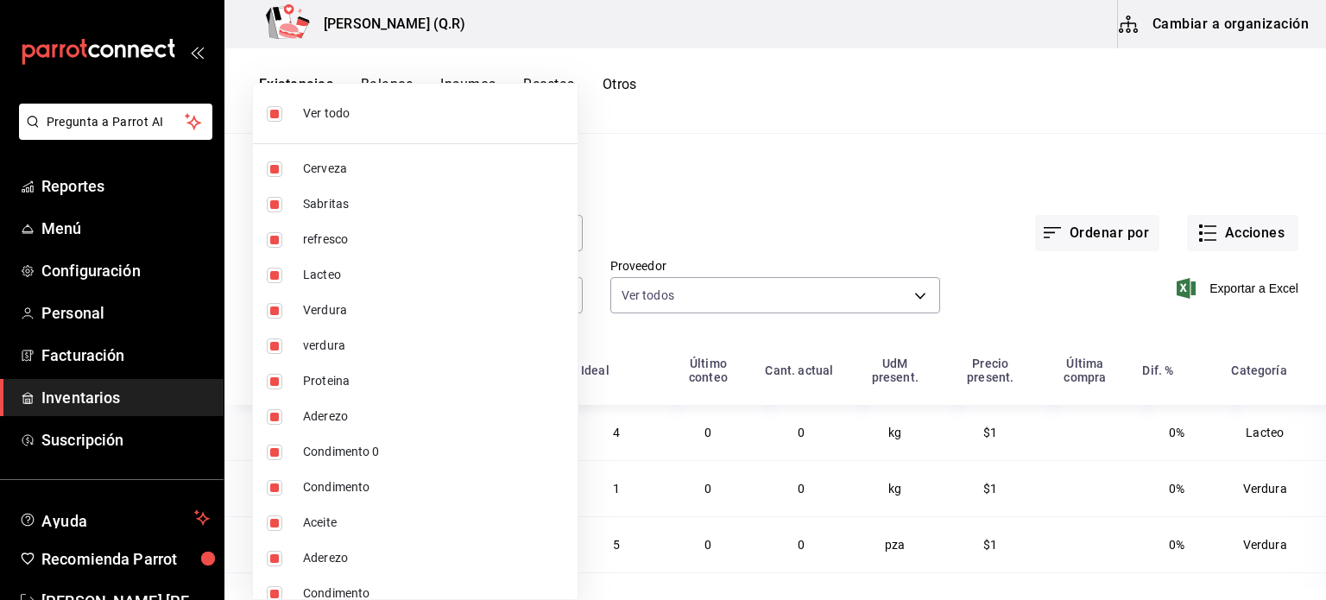
checkbox input "false"
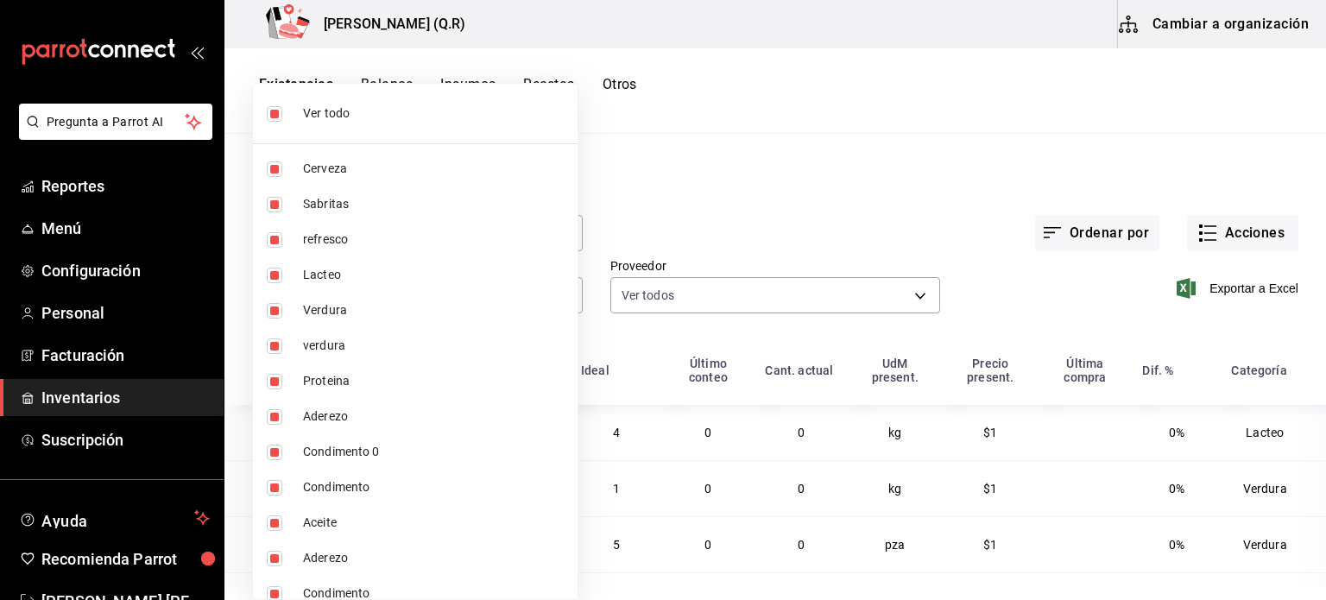
checkbox input "false"
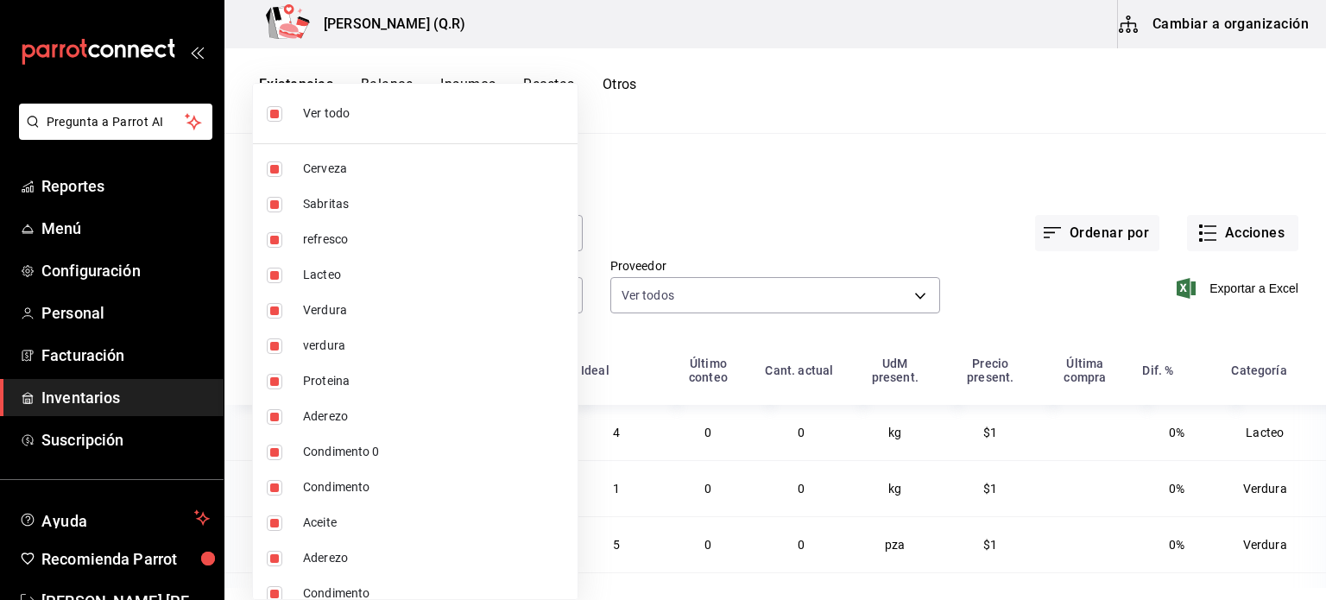
checkbox input "false"
click at [399, 155] on li "Cerveza" at bounding box center [415, 168] width 325 height 35
type input "6b3115b8-a781-49e8-8dc2-b0f4f1880140"
checkbox input "true"
click at [633, 187] on div at bounding box center [663, 300] width 1326 height 600
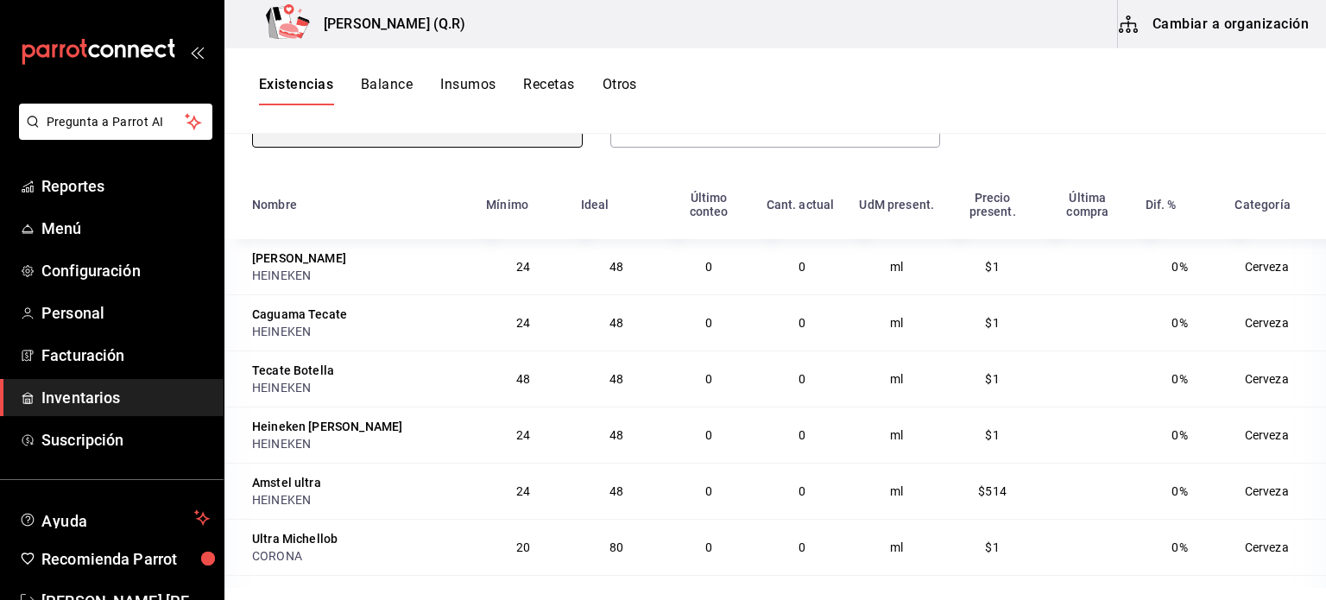
scroll to position [185, 0]
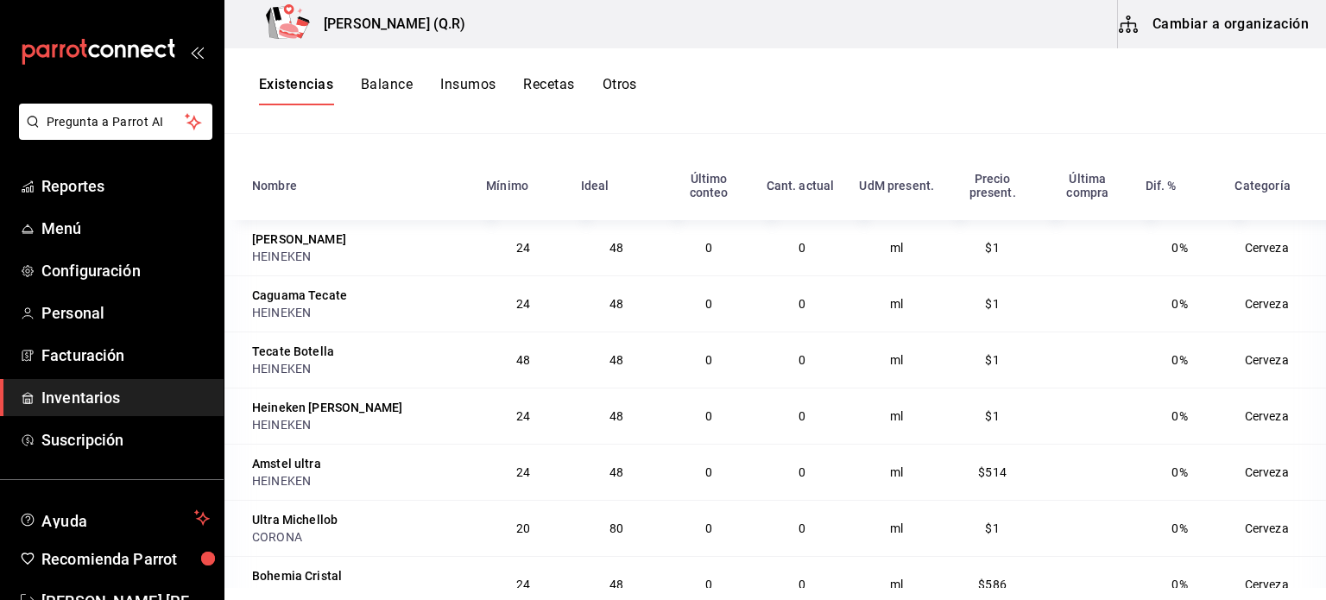
click at [679, 247] on td "0" at bounding box center [709, 247] width 94 height 55
click at [698, 244] on td "0" at bounding box center [709, 247] width 94 height 55
click at [1226, 256] on td "Cerveza" at bounding box center [1275, 247] width 102 height 55
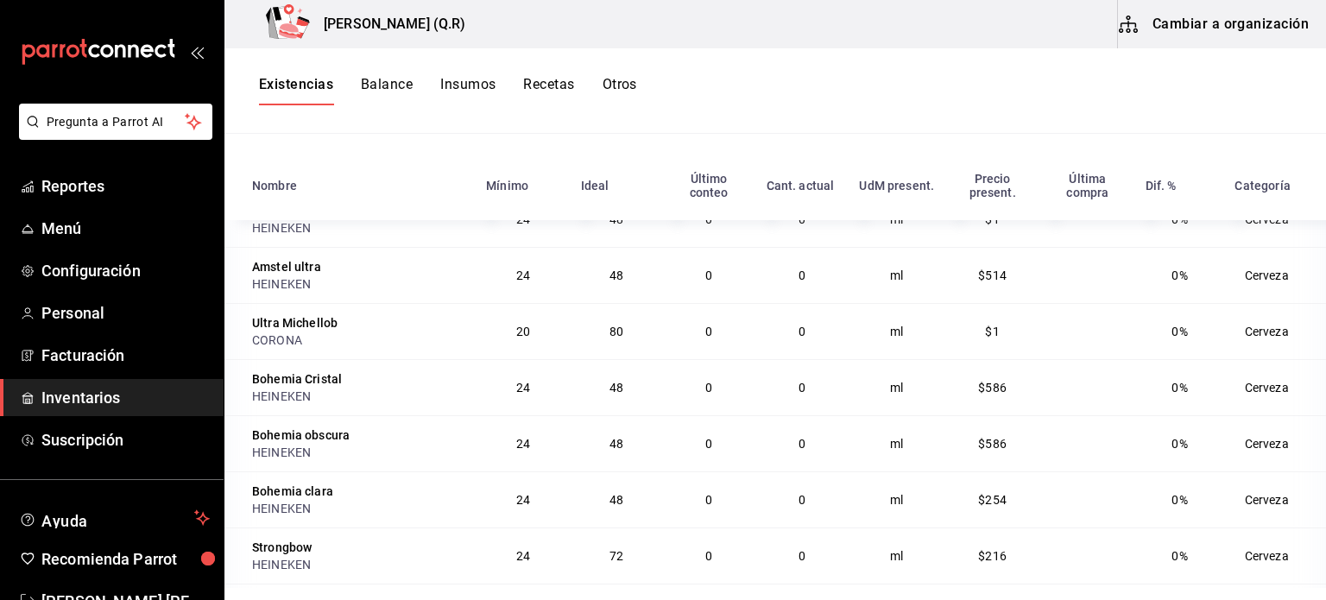
scroll to position [0, 0]
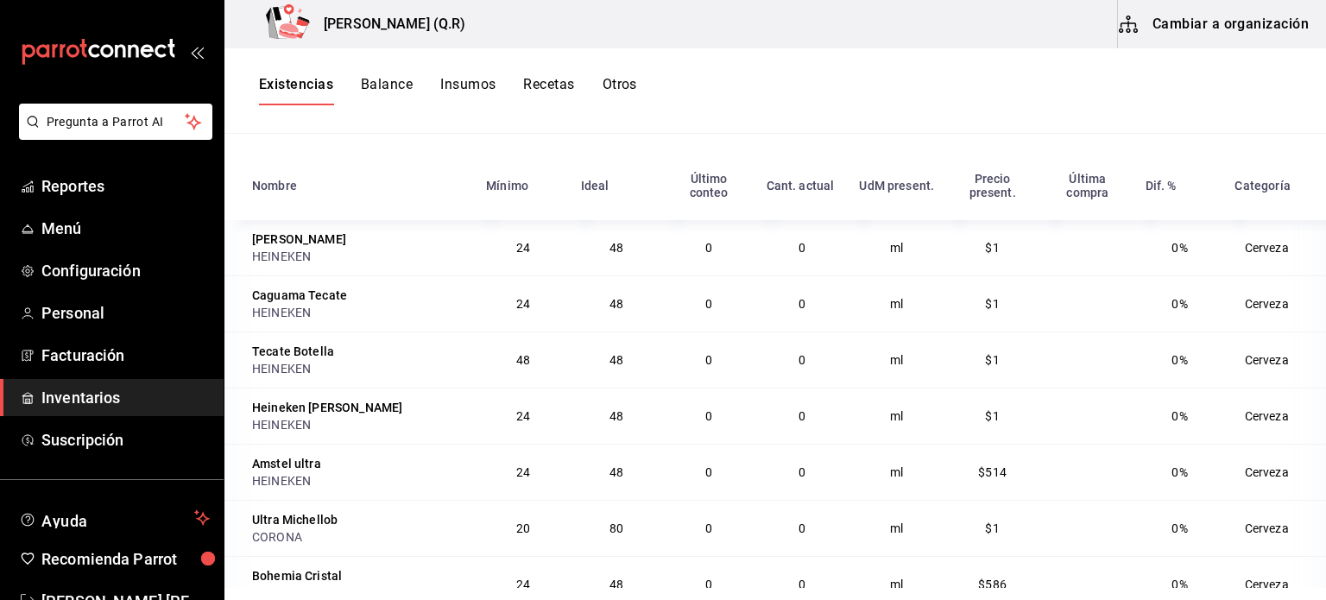
click at [1181, 28] on button "Cambiar a organización" at bounding box center [1215, 24] width 194 height 48
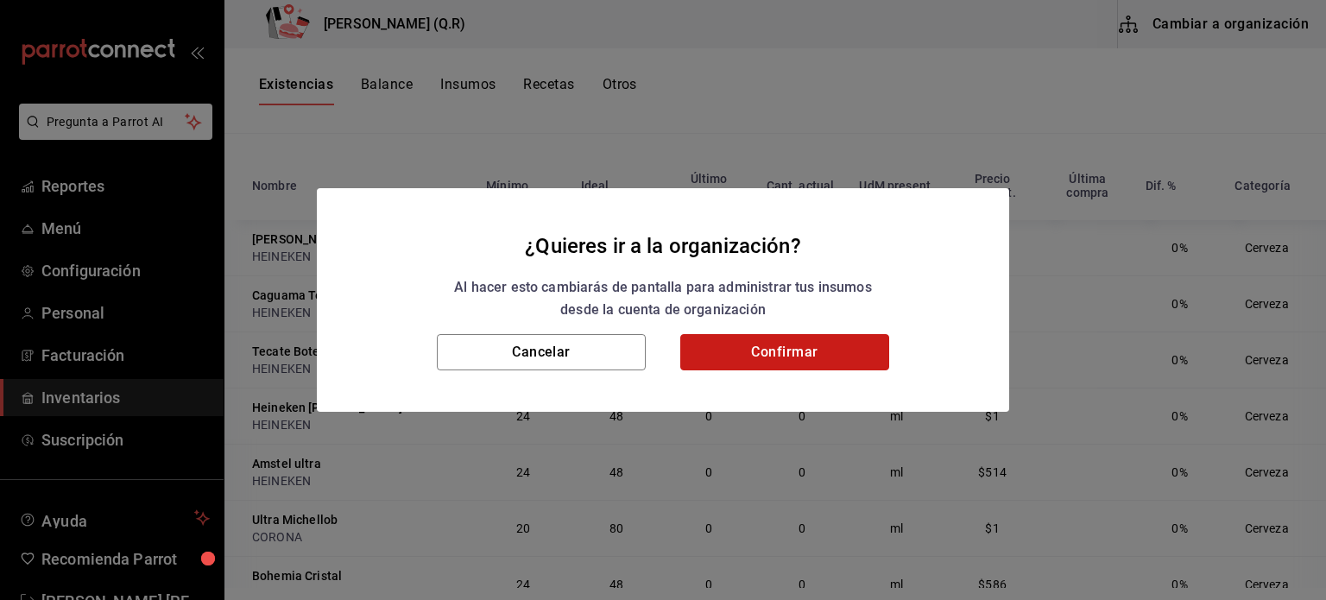
click at [791, 346] on button "Confirmar" at bounding box center [784, 352] width 209 height 36
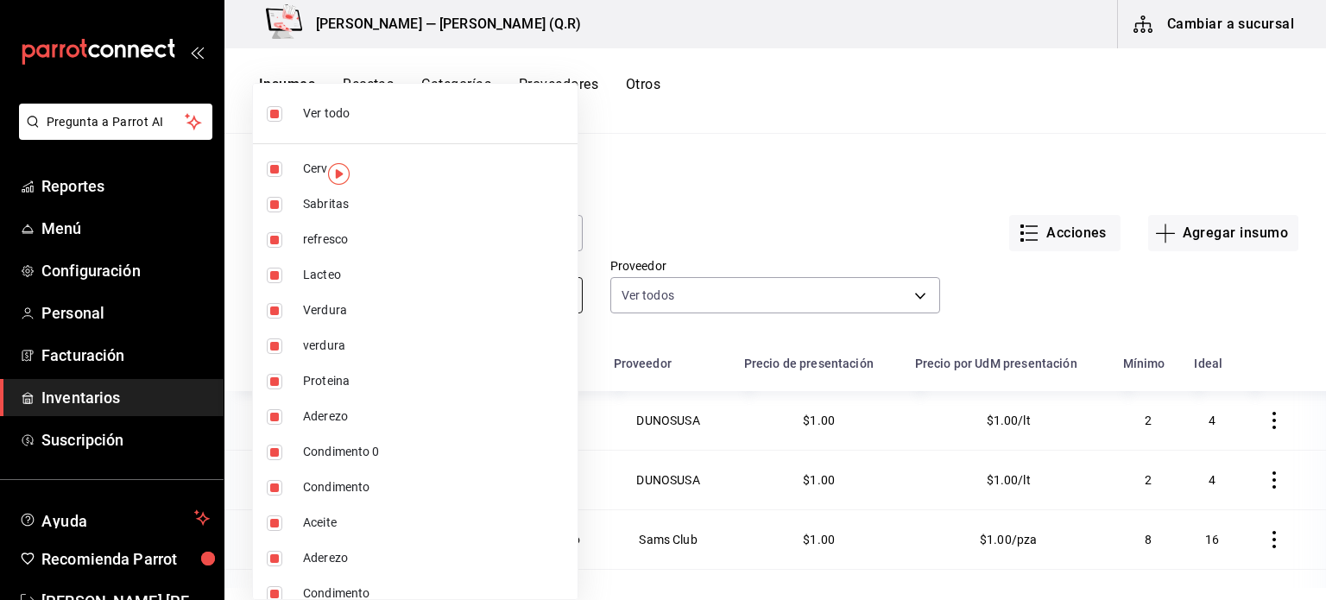
click at [536, 279] on body "Pregunta a Parrot AI Reportes Menú Configuración Personal Facturación Inventari…" at bounding box center [663, 294] width 1326 height 588
click at [534, 113] on span "Ver todo" at bounding box center [433, 113] width 261 height 18
checkbox input "false"
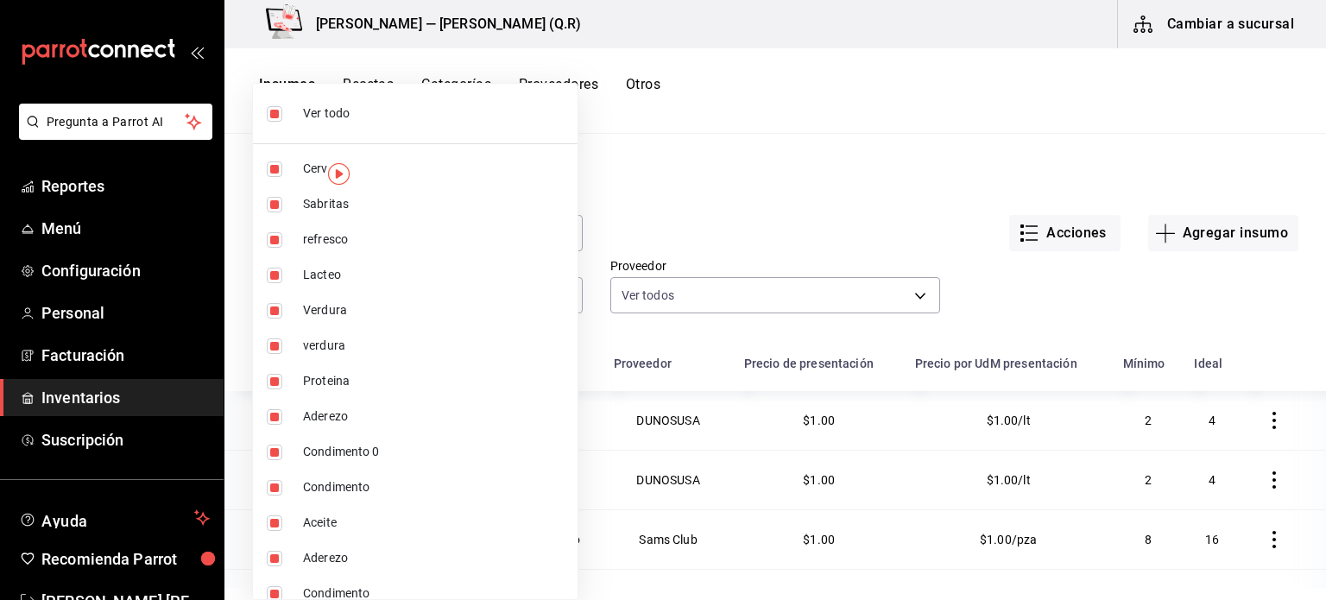
checkbox input "false"
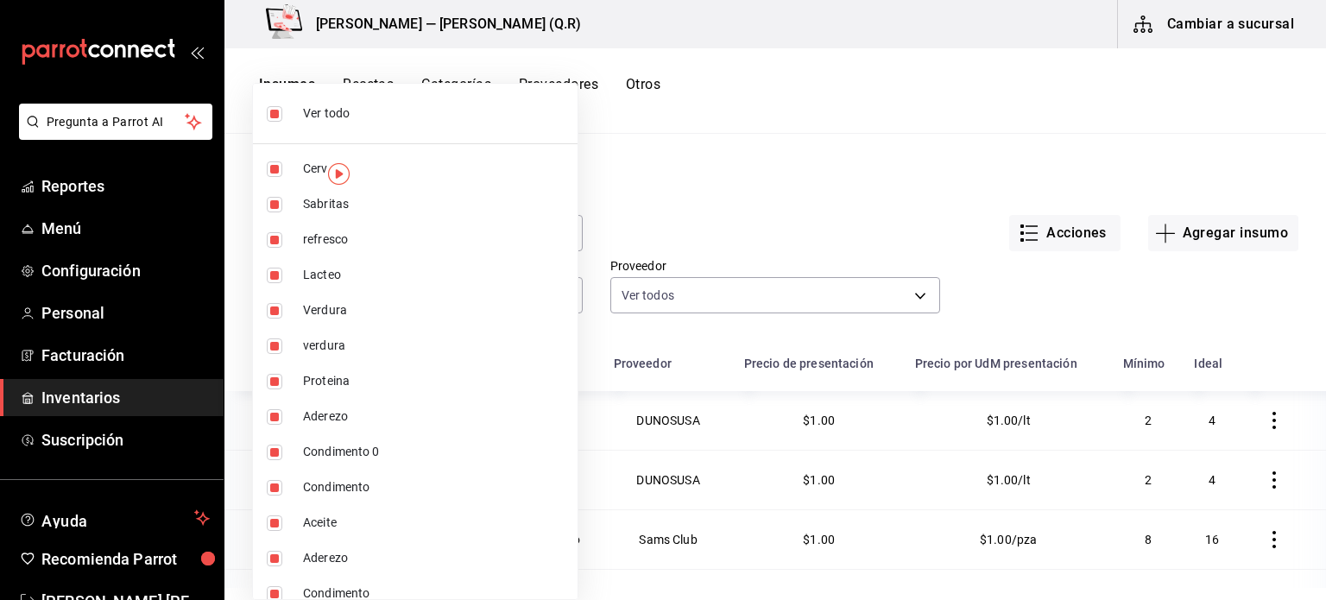
checkbox input "false"
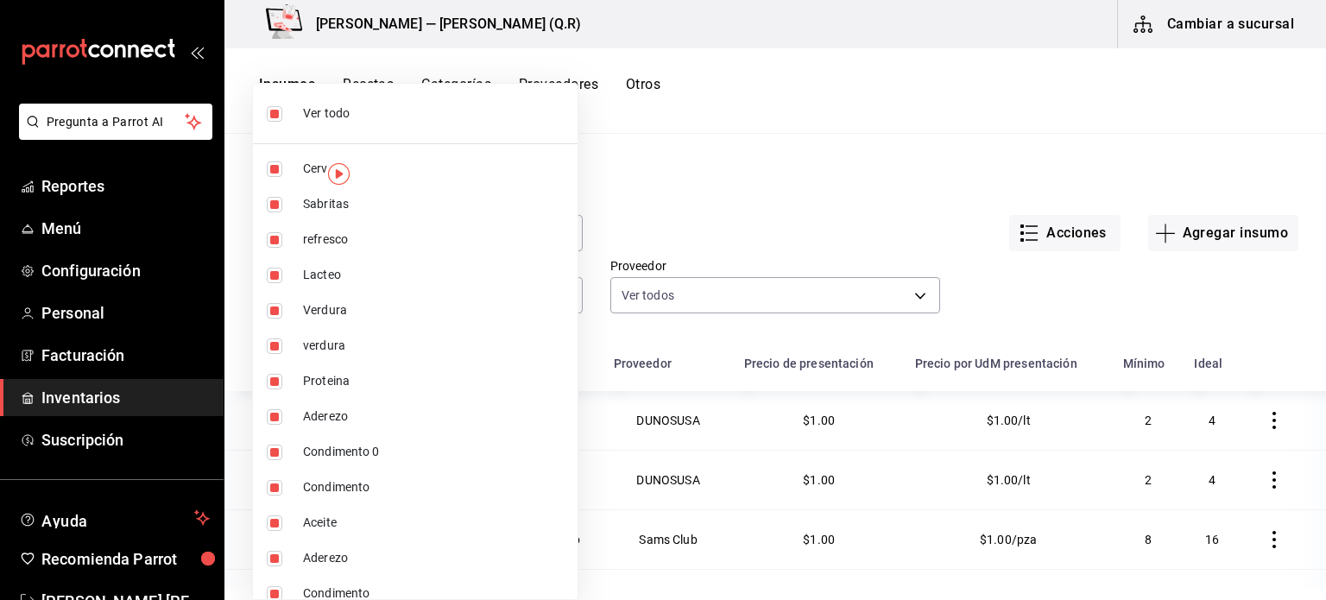
checkbox input "false"
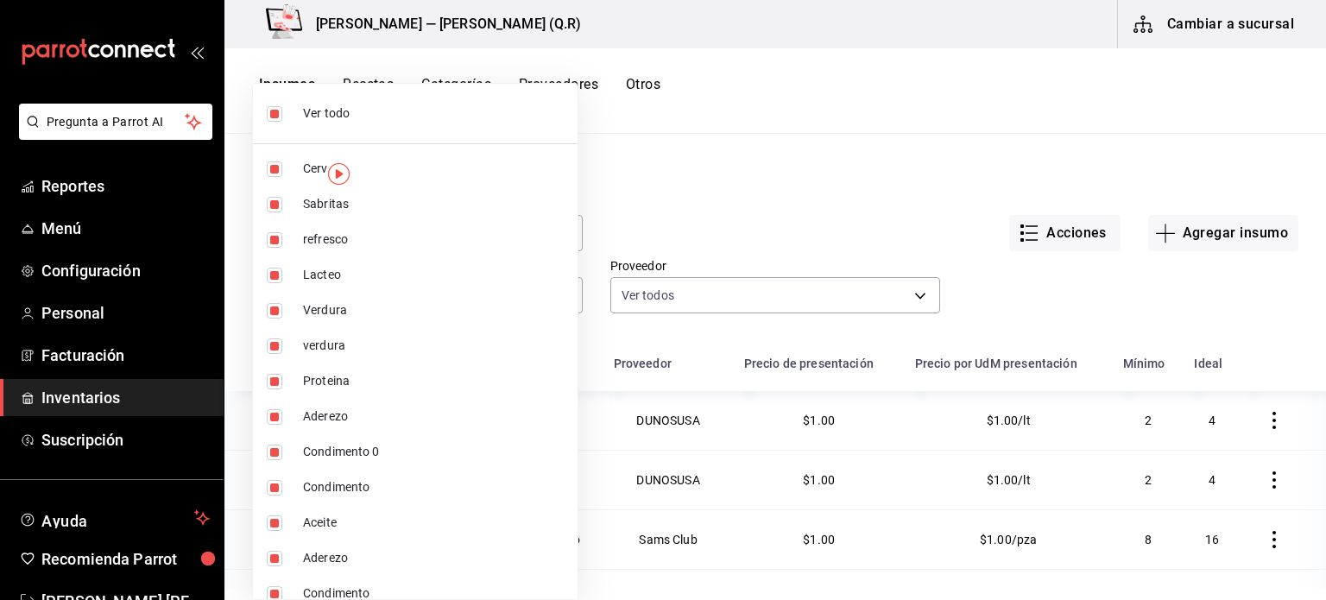
checkbox input "false"
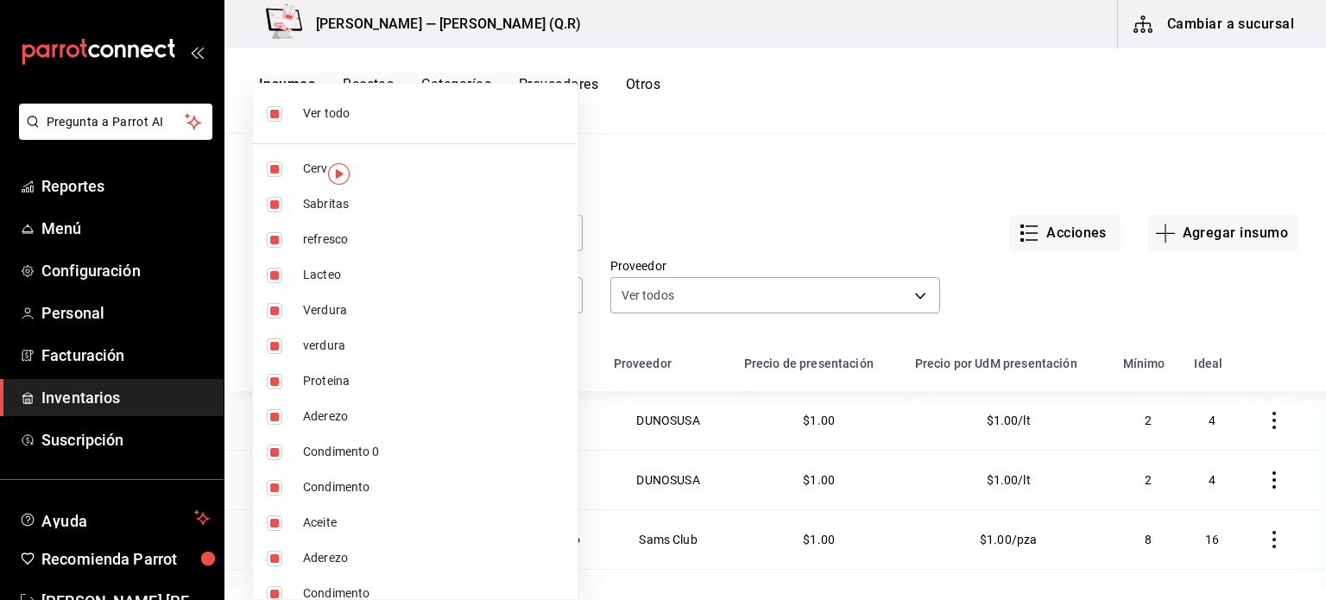
checkbox input "false"
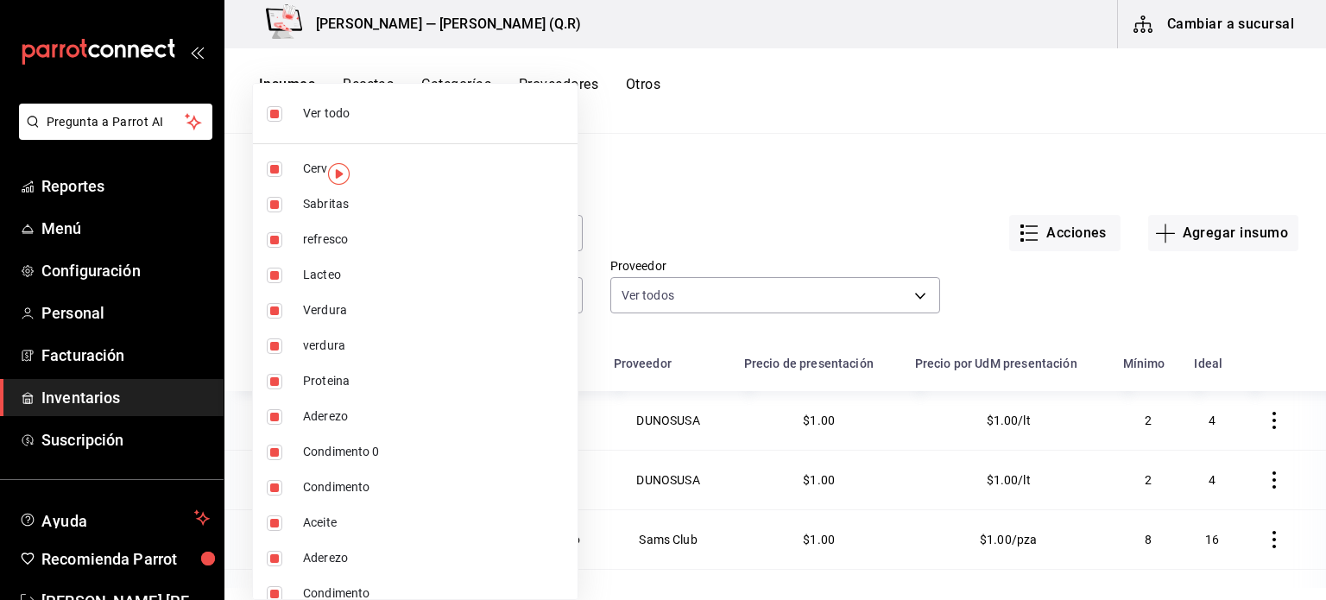
checkbox input "false"
click at [512, 168] on span "Cerveza" at bounding box center [433, 169] width 261 height 18
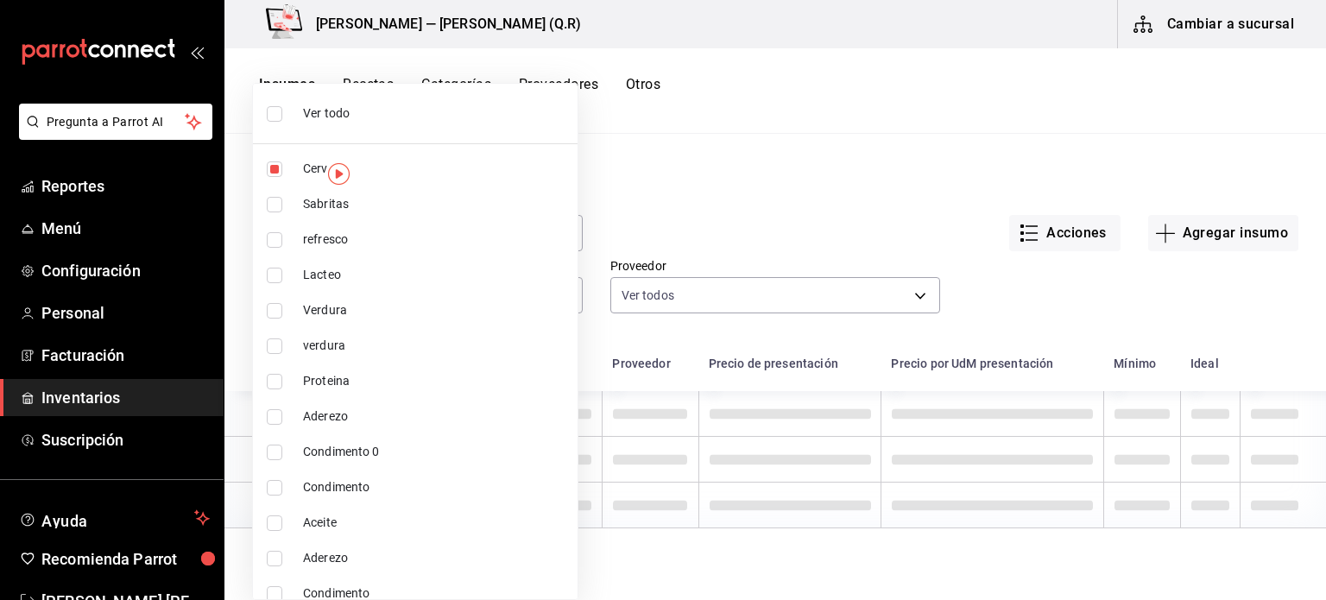
type input "6b3115b8-a781-49e8-8dc2-b0f4f1880140"
checkbox input "true"
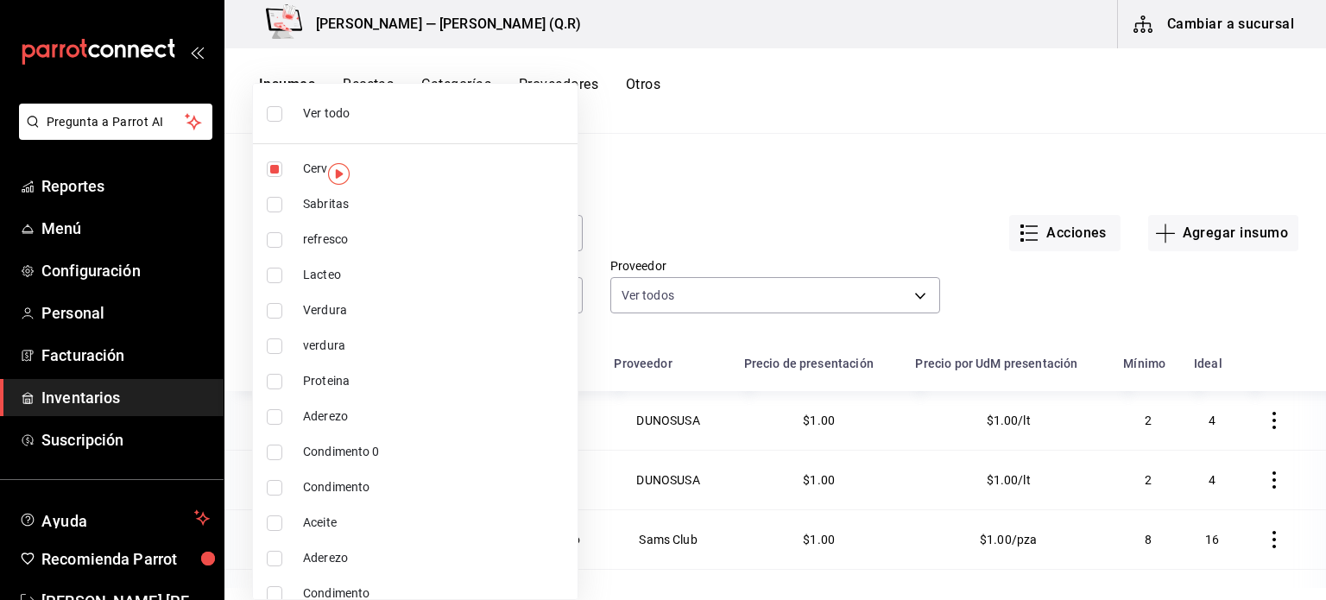
click at [736, 292] on div at bounding box center [663, 300] width 1326 height 600
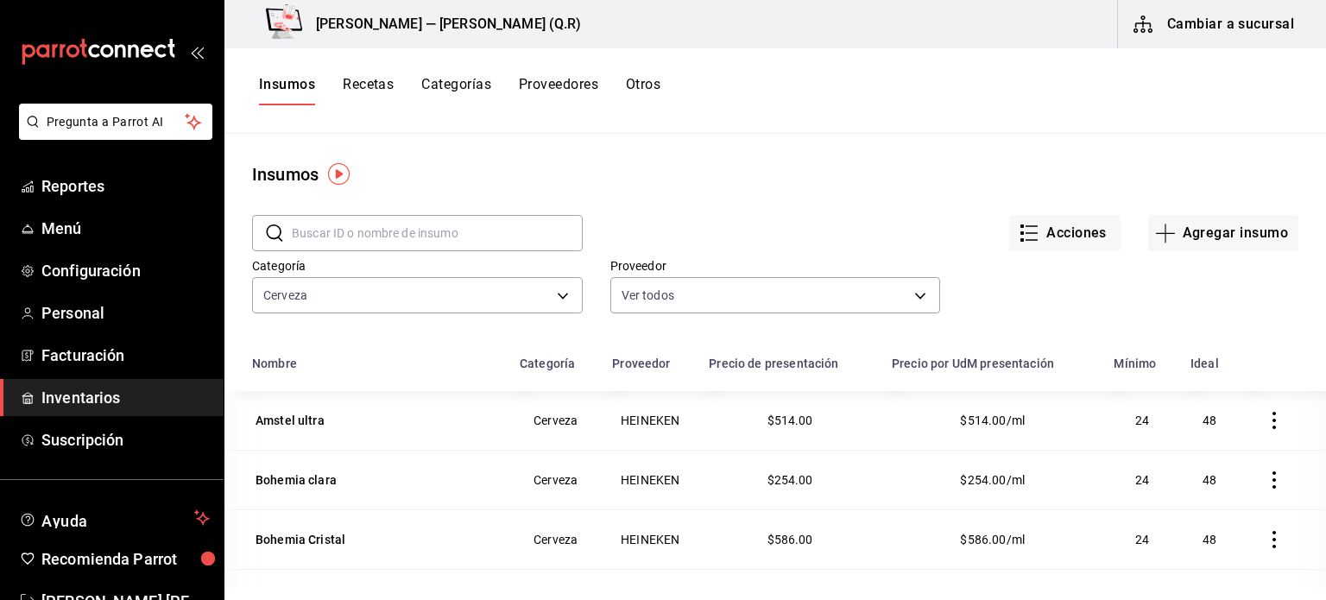
click at [561, 443] on td "Cerveza" at bounding box center [555, 420] width 92 height 59
click at [616, 426] on td "HEINEKEN" at bounding box center [650, 420] width 97 height 59
click at [1127, 415] on td "24" at bounding box center [1141, 420] width 77 height 59
click at [1272, 420] on icon "button" at bounding box center [1273, 420] width 3 height 17
click at [981, 444] on div at bounding box center [663, 300] width 1326 height 600
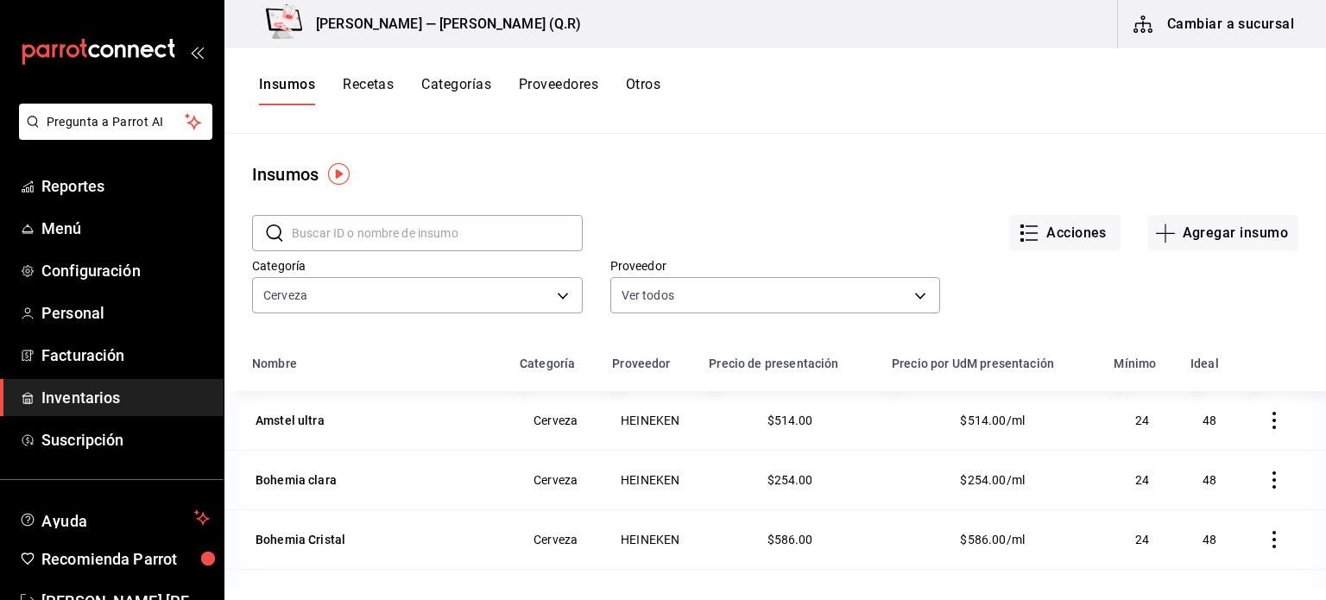
click at [1129, 420] on td "24" at bounding box center [1141, 420] width 77 height 59
click at [1135, 419] on span "24" at bounding box center [1142, 421] width 14 height 14
click at [1266, 419] on icon "button" at bounding box center [1274, 420] width 17 height 17
click at [1009, 414] on div at bounding box center [663, 300] width 1326 height 600
click at [1009, 414] on td "$514.00/ml" at bounding box center [992, 420] width 223 height 59
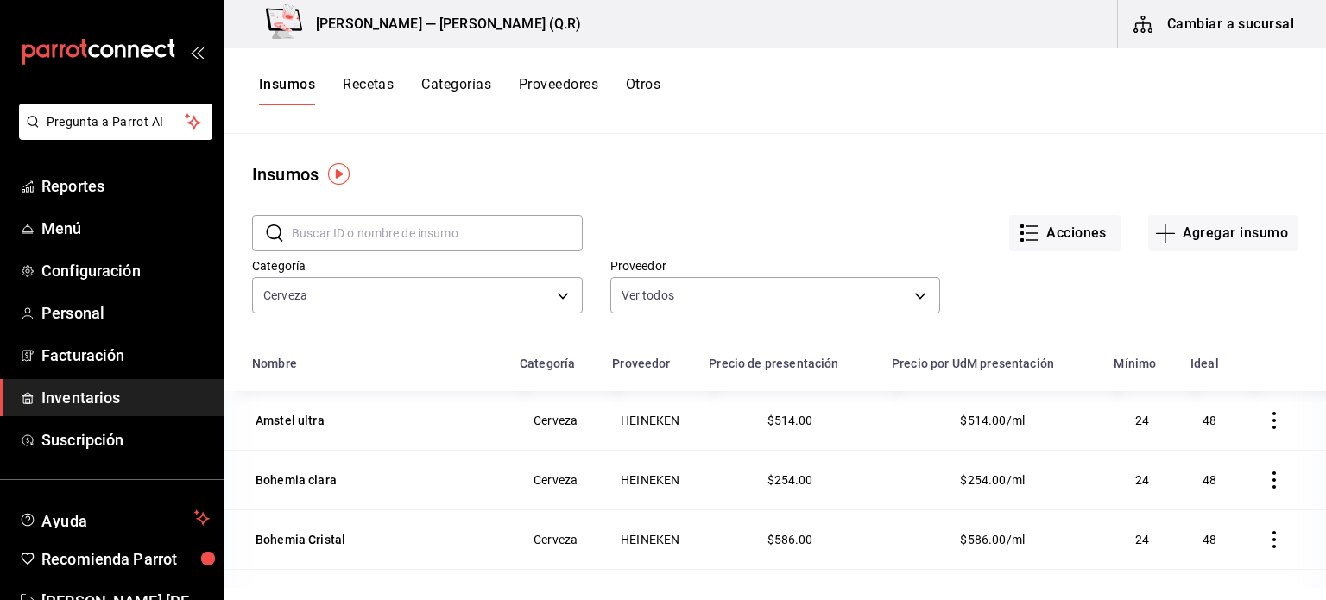
click at [551, 432] on td "Cerveza" at bounding box center [555, 420] width 92 height 59
click at [409, 408] on td "Amstel ultra" at bounding box center [366, 420] width 285 height 59
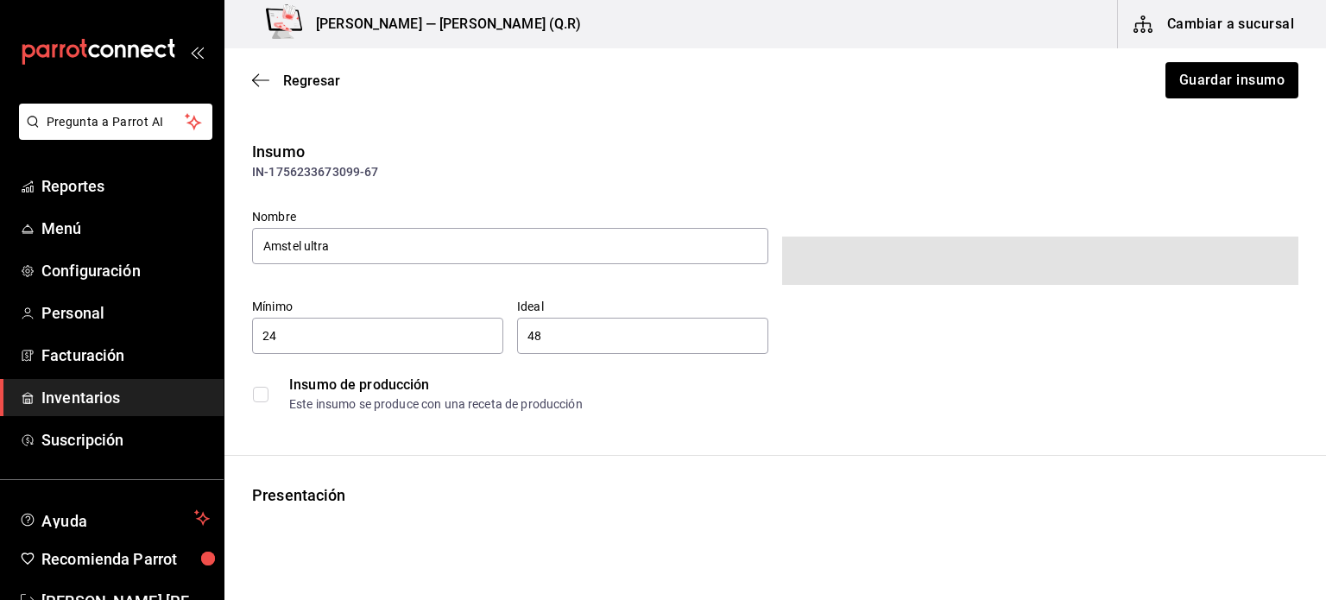
type input "$596.24"
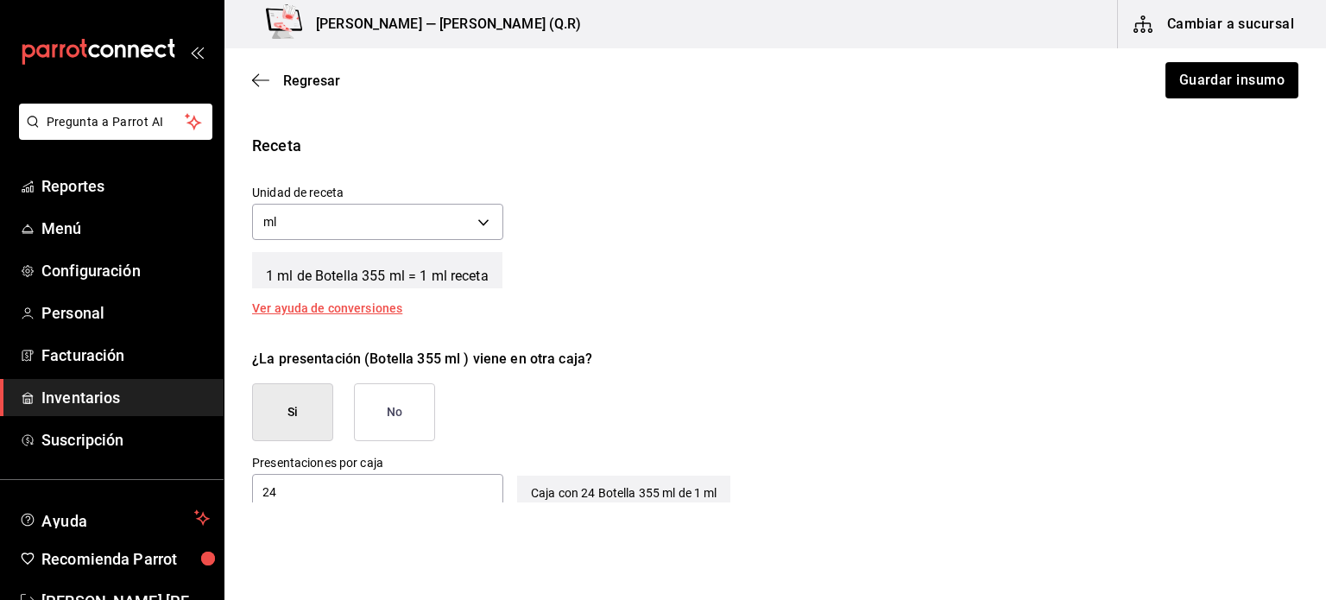
scroll to position [824, 0]
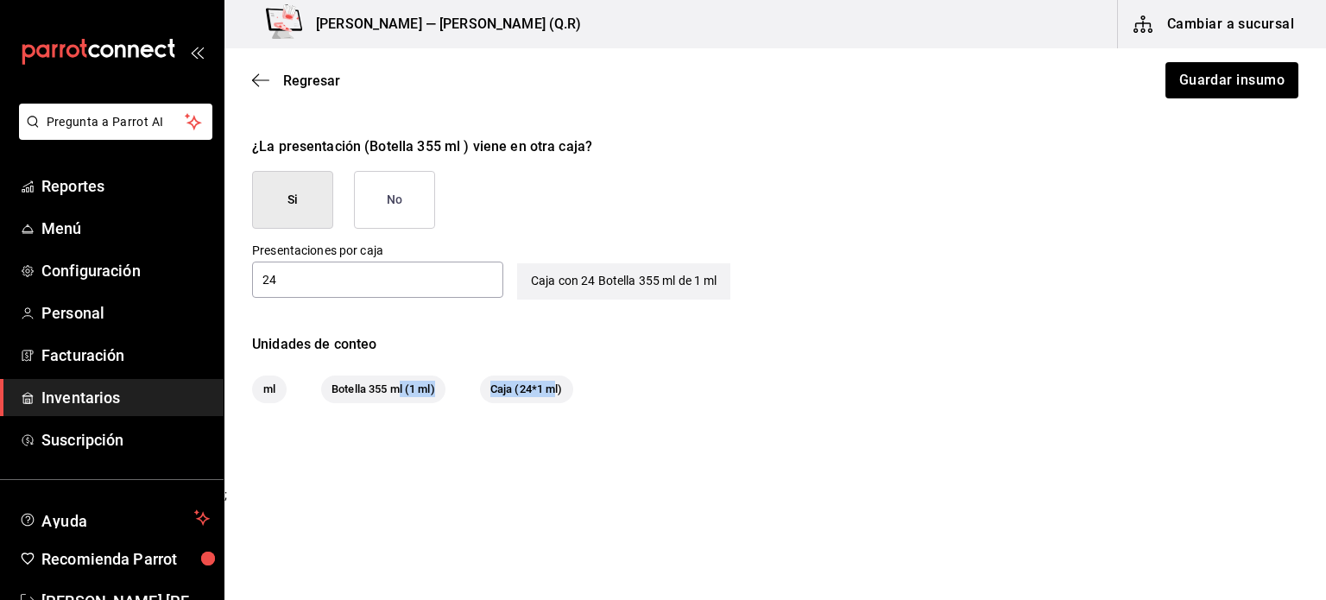
drag, startPoint x: 559, startPoint y: 393, endPoint x: 397, endPoint y: 379, distance: 162.9
click at [397, 379] on div "ml Botella 355 ml (1 ml) Caja (24*1 ml)" at bounding box center [775, 390] width 1046 height 28
click at [397, 381] on span "Botella 355 ml (1 ml)" at bounding box center [383, 389] width 124 height 17
click at [424, 286] on input "24" at bounding box center [377, 279] width 251 height 21
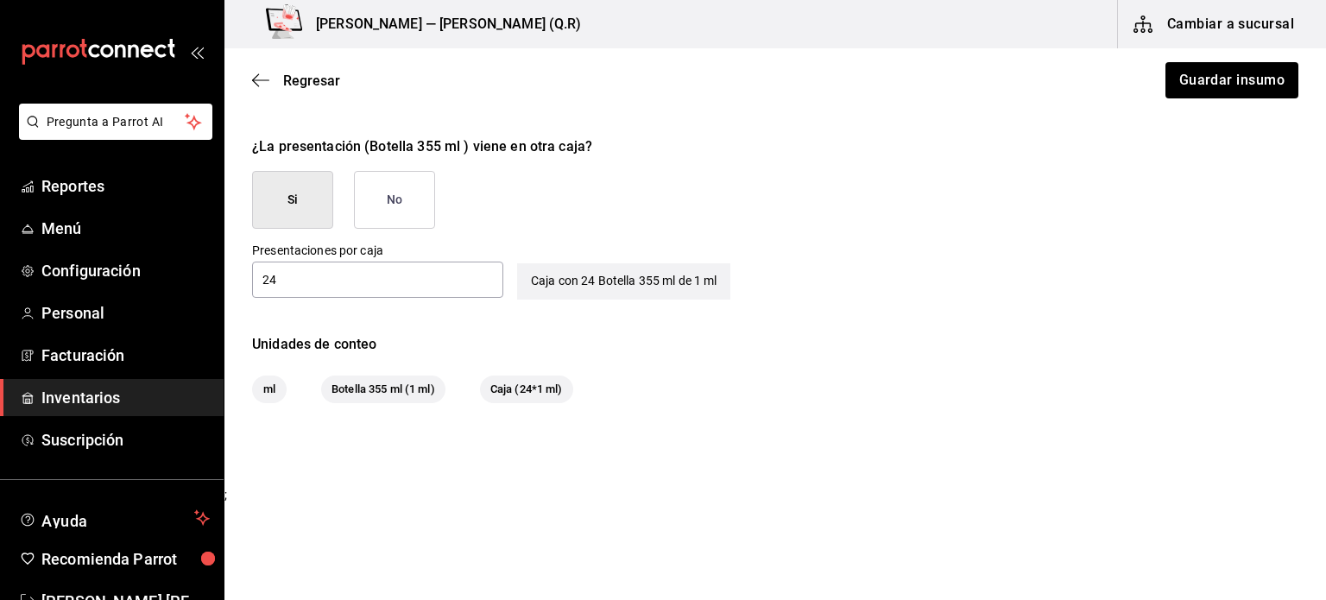
click at [491, 354] on div "Unidades de conteo ml Botella 355 ml (1 ml) Caja (24*1 ml)" at bounding box center [775, 368] width 1102 height 69
click at [1206, 82] on button "Guardar insumo" at bounding box center [1231, 80] width 135 height 36
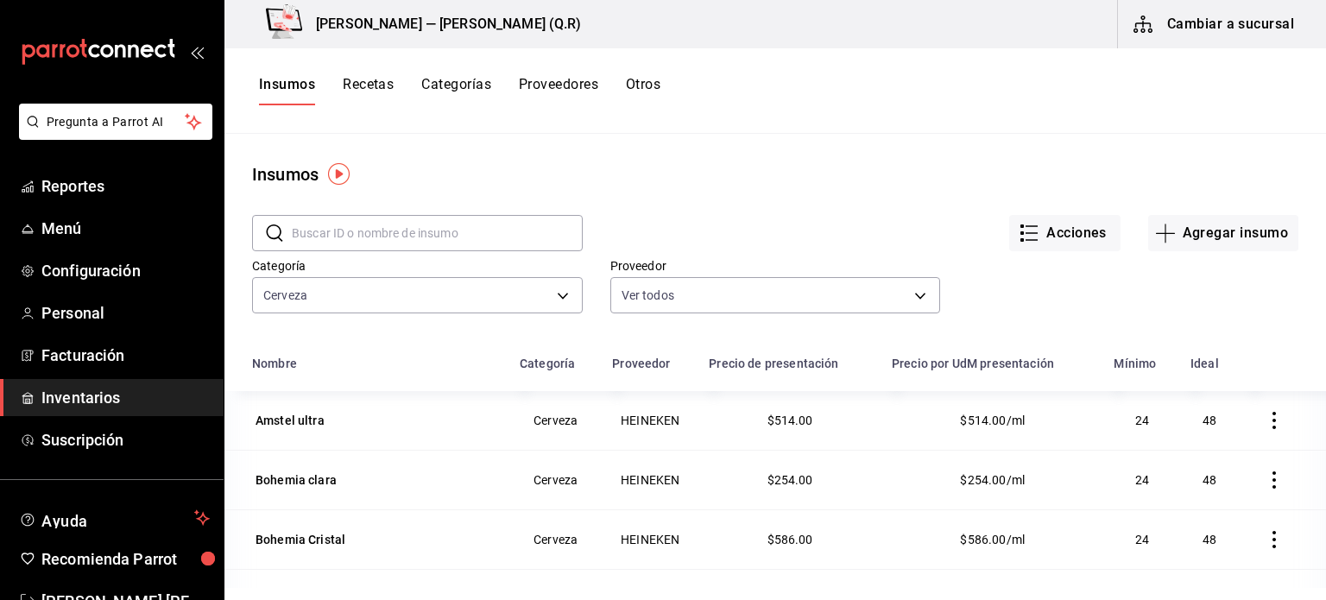
click at [1127, 426] on td "24" at bounding box center [1141, 420] width 77 height 59
click at [1145, 423] on td "24" at bounding box center [1141, 420] width 77 height 59
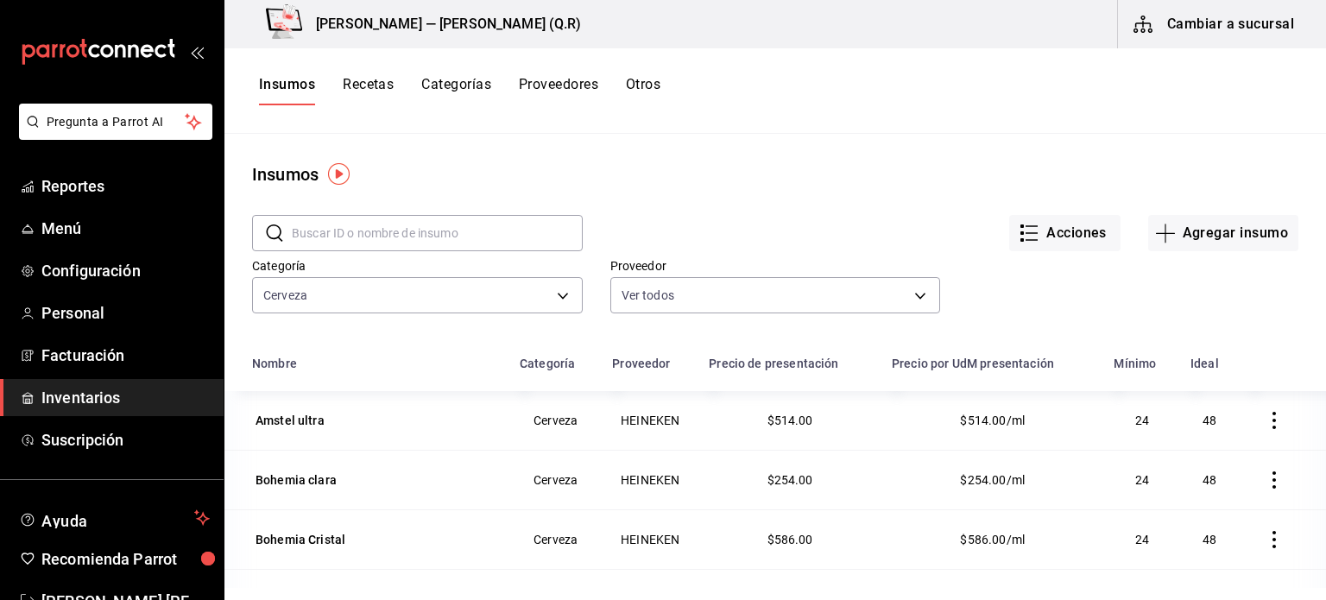
click at [1203, 424] on span "48" at bounding box center [1210, 421] width 14 height 14
click at [1180, 420] on td "48" at bounding box center [1210, 420] width 60 height 59
click at [1065, 220] on button "Acciones" at bounding box center [1064, 233] width 111 height 36
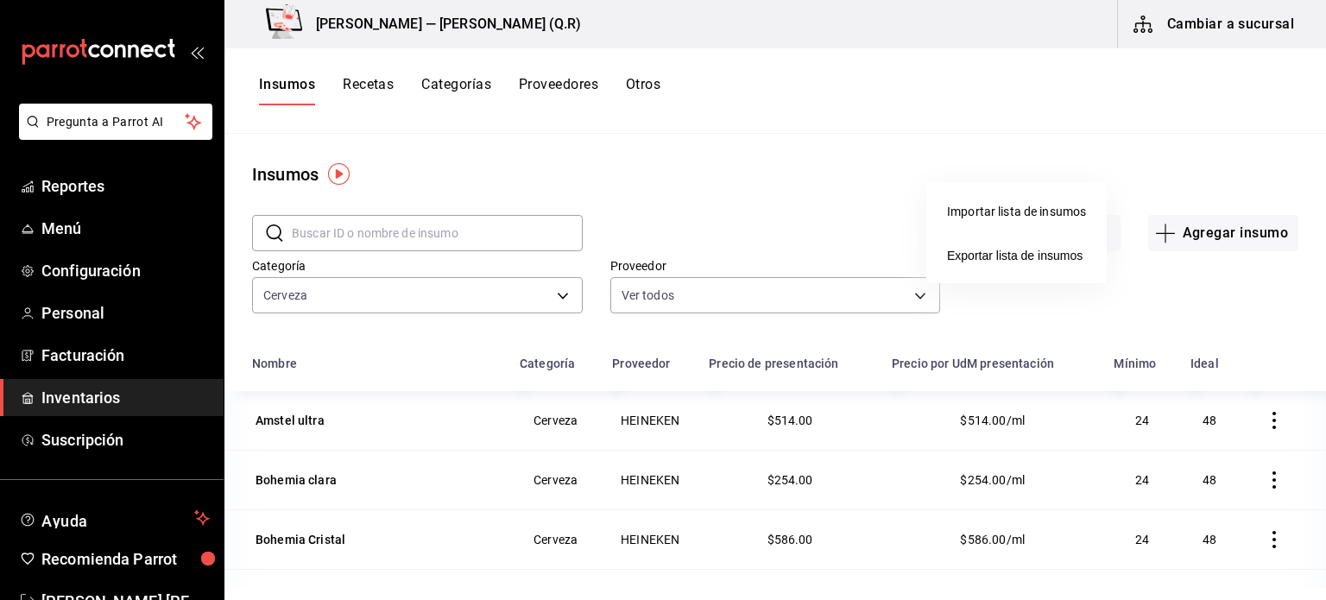
click at [935, 322] on div at bounding box center [663, 300] width 1326 height 600
click at [1257, 414] on button "button" at bounding box center [1274, 420] width 38 height 38
click at [1257, 414] on li "Eliminar" at bounding box center [1194, 421] width 145 height 48
click at [1191, 230] on button "Agregar insumo" at bounding box center [1223, 233] width 150 height 36
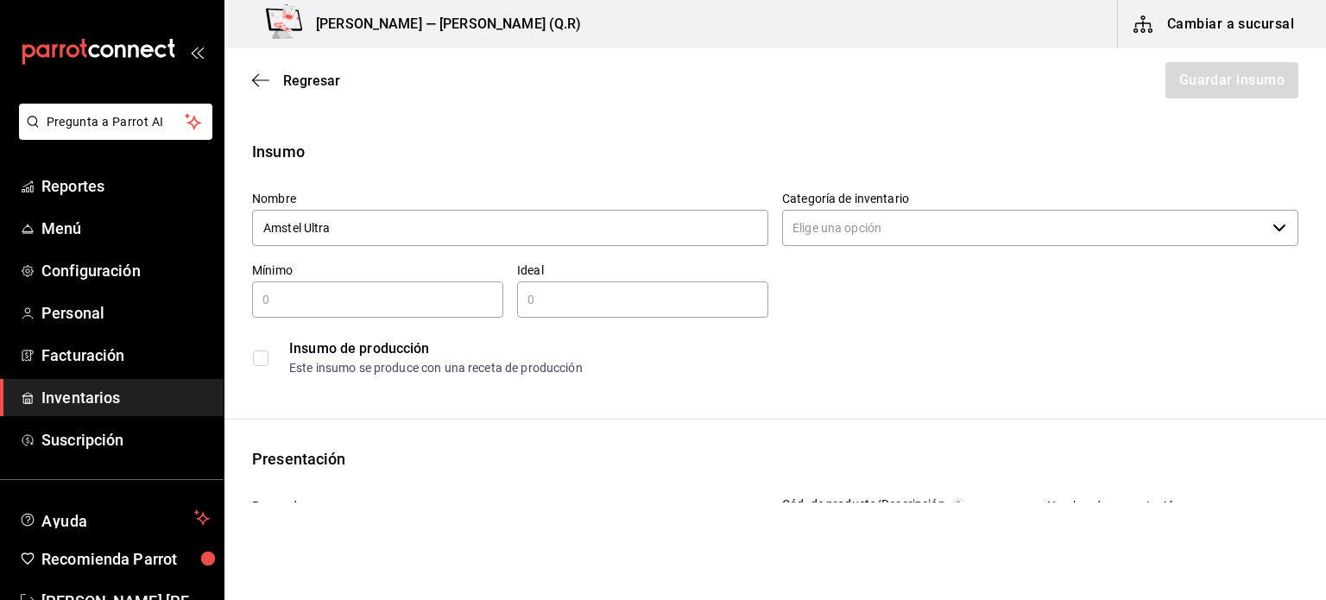
type input "Amstel Ultra"
click at [933, 222] on input "Categoría de inventario" at bounding box center [1023, 228] width 483 height 36
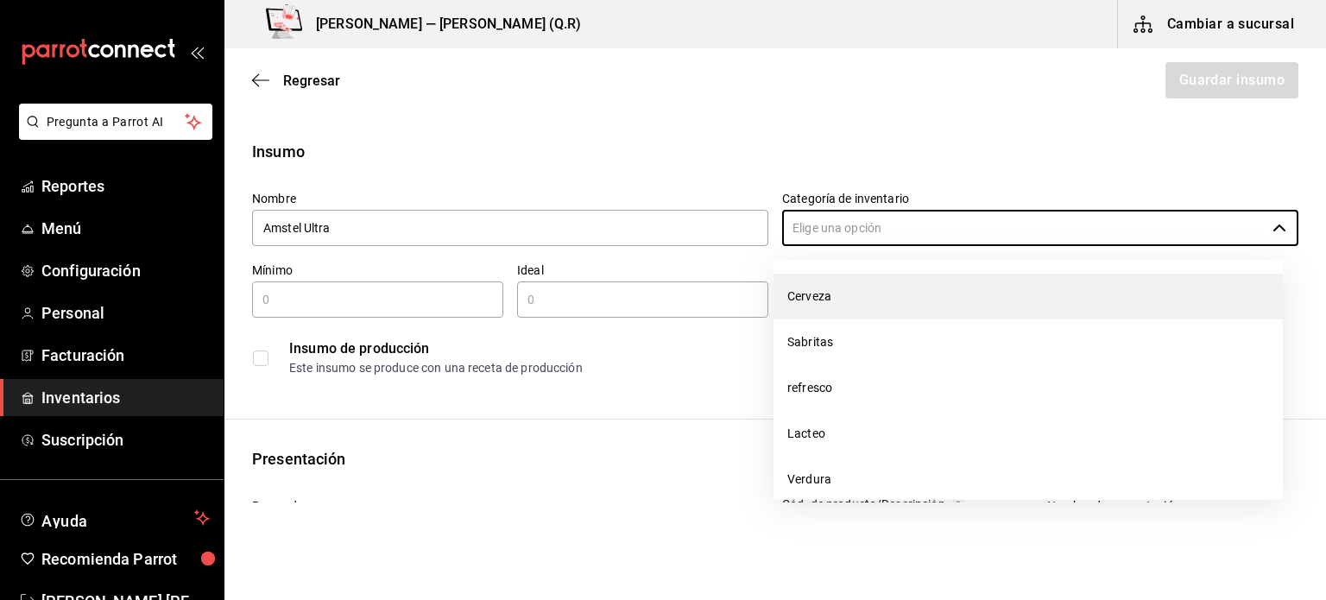
click at [889, 301] on li "Cerveza" at bounding box center [1028, 297] width 509 height 46
type input "Cerveza"
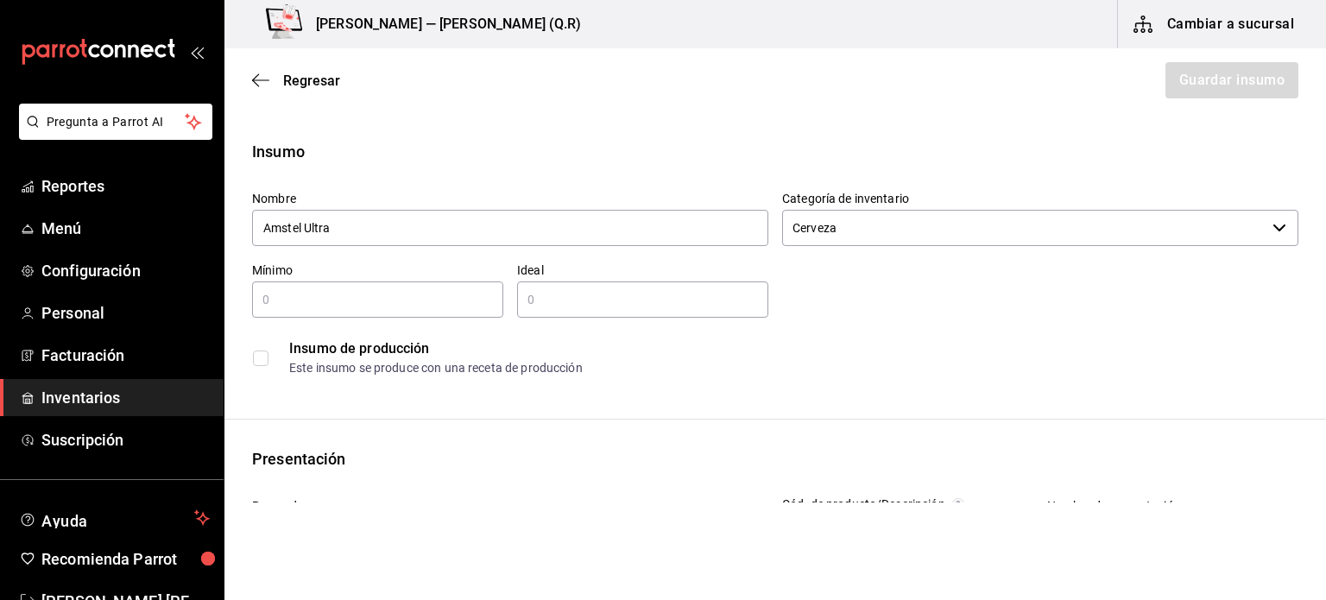
click at [314, 310] on div "​" at bounding box center [377, 299] width 251 height 36
type input "24"
click at [549, 303] on input "text" at bounding box center [642, 299] width 251 height 21
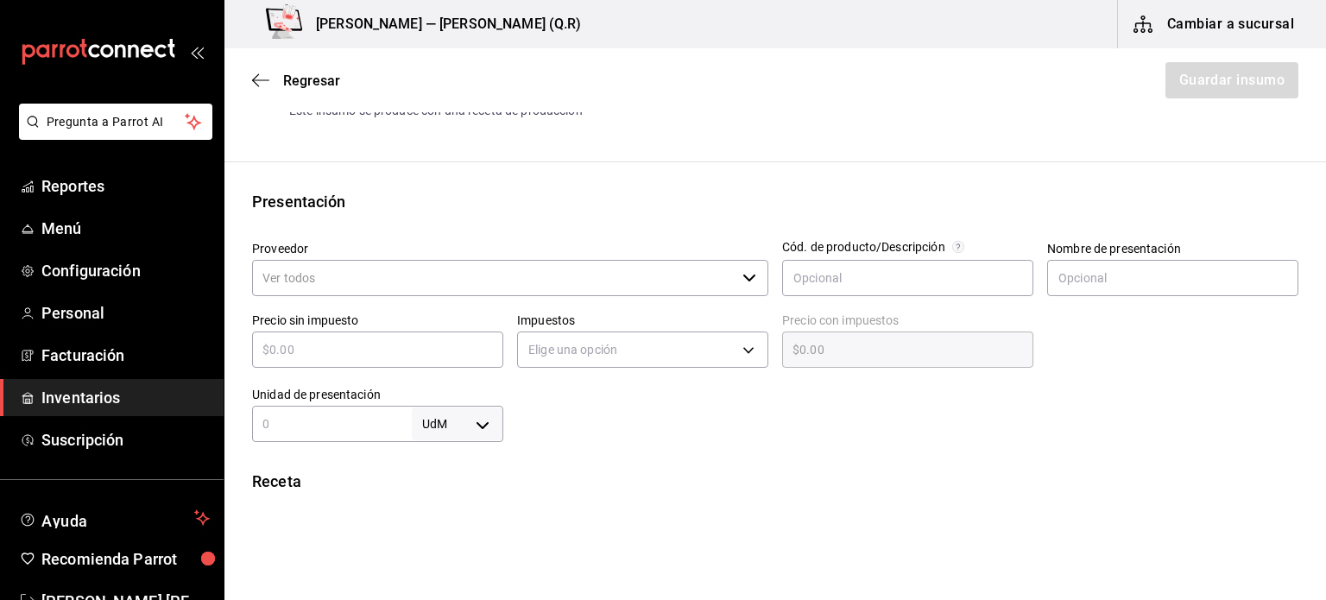
scroll to position [275, 0]
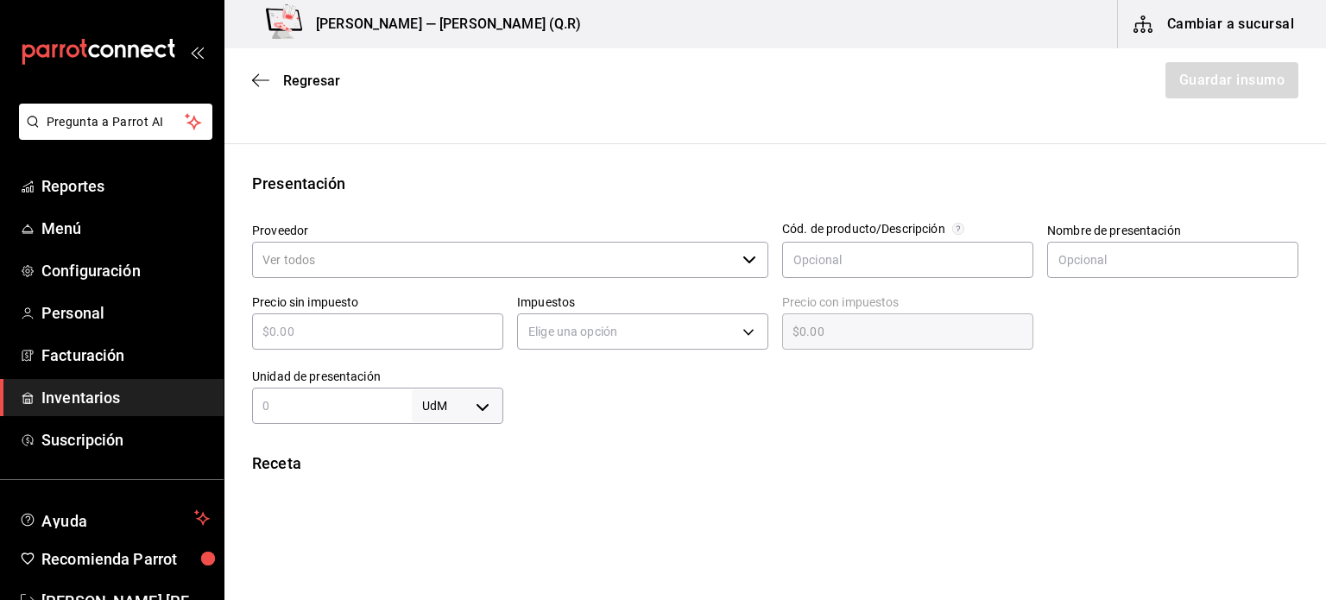
type input "48"
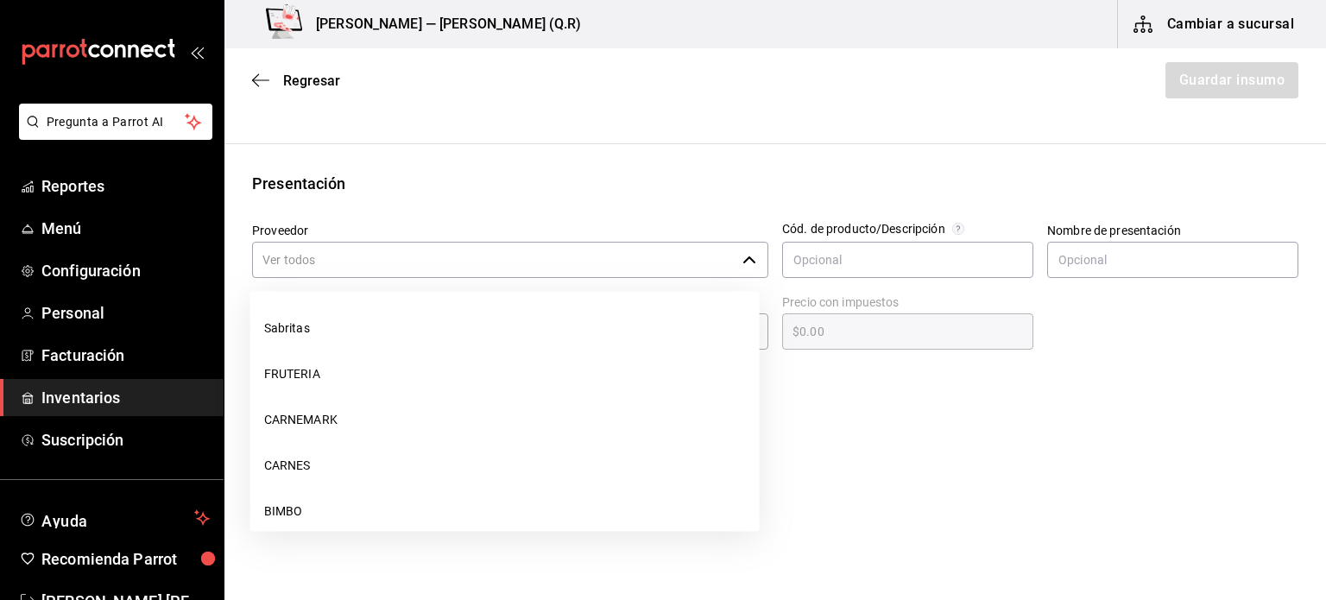
click at [723, 263] on input "Proveedor" at bounding box center [493, 260] width 483 height 36
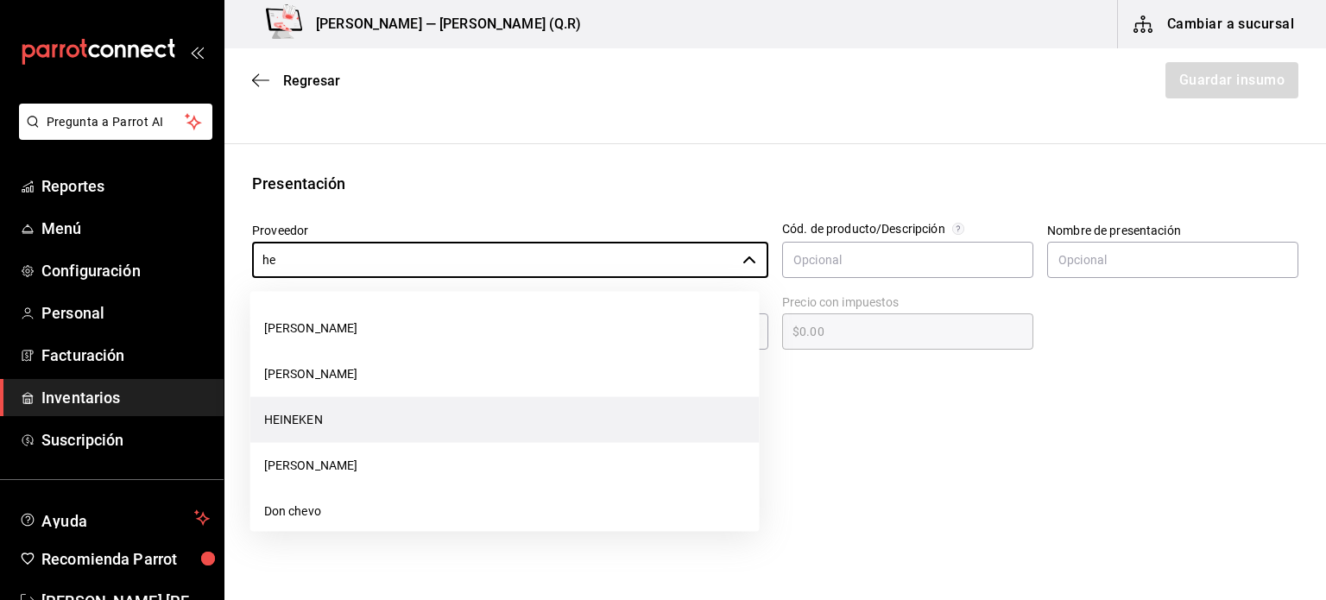
click at [563, 411] on li "HEINEKEN" at bounding box center [504, 420] width 509 height 46
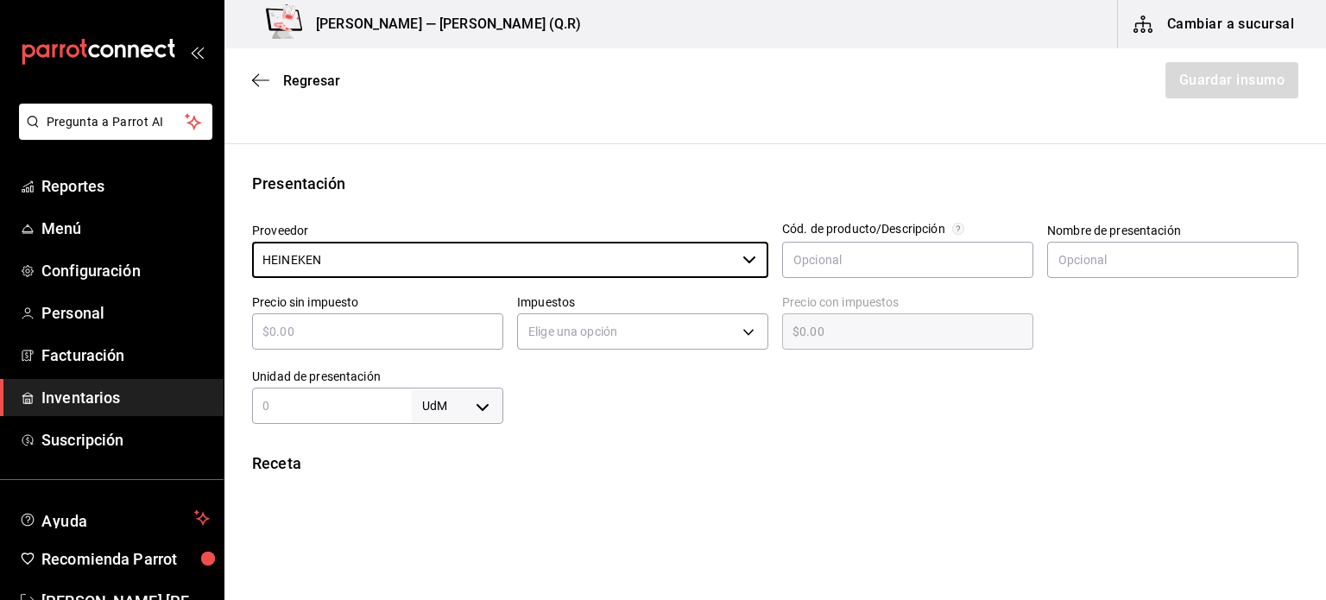
type input "HEINEKEN"
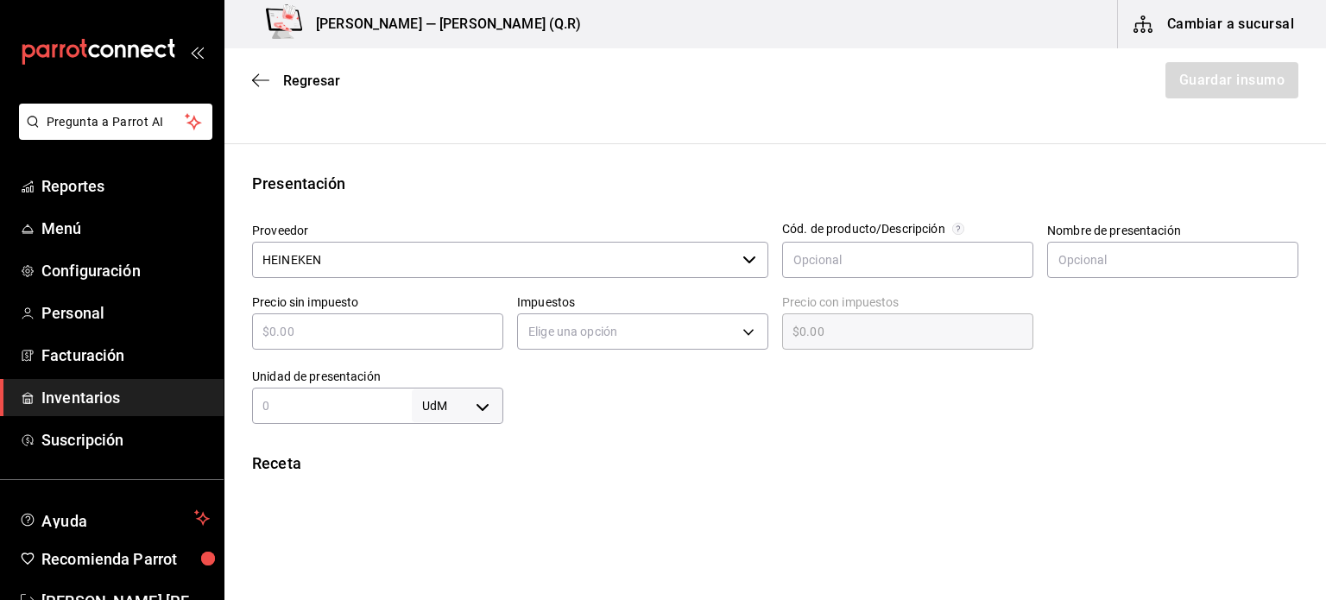
click at [470, 342] on div "​" at bounding box center [377, 331] width 251 height 36
click at [432, 327] on input "text" at bounding box center [377, 331] width 251 height 21
type input "$2"
type input "$2.00"
type input "$20"
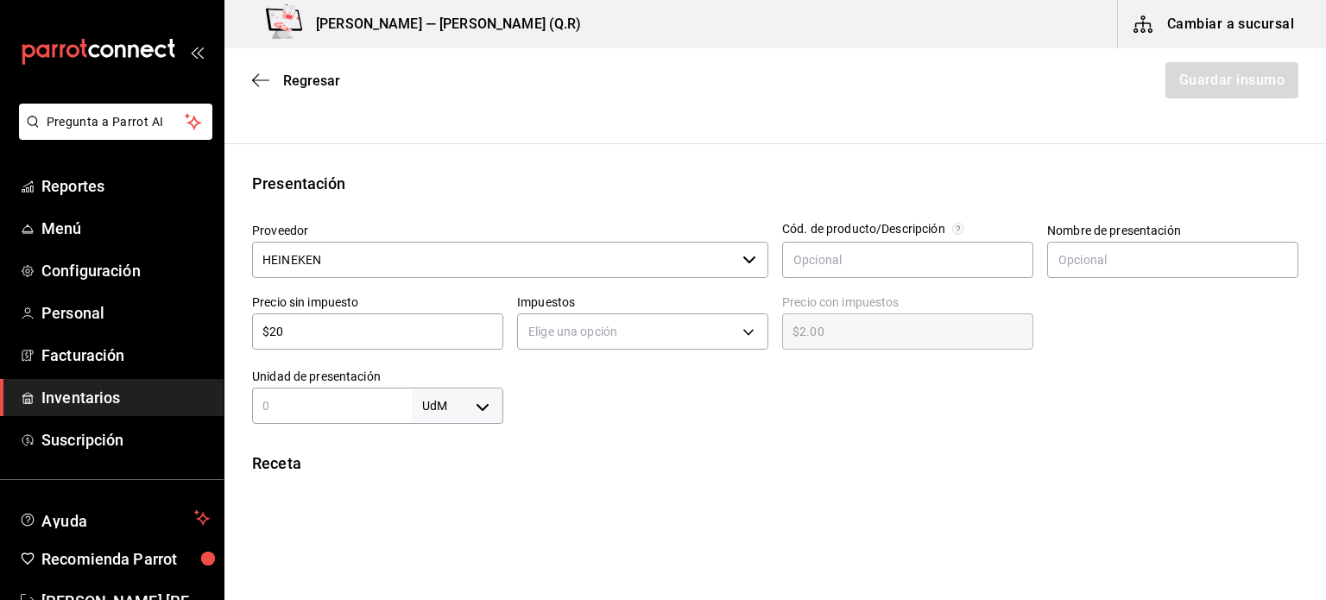
type input "$20.00"
type input "$2"
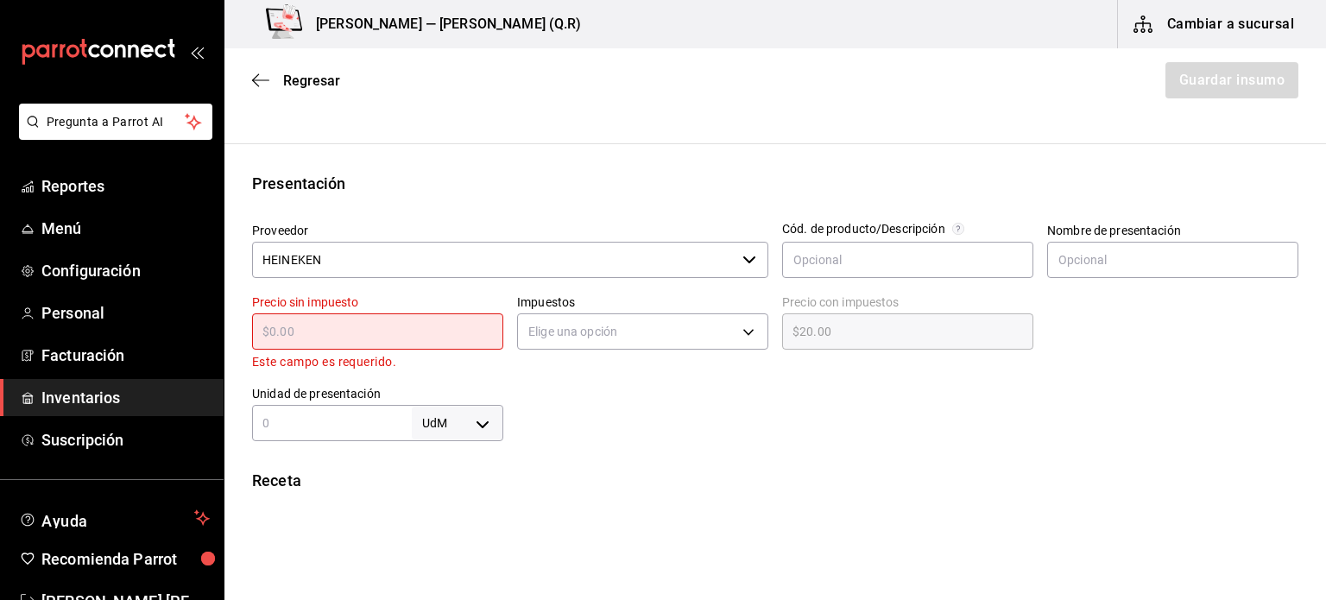
type input "$0.00"
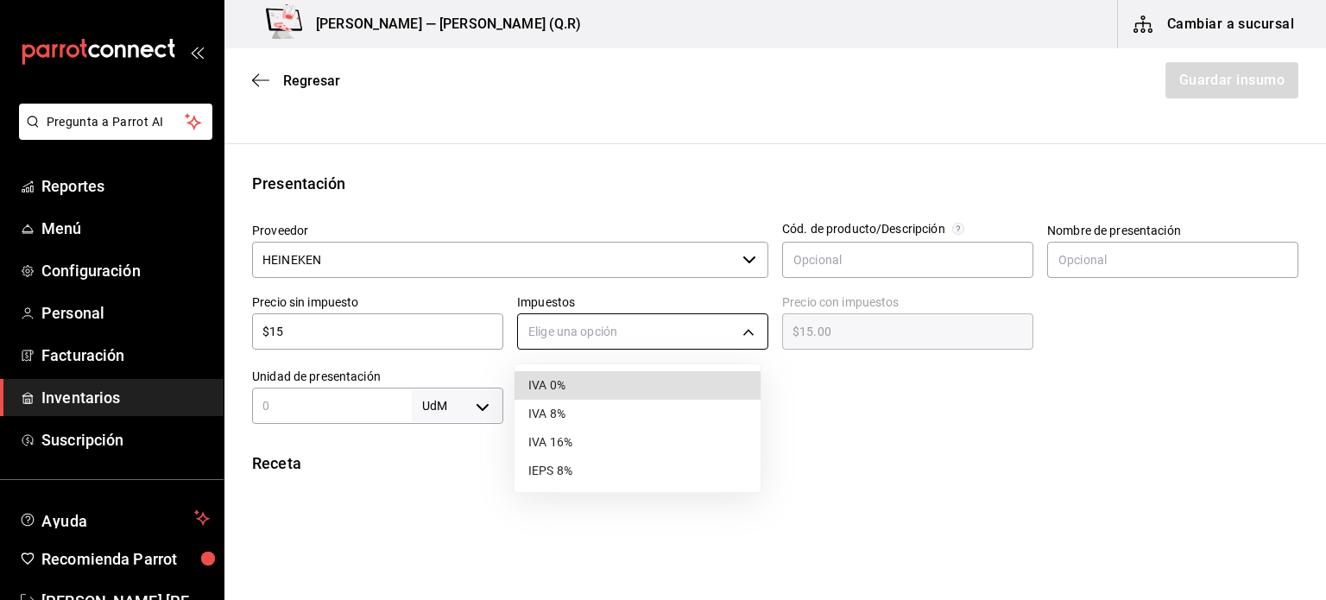
click at [632, 344] on body "Pregunta a Parrot AI Reportes Menú Configuración Personal Facturación Inventari…" at bounding box center [663, 251] width 1326 height 502
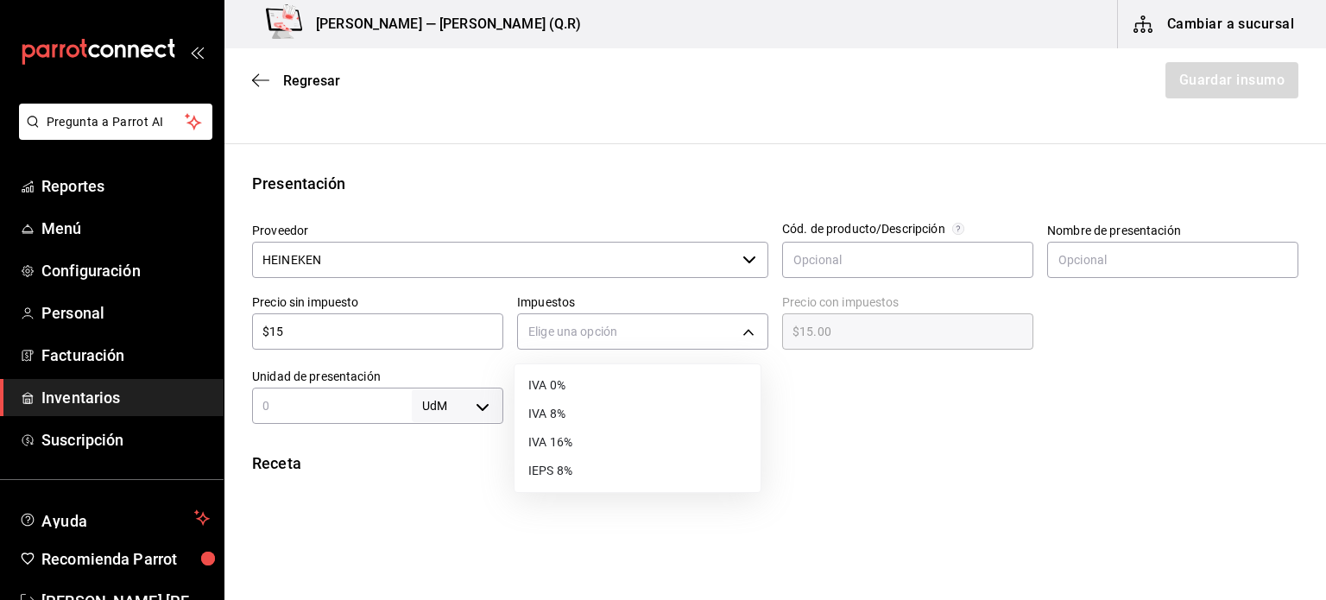
click at [622, 410] on li "IVA 8%" at bounding box center [638, 414] width 246 height 28
click at [1083, 252] on input "text" at bounding box center [1172, 260] width 251 height 36
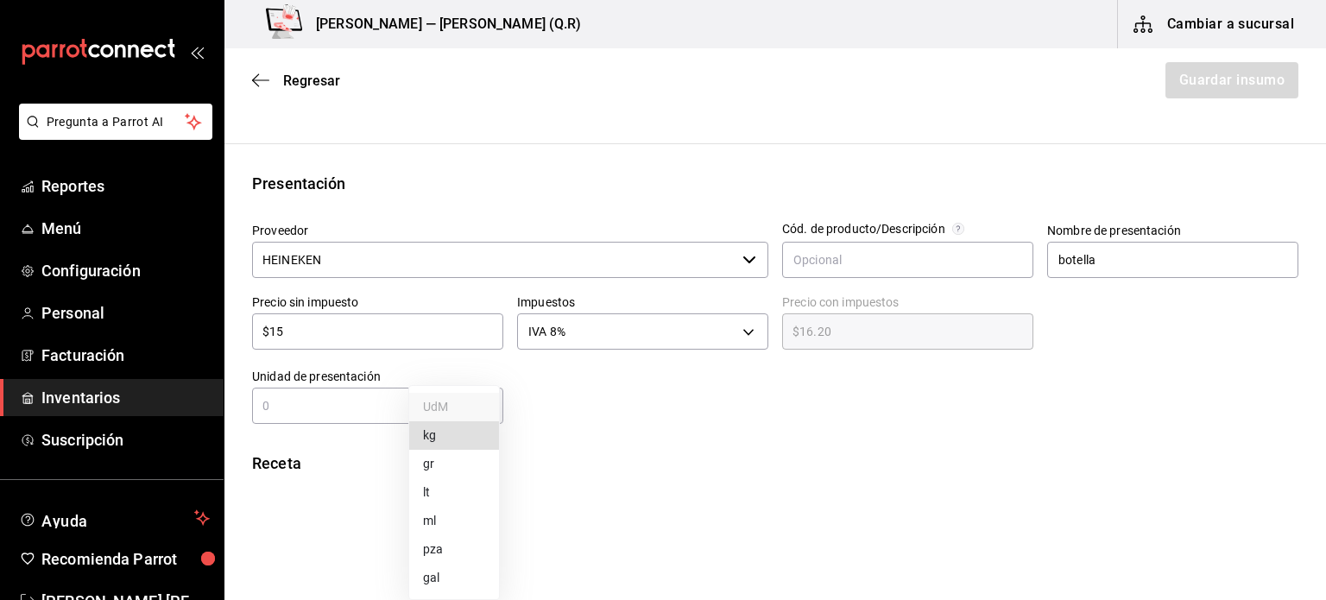
click at [473, 401] on body "Pregunta a Parrot AI Reportes Menú Configuración Personal Facturación Inventari…" at bounding box center [663, 251] width 1326 height 502
click at [433, 511] on li "ml" at bounding box center [454, 521] width 90 height 28
click at [306, 414] on input "text" at bounding box center [332, 405] width 160 height 21
click at [401, 472] on div "Receta" at bounding box center [775, 462] width 1046 height 23
click at [342, 395] on input "455" at bounding box center [332, 405] width 160 height 21
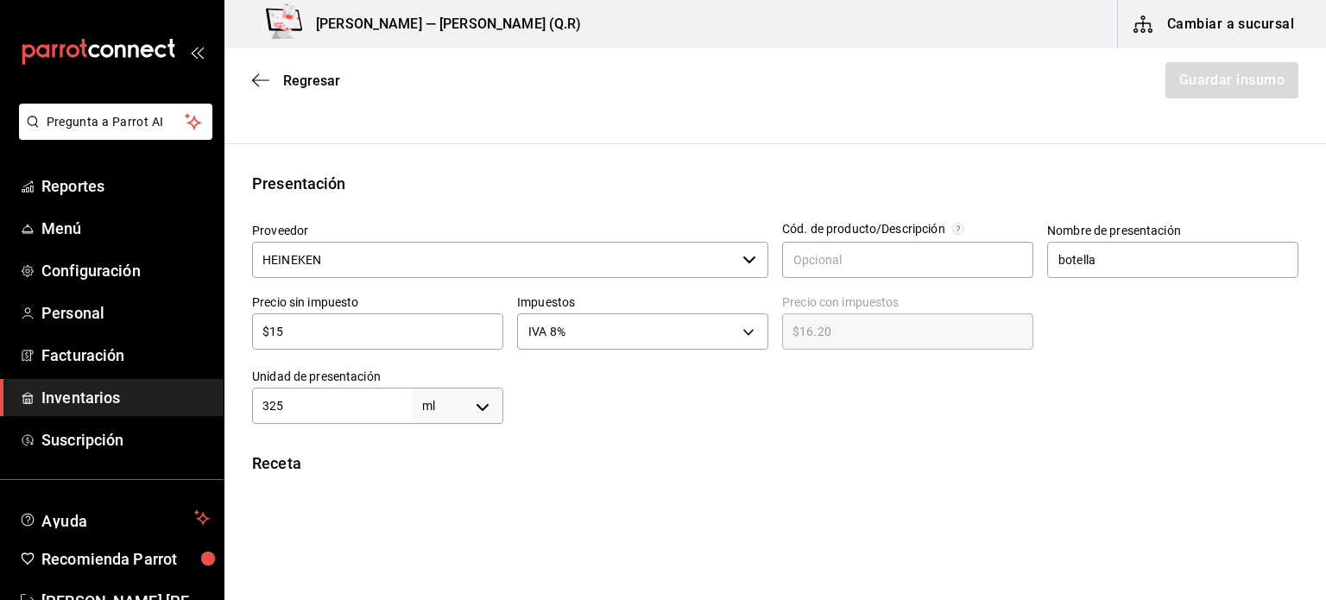
click at [554, 409] on div at bounding box center [900, 389] width 795 height 69
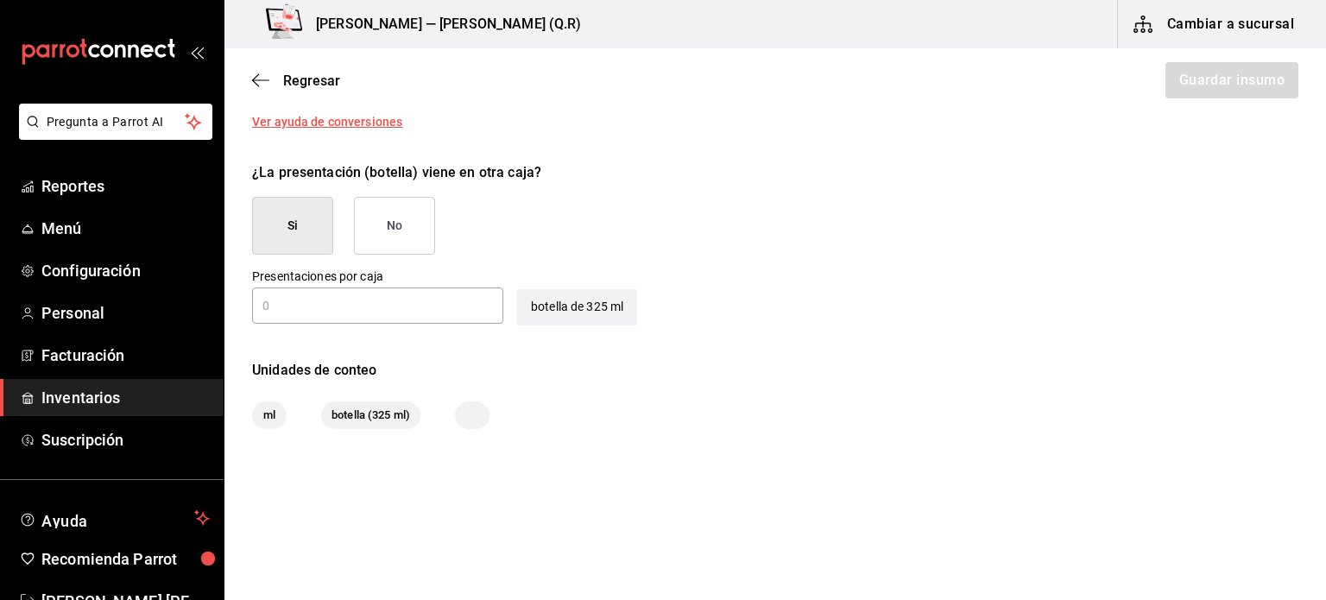
scroll to position [787, 0]
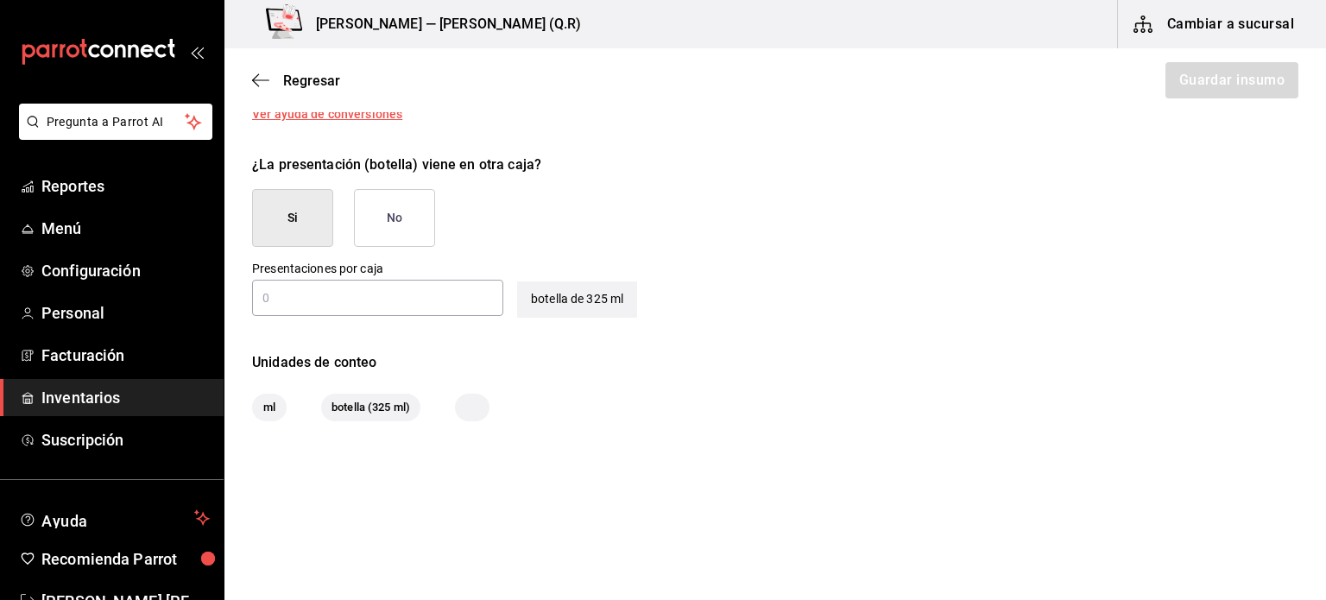
click at [433, 312] on div "​" at bounding box center [377, 298] width 251 height 36
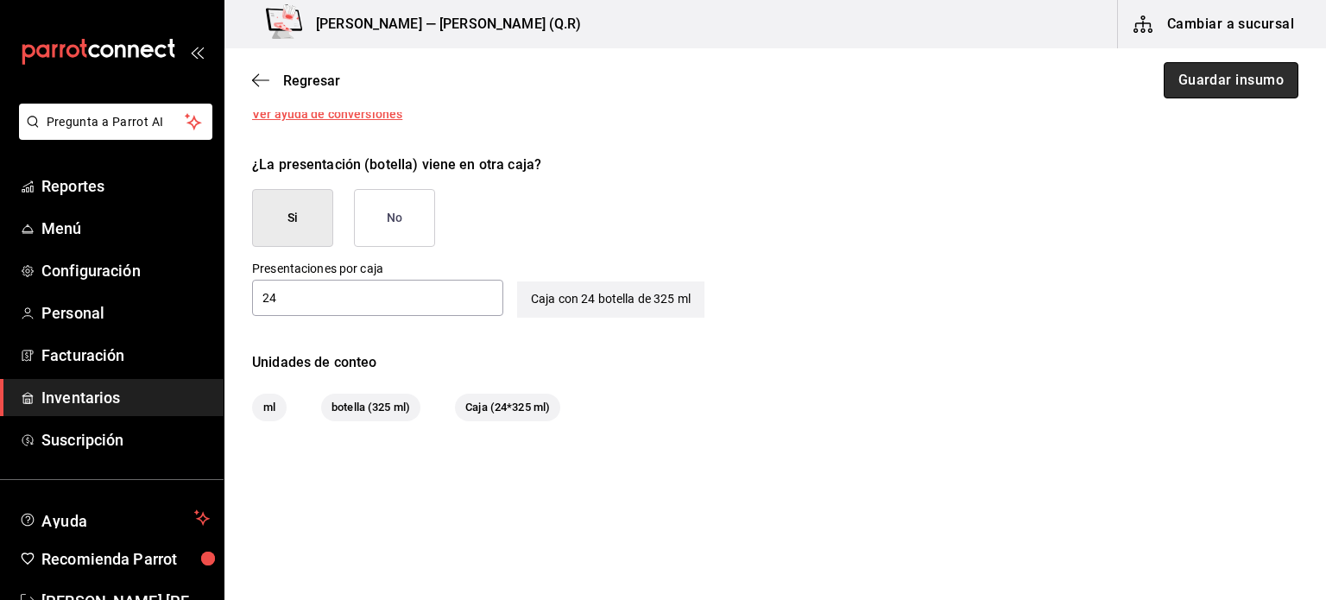
click at [1205, 89] on button "Guardar insumo" at bounding box center [1231, 80] width 135 height 36
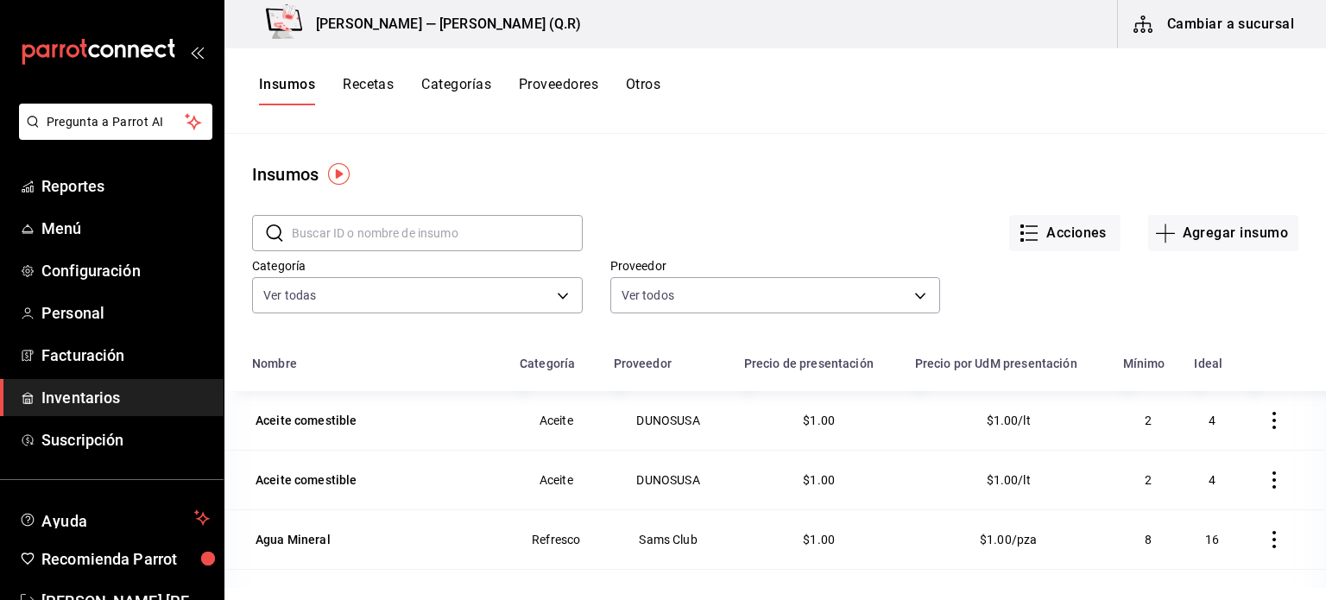
click at [1128, 417] on td "2" at bounding box center [1149, 420] width 72 height 59
click at [990, 432] on td "$1.00/lt" at bounding box center [1009, 420] width 208 height 59
click at [834, 407] on td "$1.00" at bounding box center [819, 420] width 171 height 59
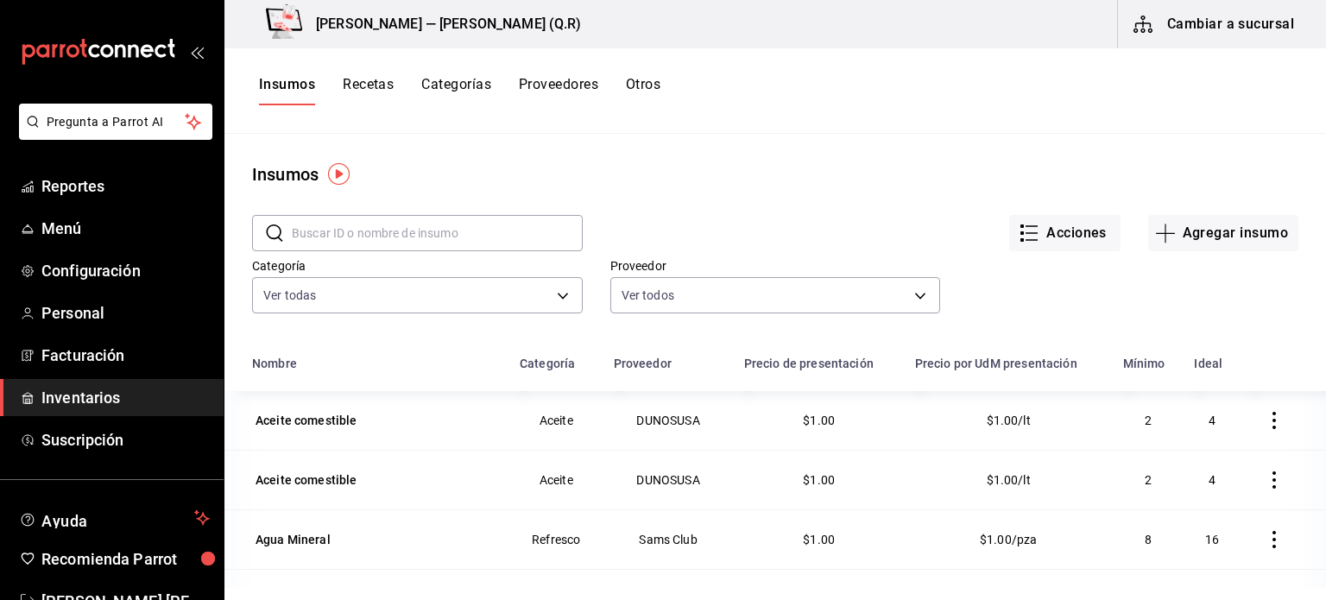
click at [657, 422] on td "DUNOSUSA" at bounding box center [668, 420] width 130 height 59
click at [372, 407] on td "Aceite comestible" at bounding box center [366, 420] width 285 height 59
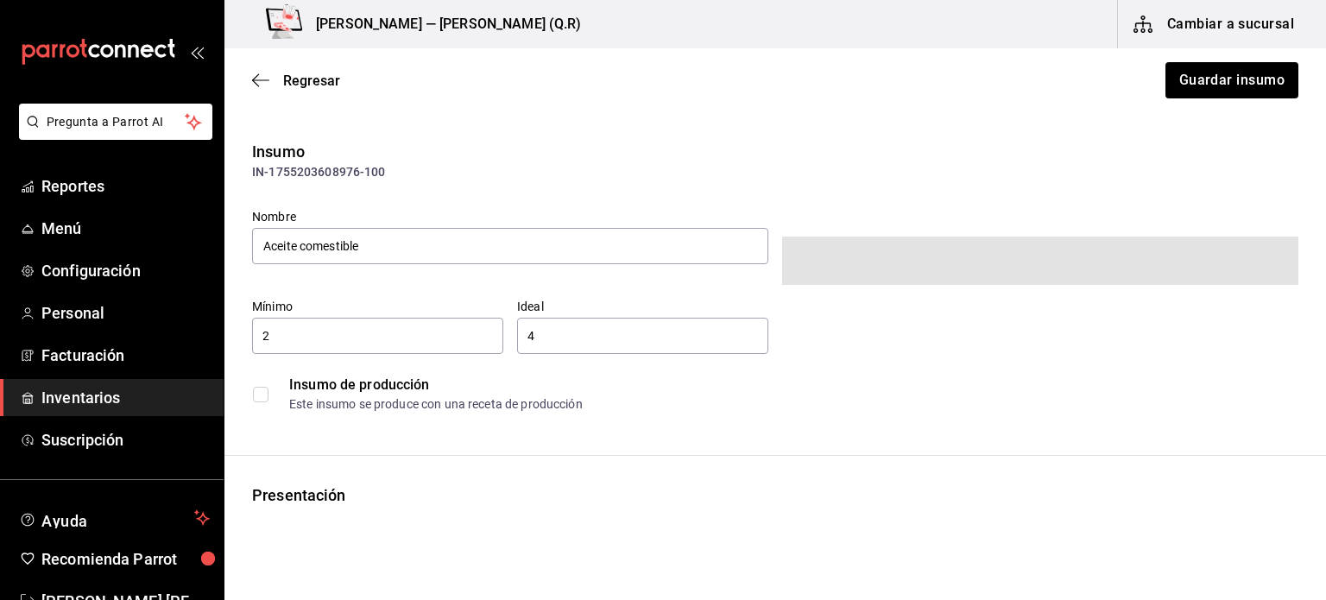
click at [330, 398] on div "Insumo de producción Este insumo se produce con una receta de producción" at bounding box center [775, 394] width 1046 height 53
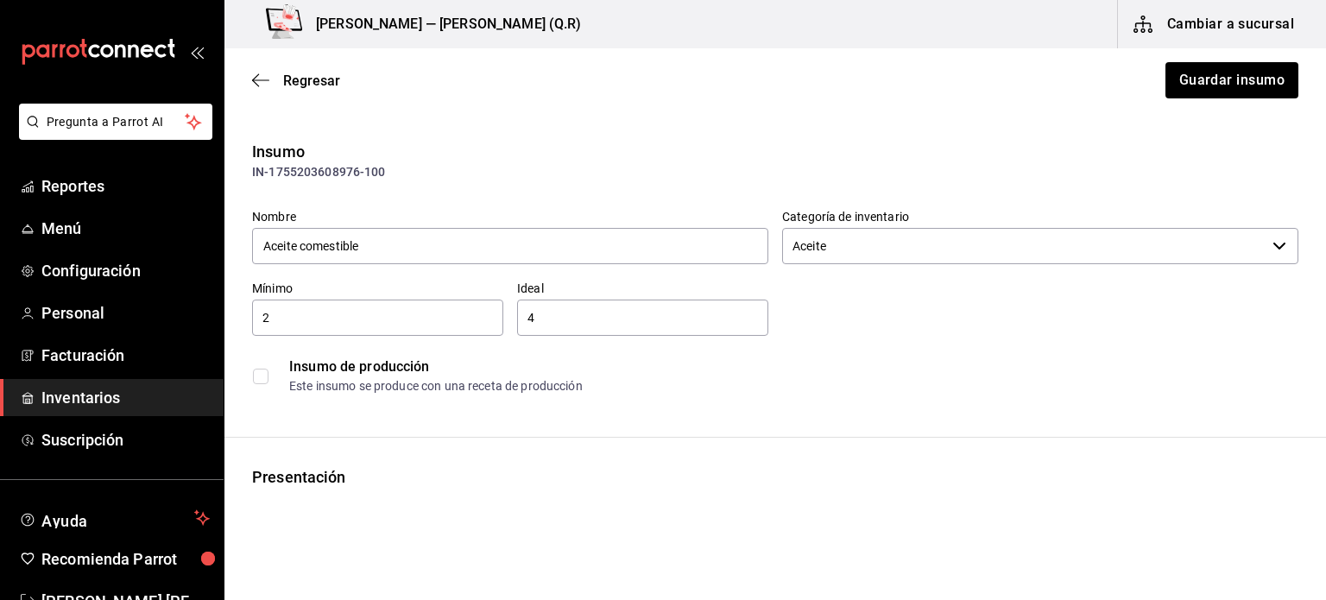
click at [352, 303] on div "2 ​" at bounding box center [377, 318] width 251 height 36
click at [352, 323] on input "14" at bounding box center [377, 317] width 251 height 21
click at [541, 335] on div "4 ​" at bounding box center [642, 318] width 251 height 36
click at [553, 323] on input "4" at bounding box center [642, 317] width 251 height 21
click at [1199, 80] on button "Guardar insumo" at bounding box center [1231, 80] width 135 height 36
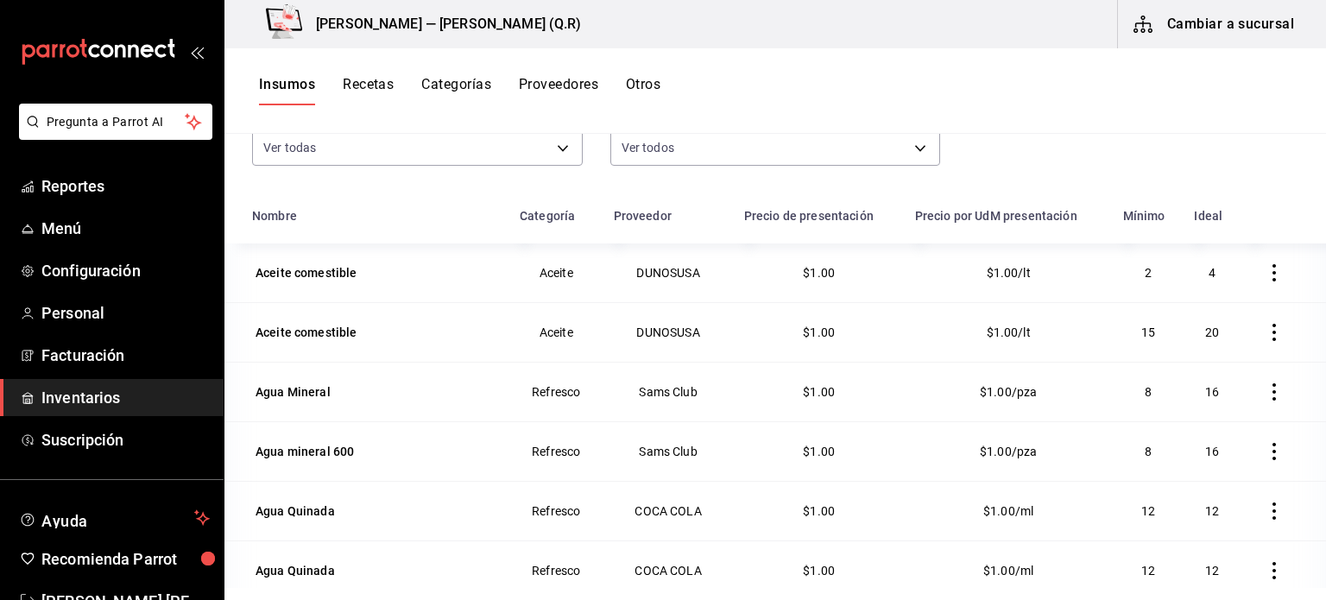
scroll to position [148, 0]
click at [1151, 403] on td "8" at bounding box center [1149, 391] width 72 height 60
click at [1266, 389] on icon "button" at bounding box center [1274, 390] width 17 height 17
click at [875, 414] on div at bounding box center [663, 300] width 1326 height 600
